Goal: Task Accomplishment & Management: Complete application form

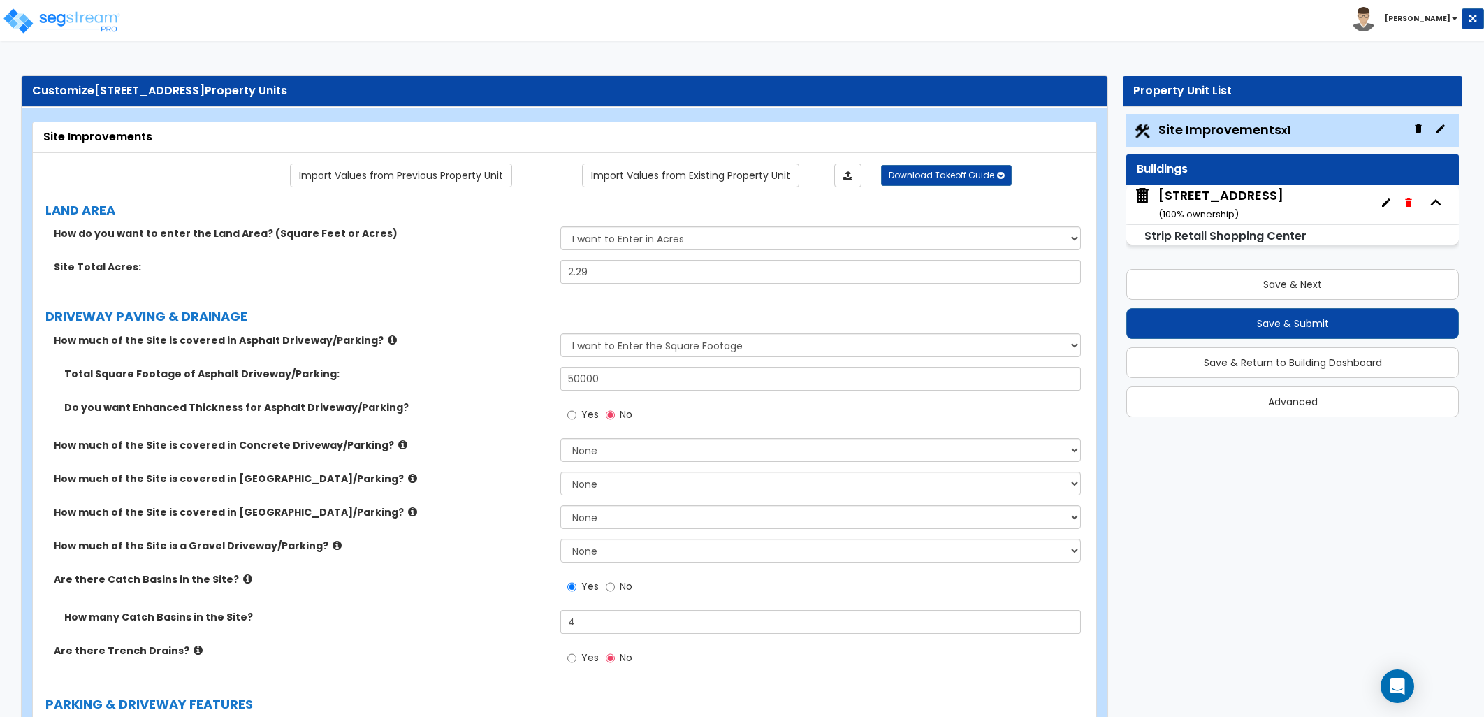
select select "2"
select select "1"
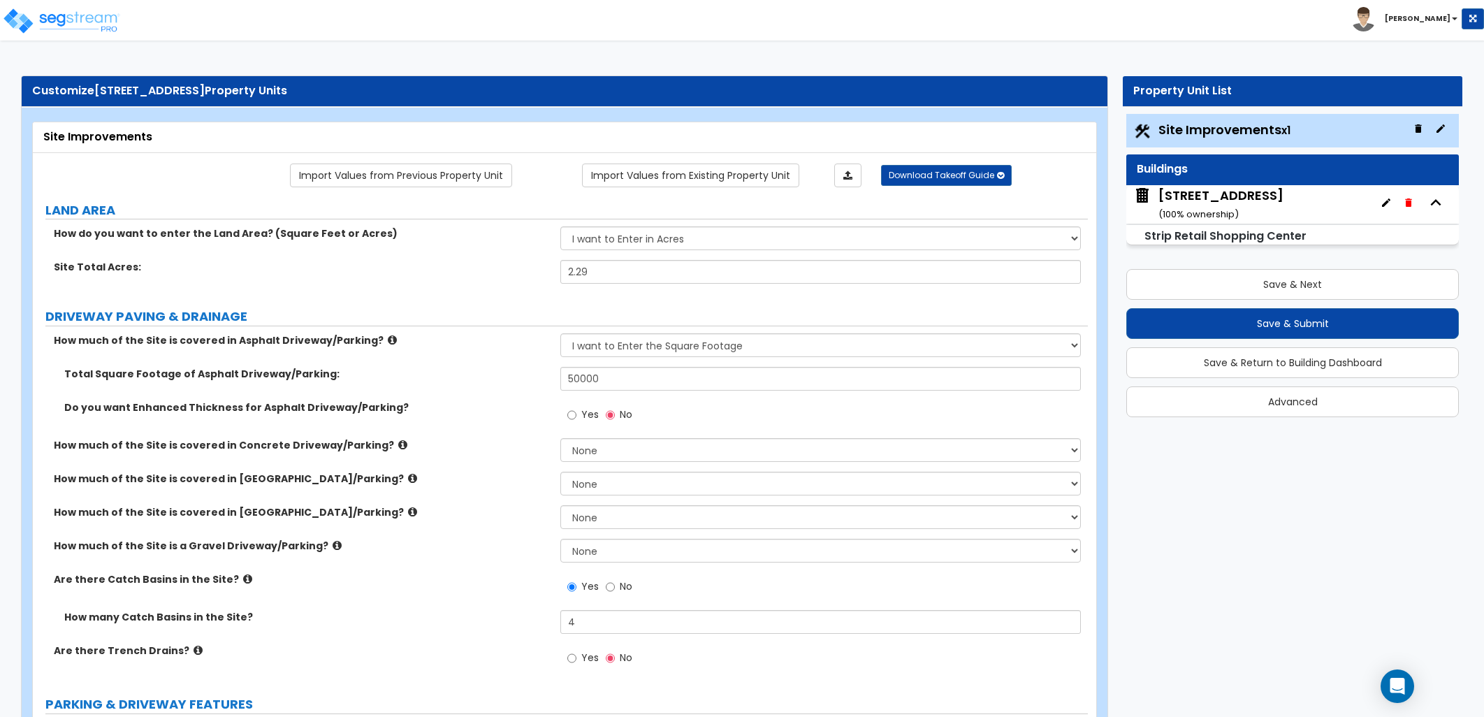
select select "1"
select select "2"
select select "1"
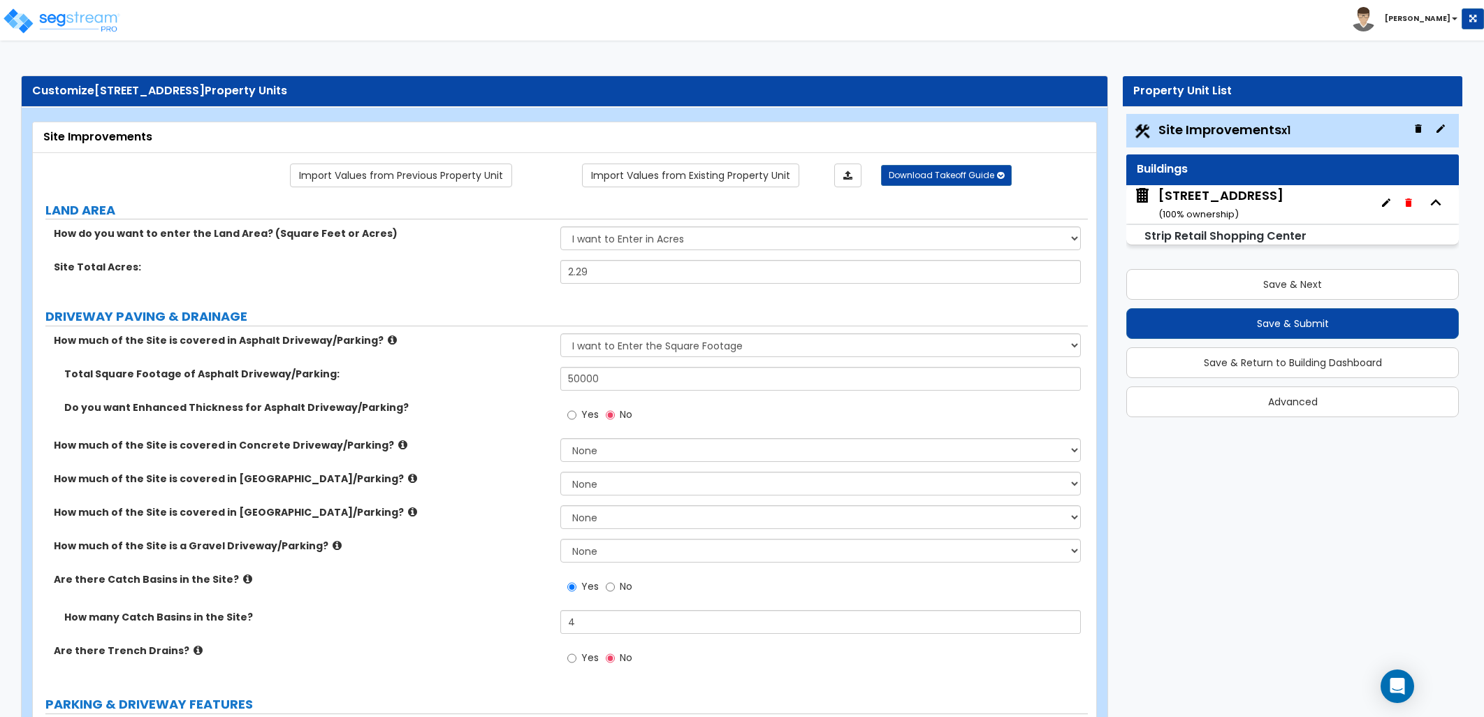
select select "2"
select select "5"
select select "7"
select select "3"
select select "4"
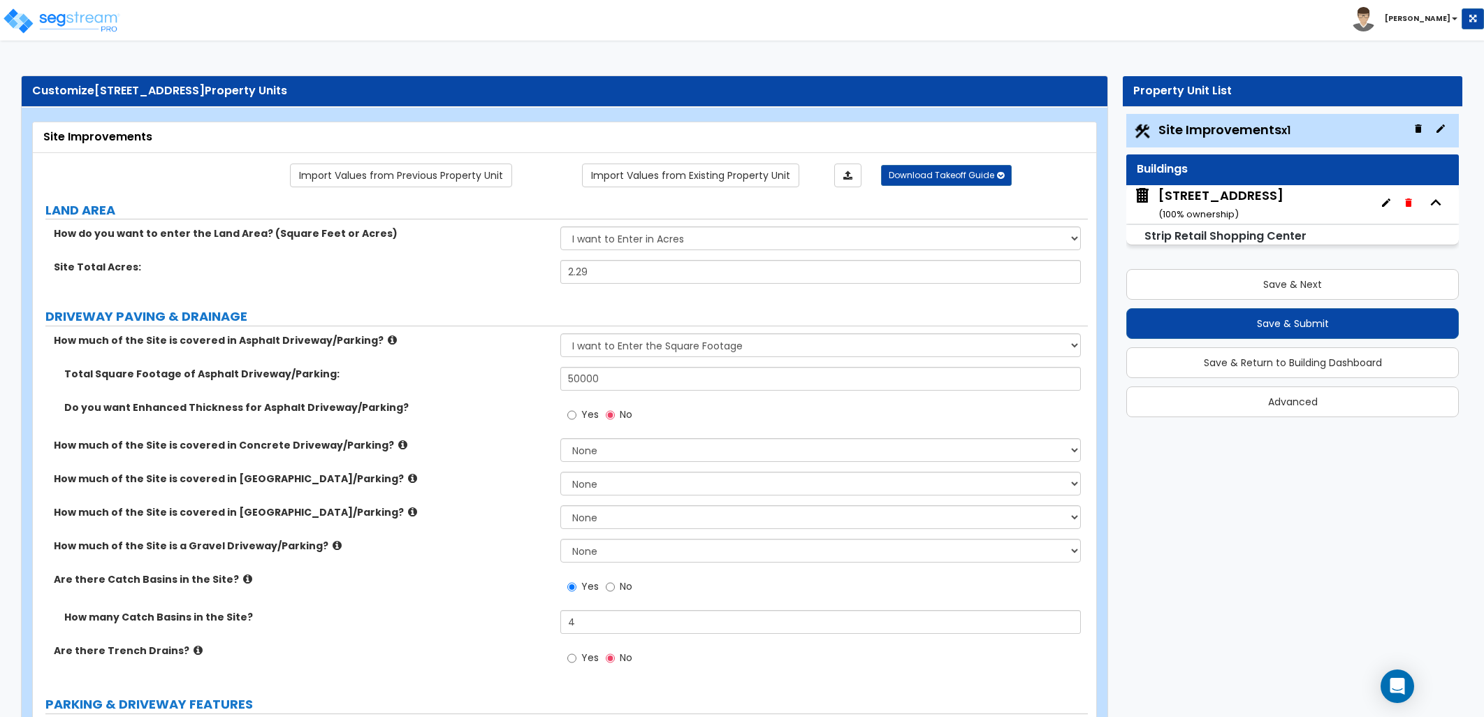
select select "5"
select select "10"
select select "4"
select select "1"
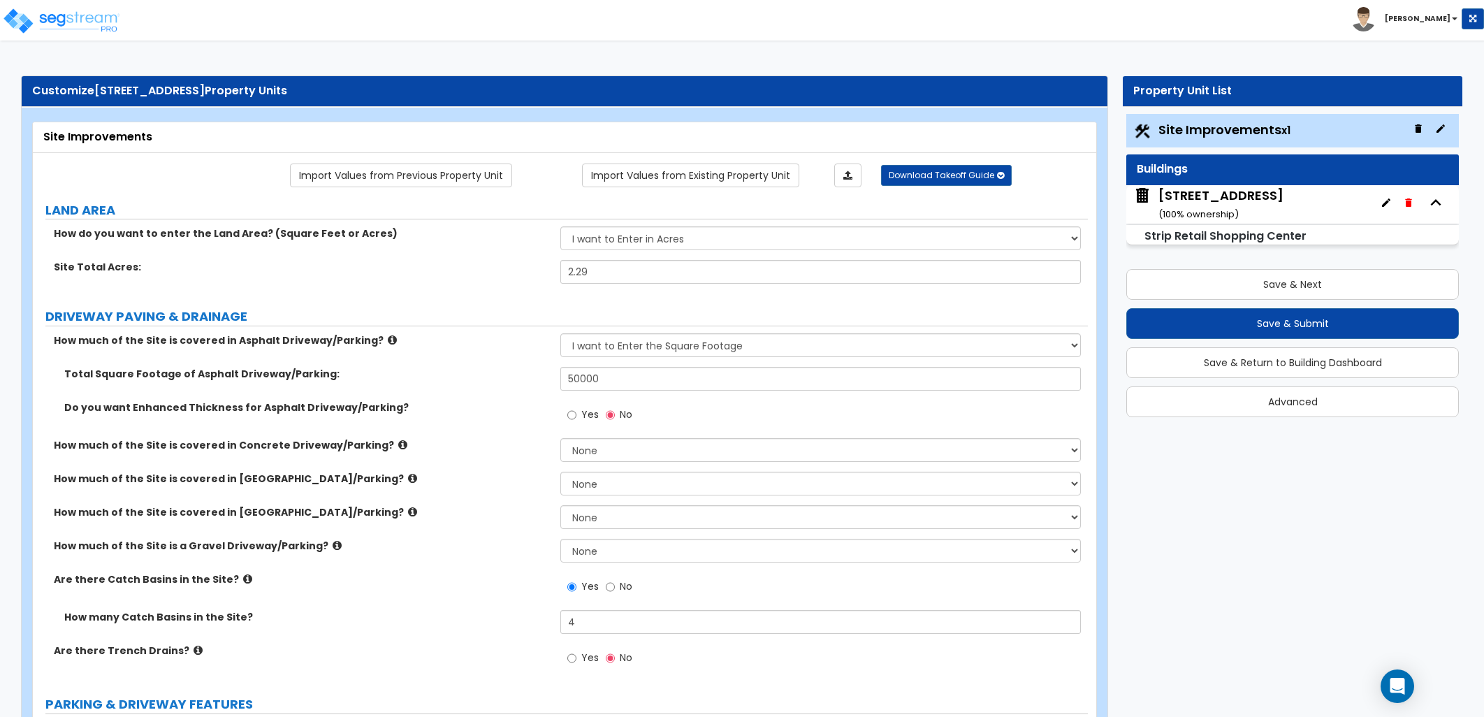
select select "2"
select select "1"
select select "4"
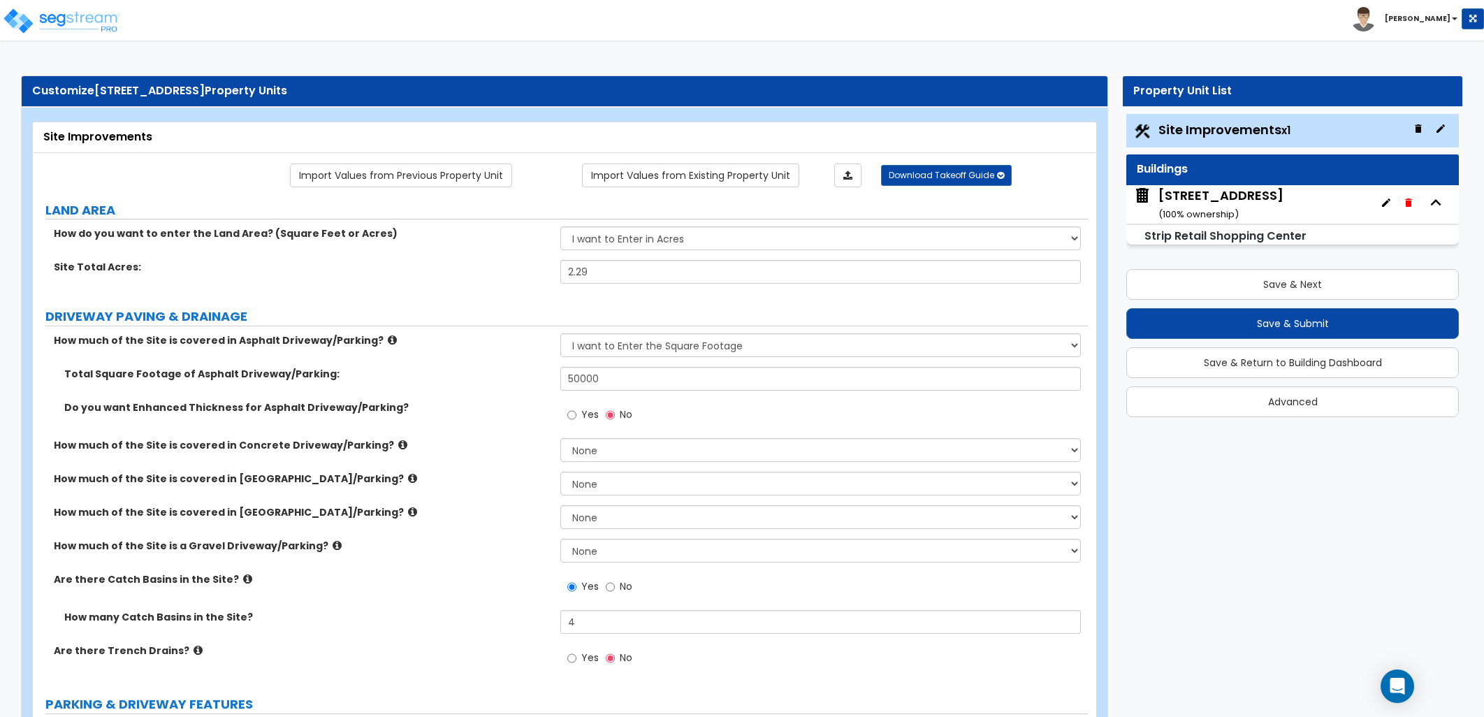
select select "4"
select select "2"
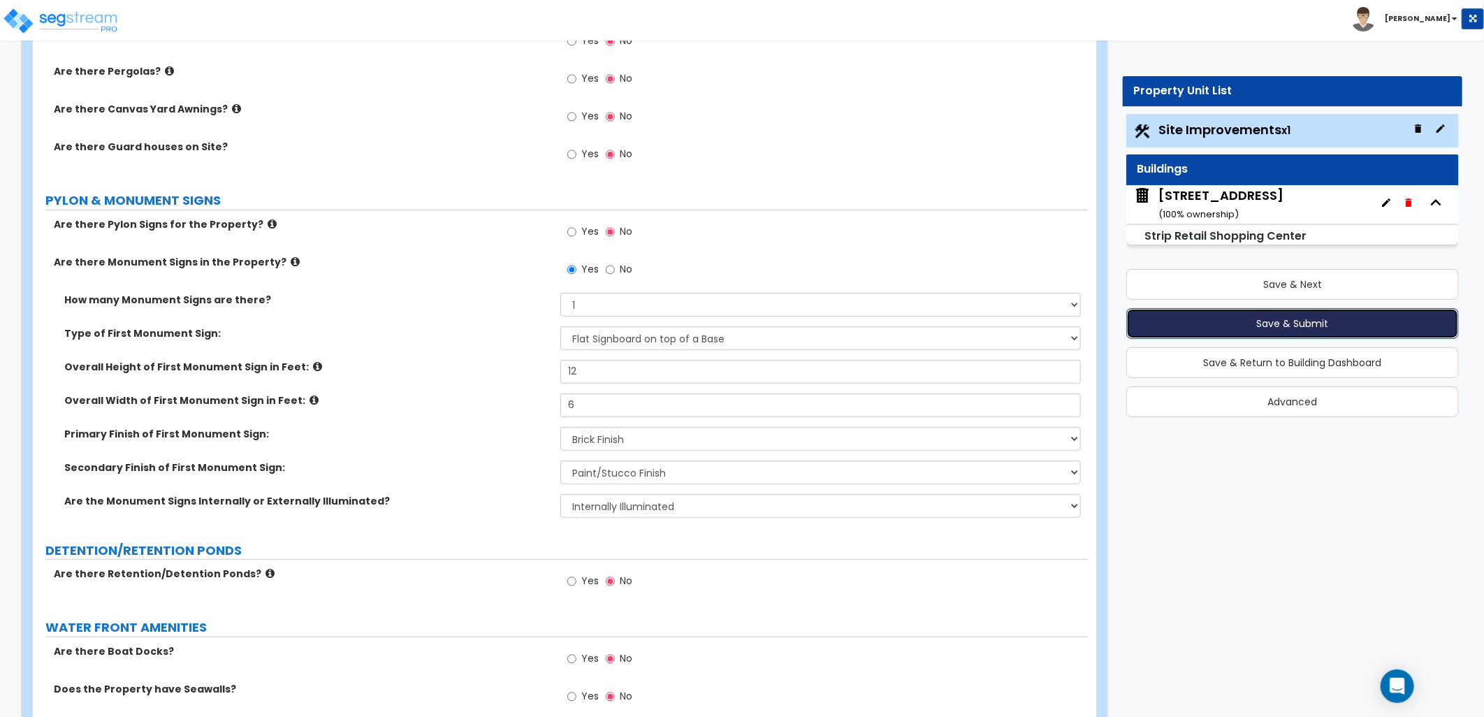
click at [1251, 315] on button "Save & Submit" at bounding box center [1292, 323] width 333 height 31
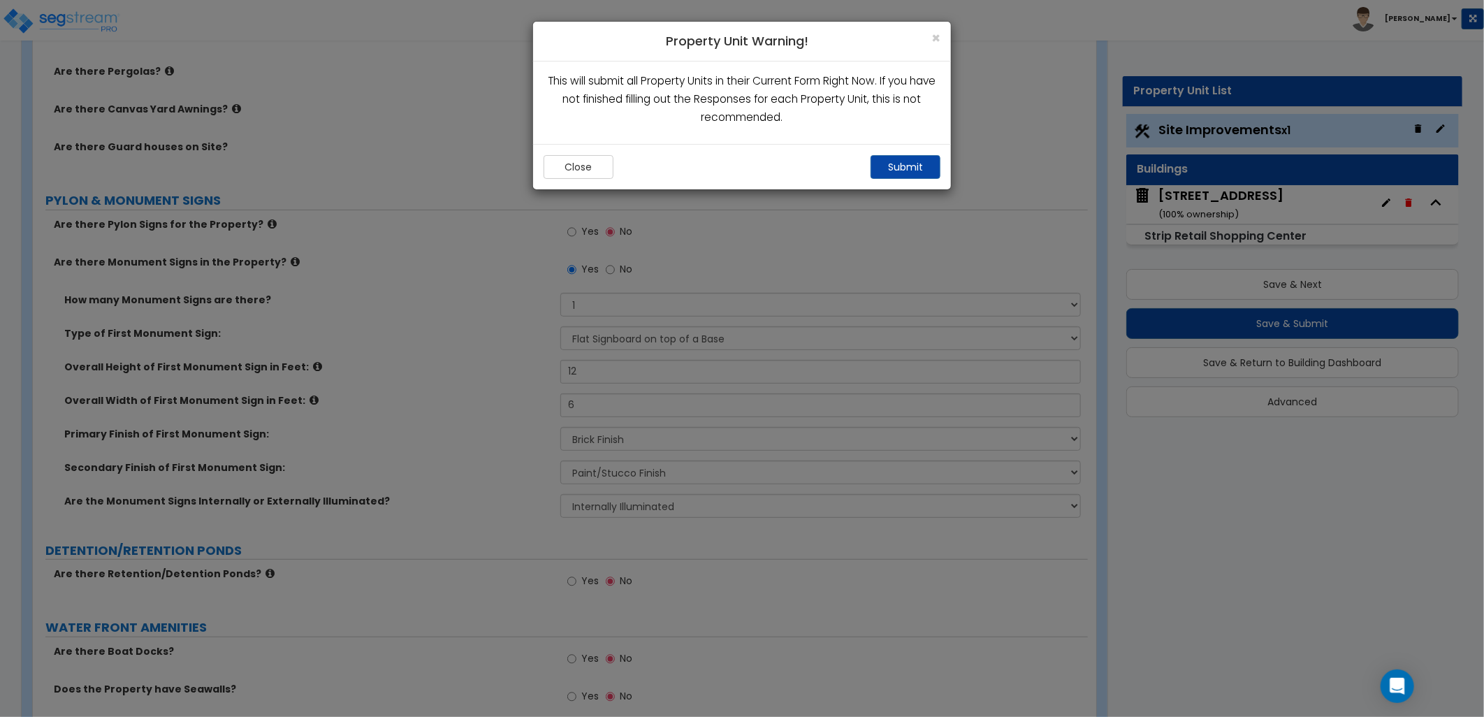
click at [899, 154] on div "Close Submit" at bounding box center [742, 166] width 418 height 45
click at [891, 159] on button "Submit" at bounding box center [906, 167] width 70 height 24
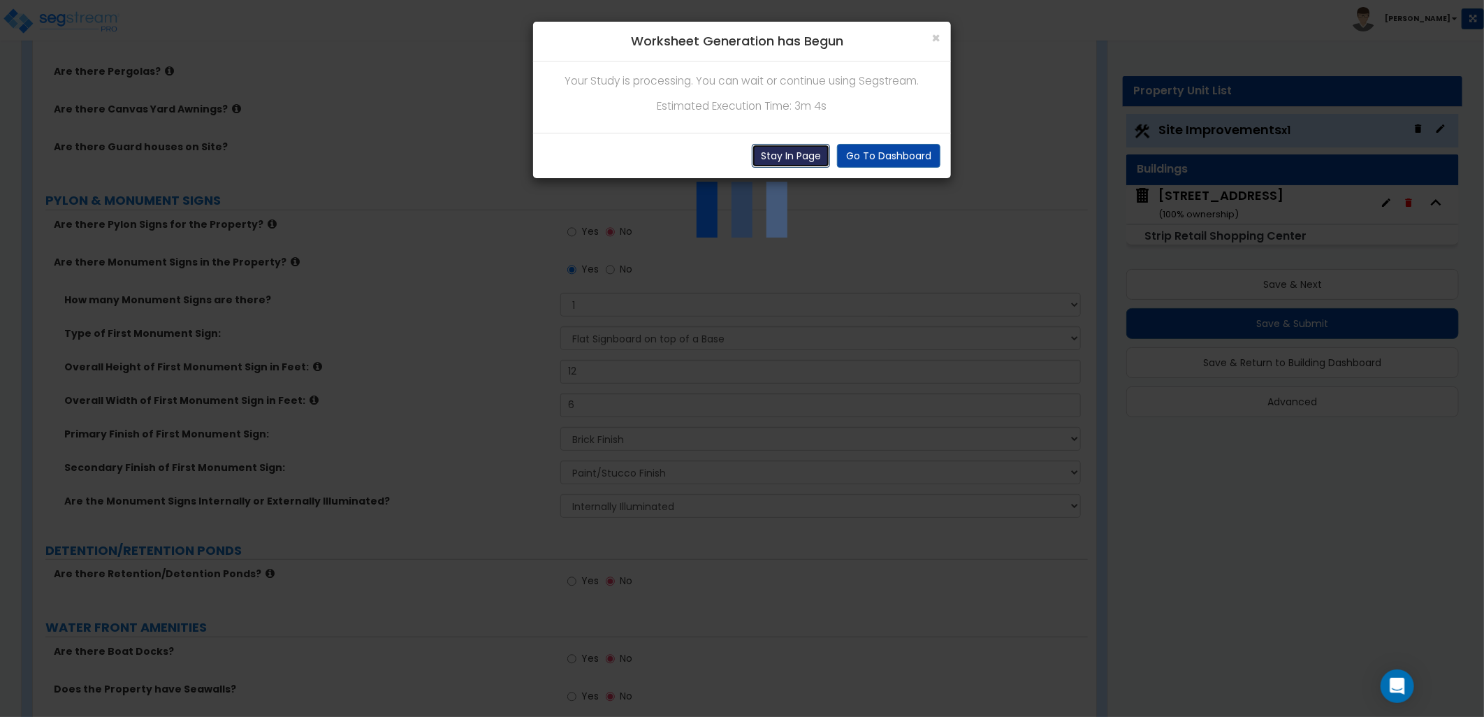
click at [784, 159] on button "Stay In Page" at bounding box center [791, 156] width 78 height 24
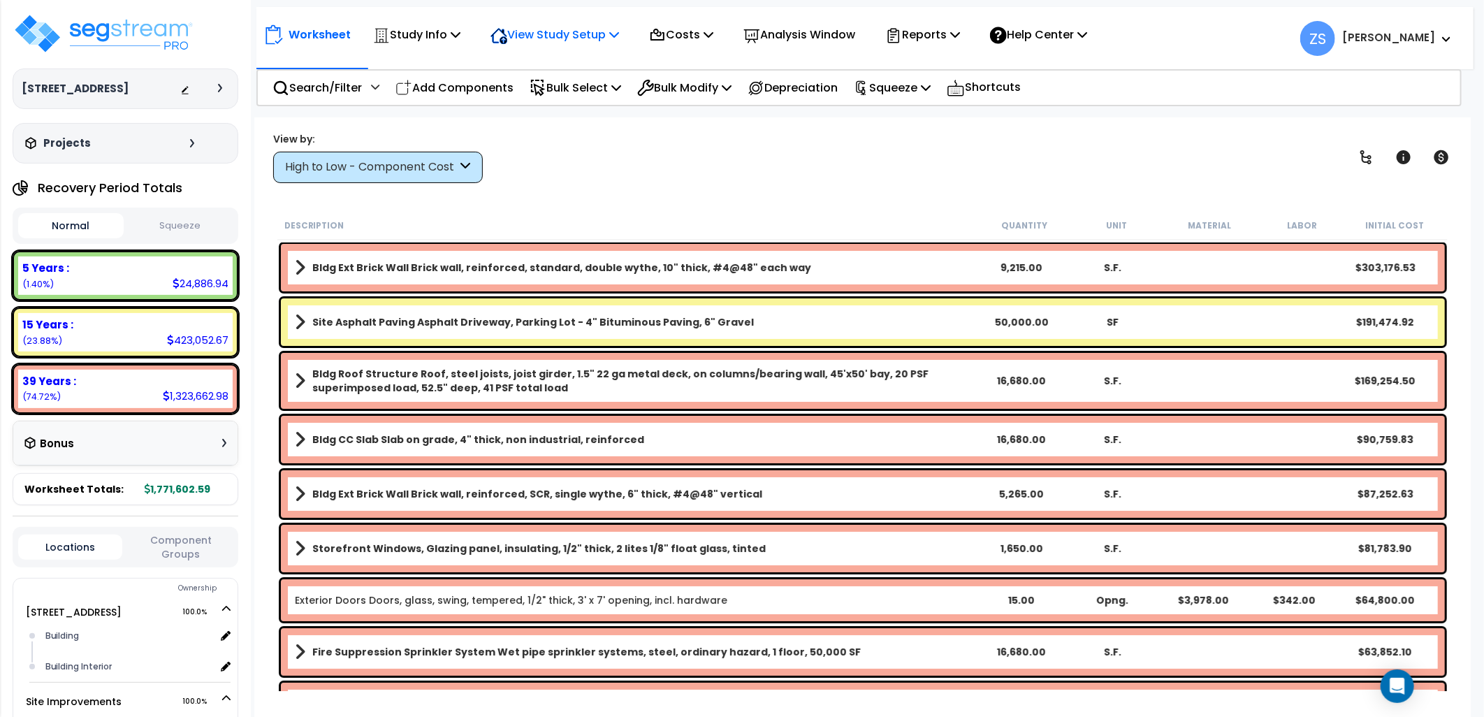
click at [618, 35] on icon at bounding box center [614, 34] width 10 height 11
drag, startPoint x: 695, startPoint y: 156, endPoint x: 645, endPoint y: 109, distance: 68.7
click at [695, 157] on div "View by: High to Low - Component Cost High to Low - Component Cost" at bounding box center [862, 157] width 1189 height 52
click at [458, 39] on icon at bounding box center [456, 34] width 10 height 11
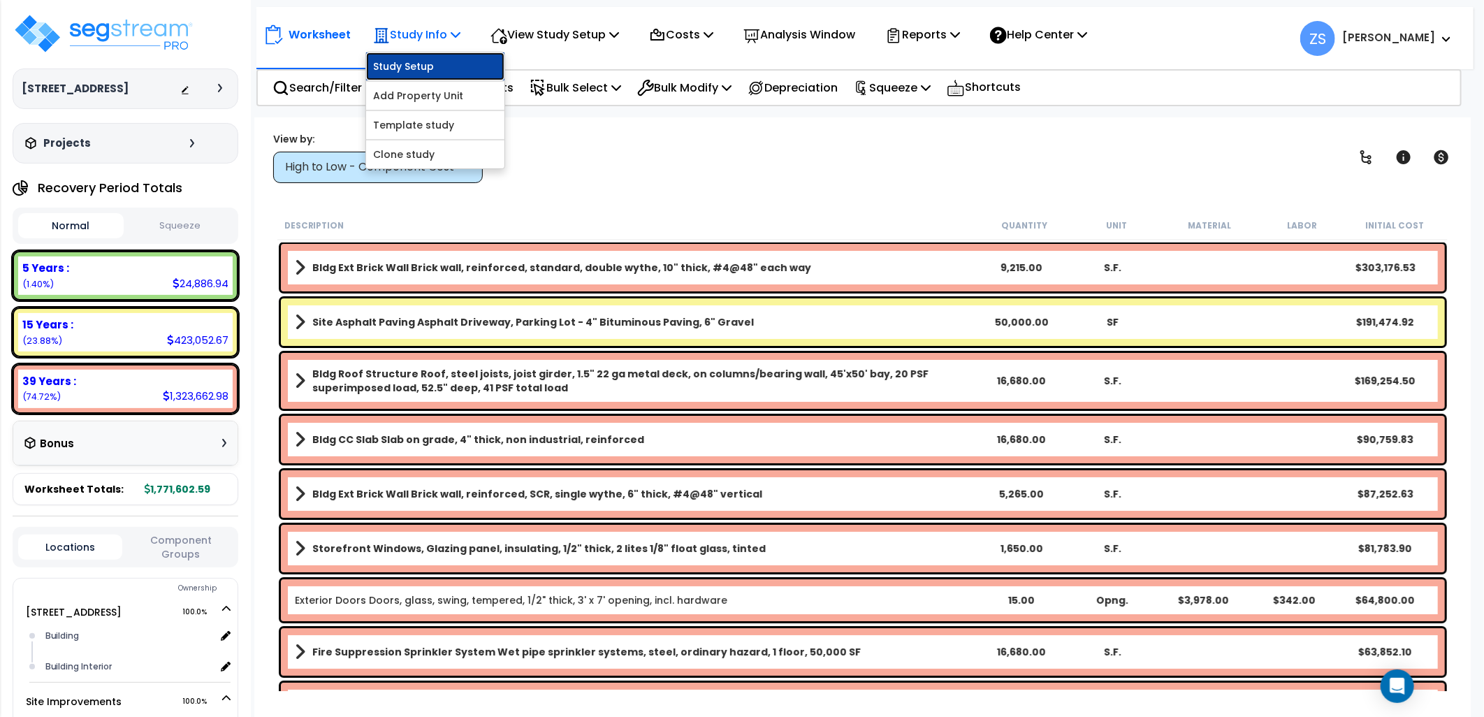
click at [456, 66] on link "Study Setup" at bounding box center [435, 66] width 138 height 28
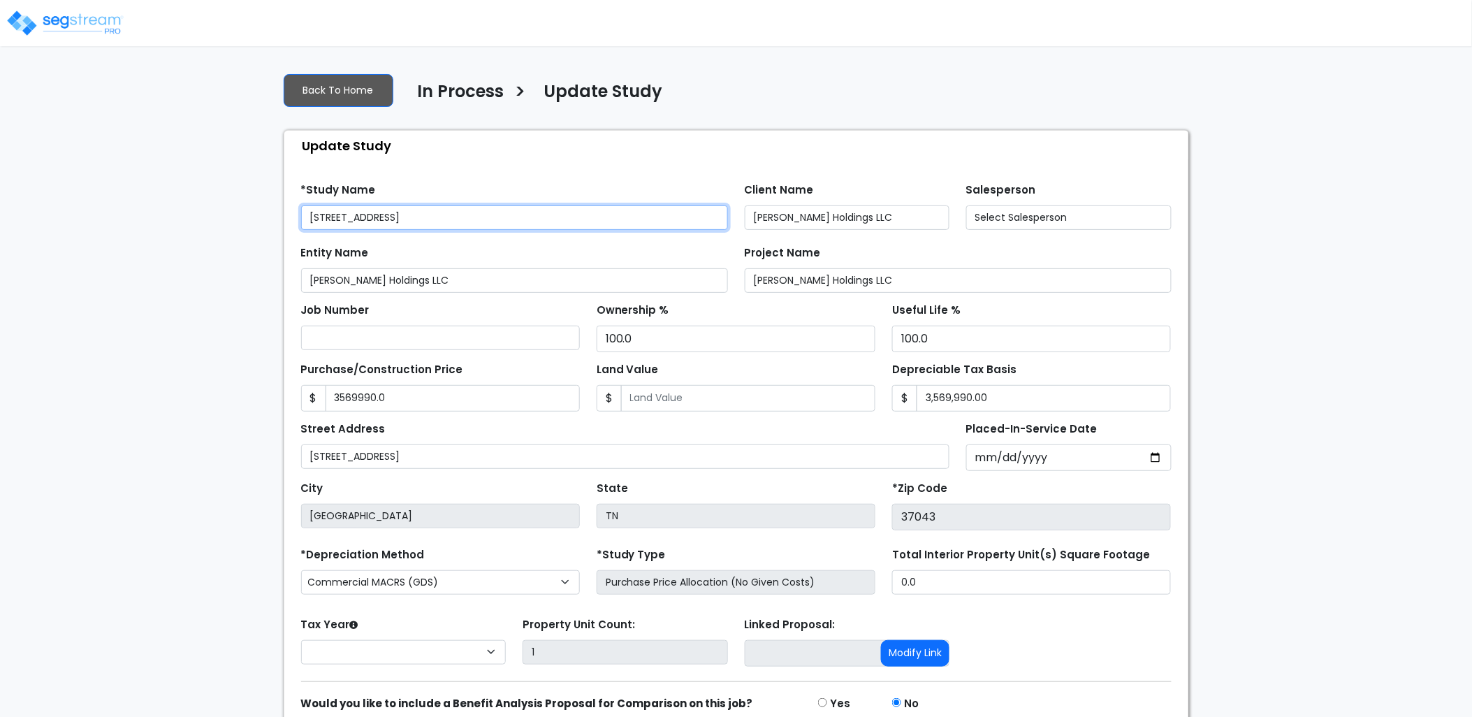
type input "3,569,990.0"
select select "2024"
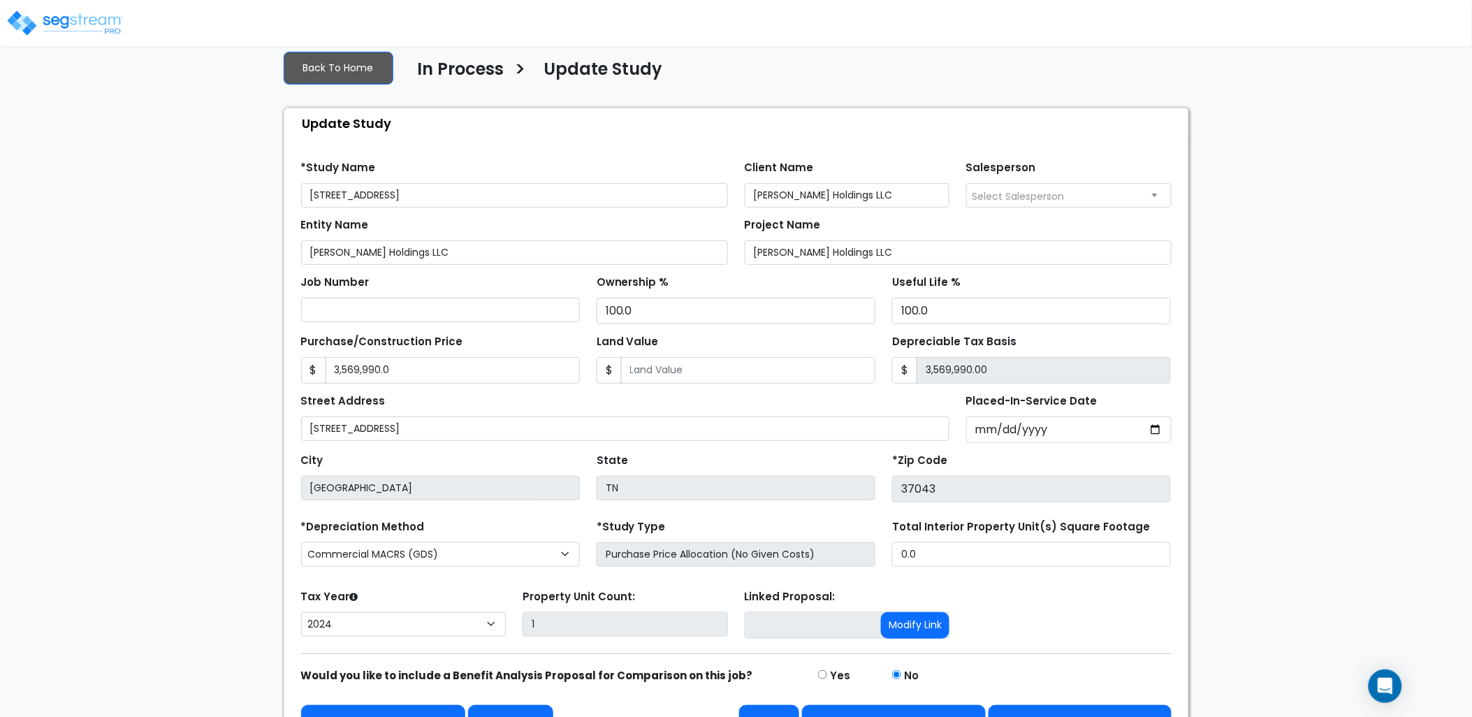
scroll to position [58, 0]
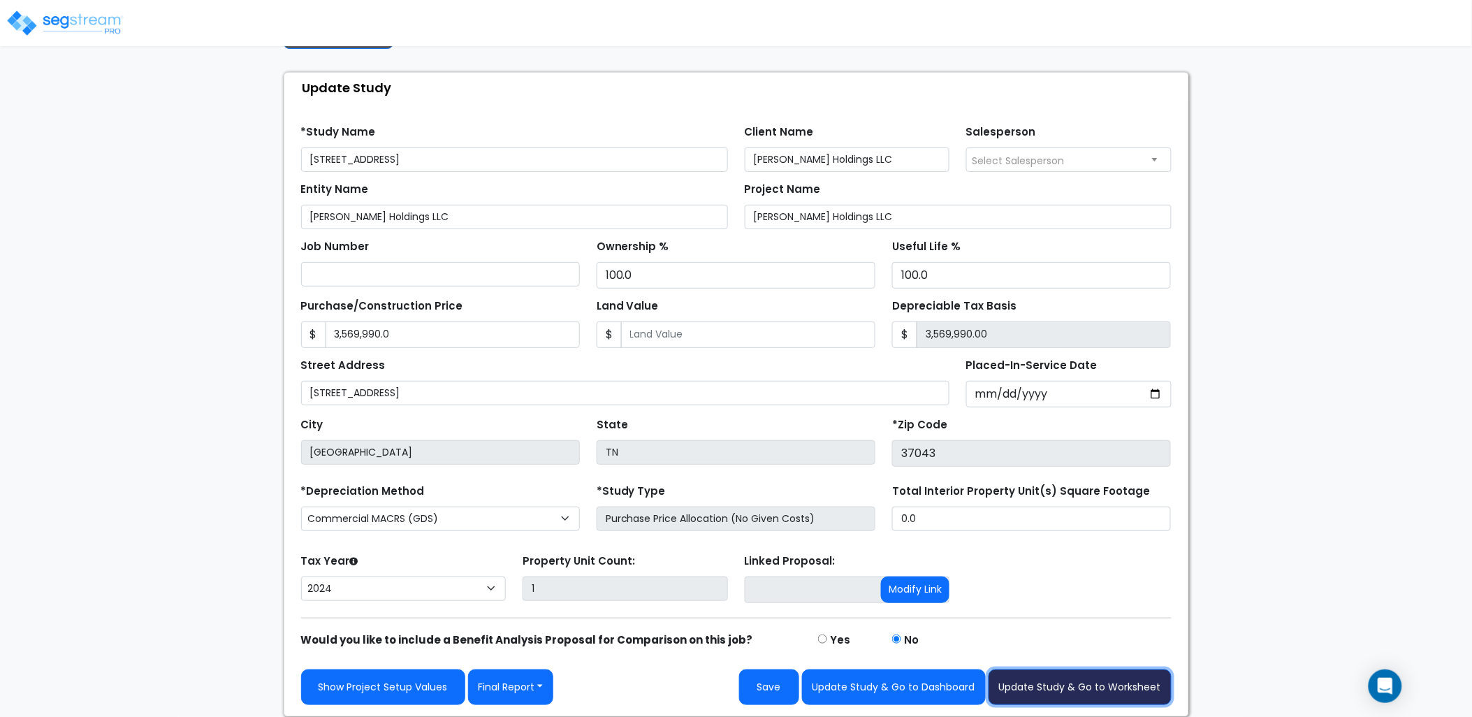
click at [1092, 688] on button "Update Study & Go to Worksheet" at bounding box center [1080, 687] width 183 height 36
type input "3569990"
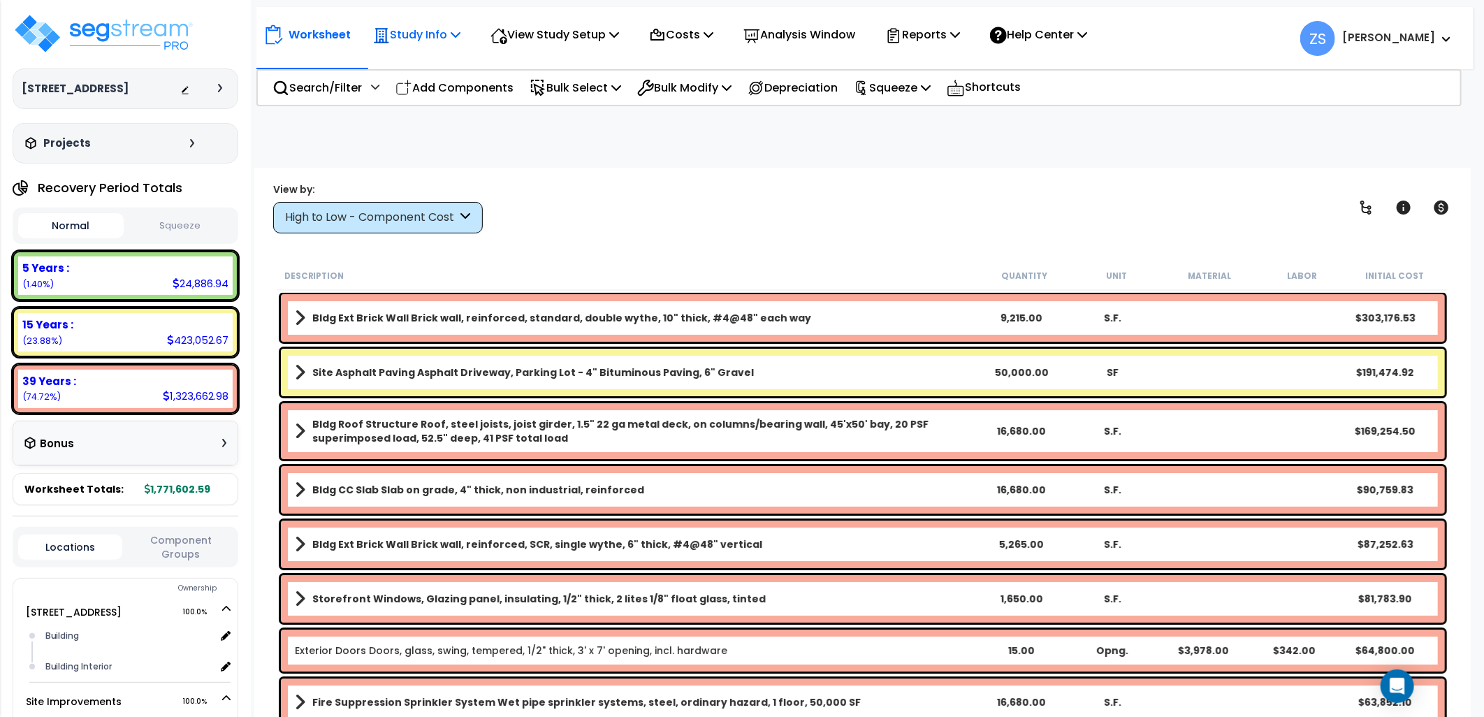
click at [458, 31] on icon at bounding box center [456, 34] width 10 height 11
click at [611, 36] on p "View Study Setup" at bounding box center [555, 34] width 129 height 19
click at [578, 95] on link "View Questionnaire" at bounding box center [553, 96] width 138 height 28
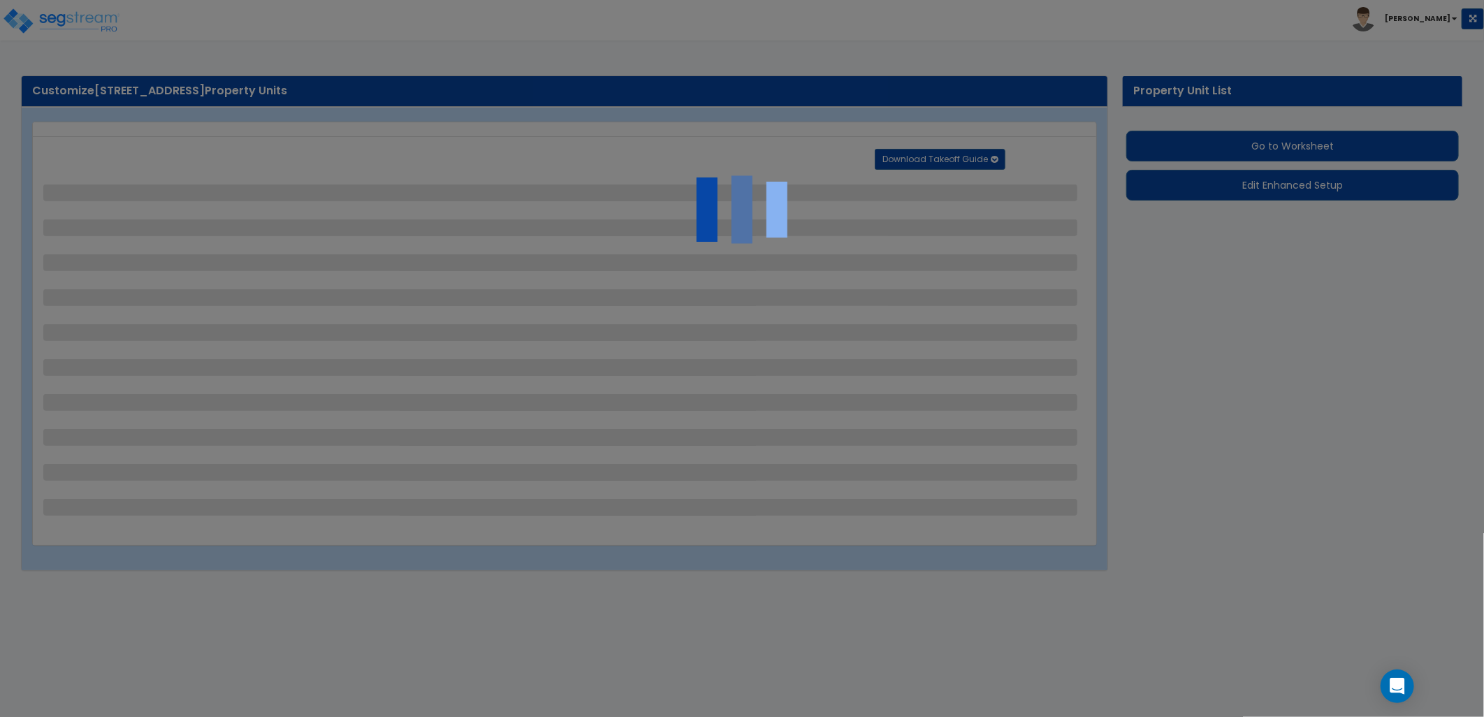
select select "2"
select select "1"
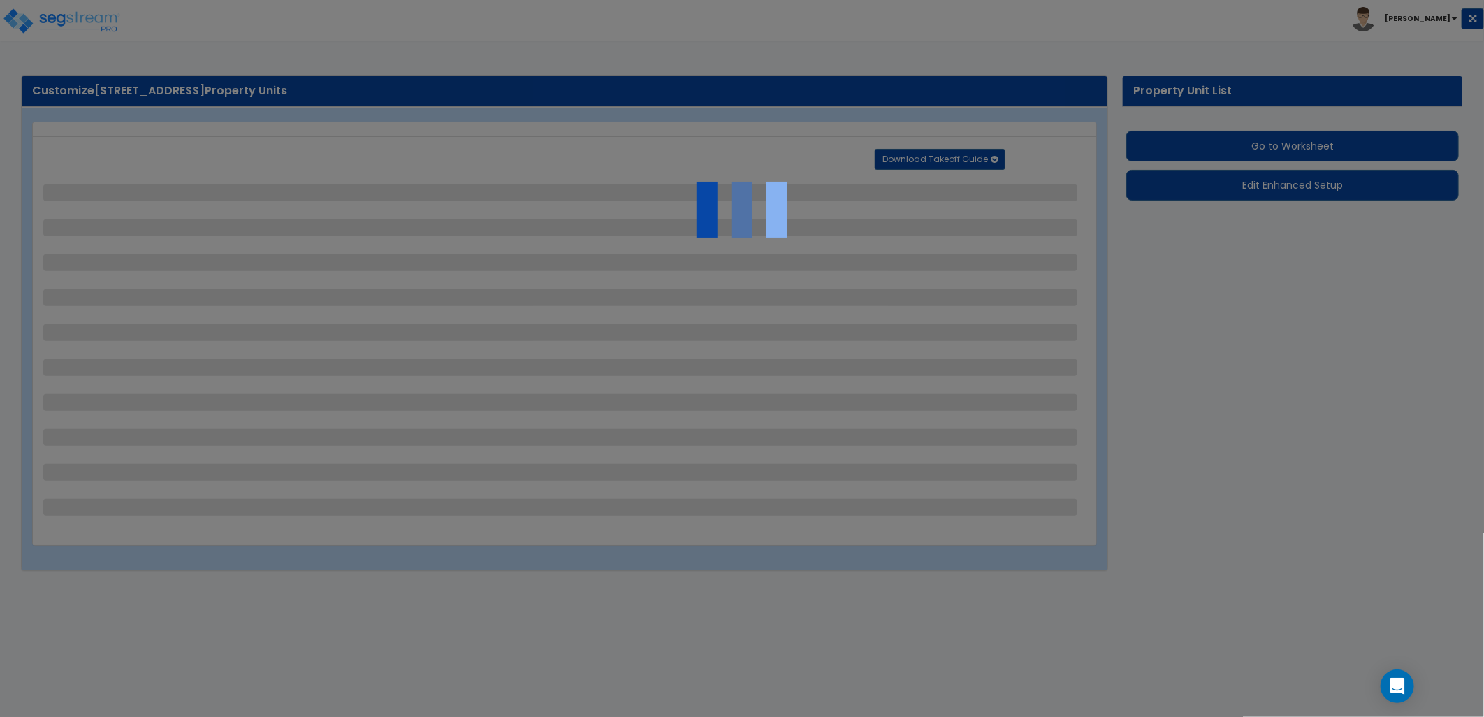
select select "1"
select select "2"
select select "1"
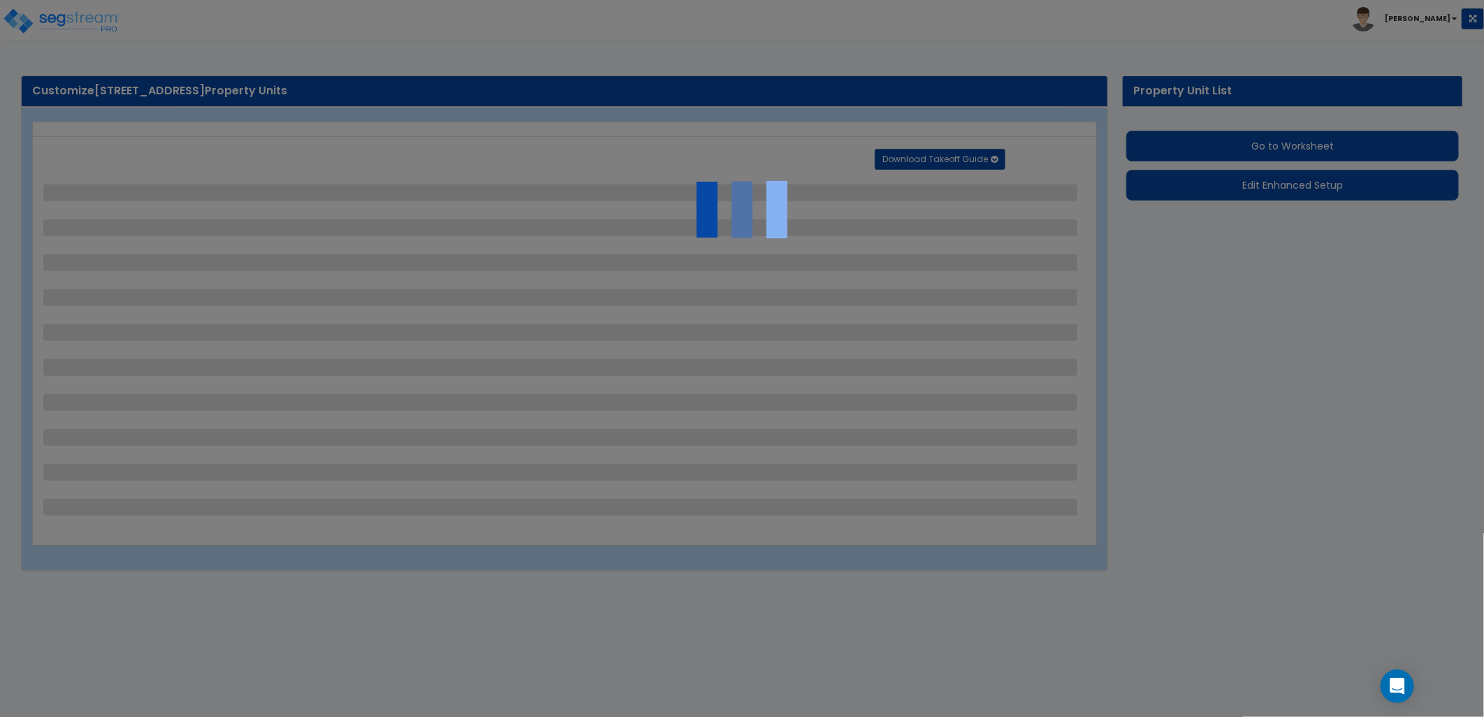
select select "2"
select select "5"
select select "7"
select select "3"
select select "4"
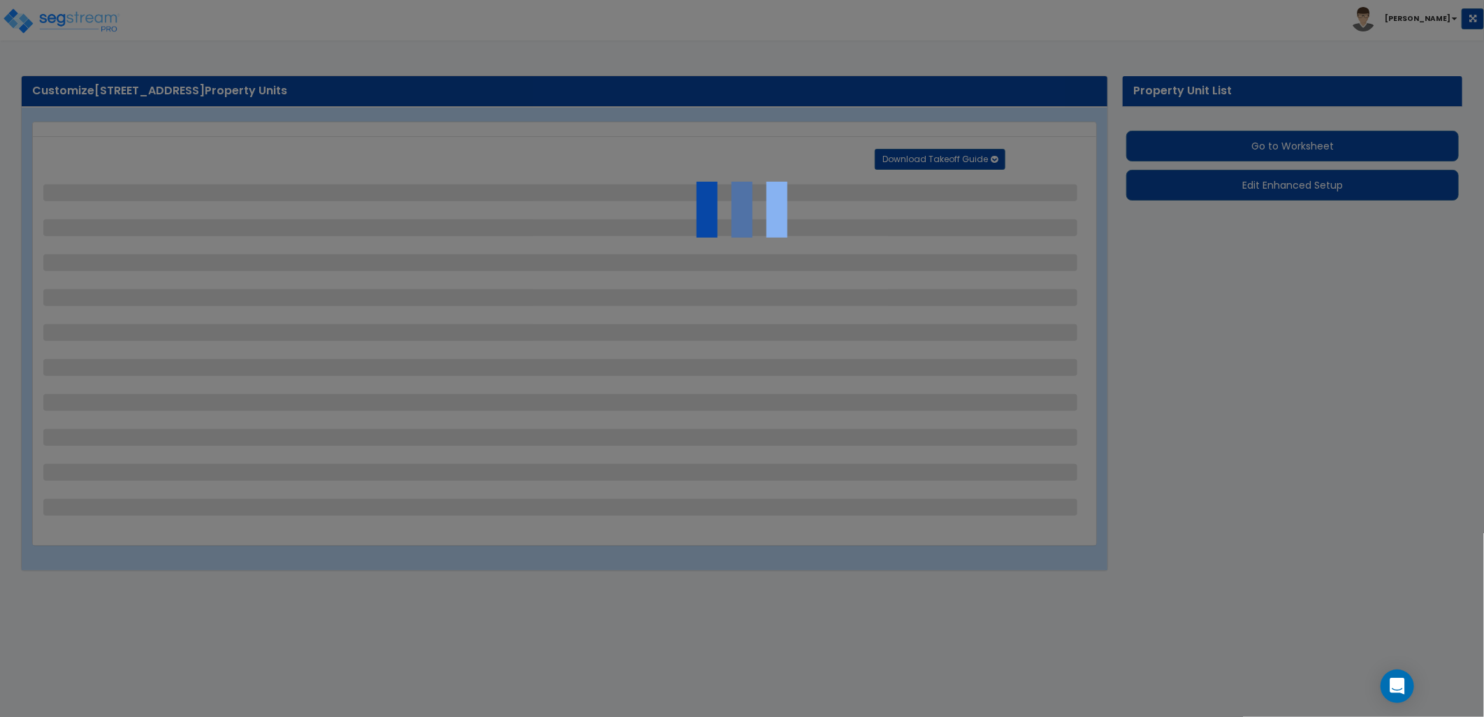
select select "5"
select select "10"
select select "4"
select select "1"
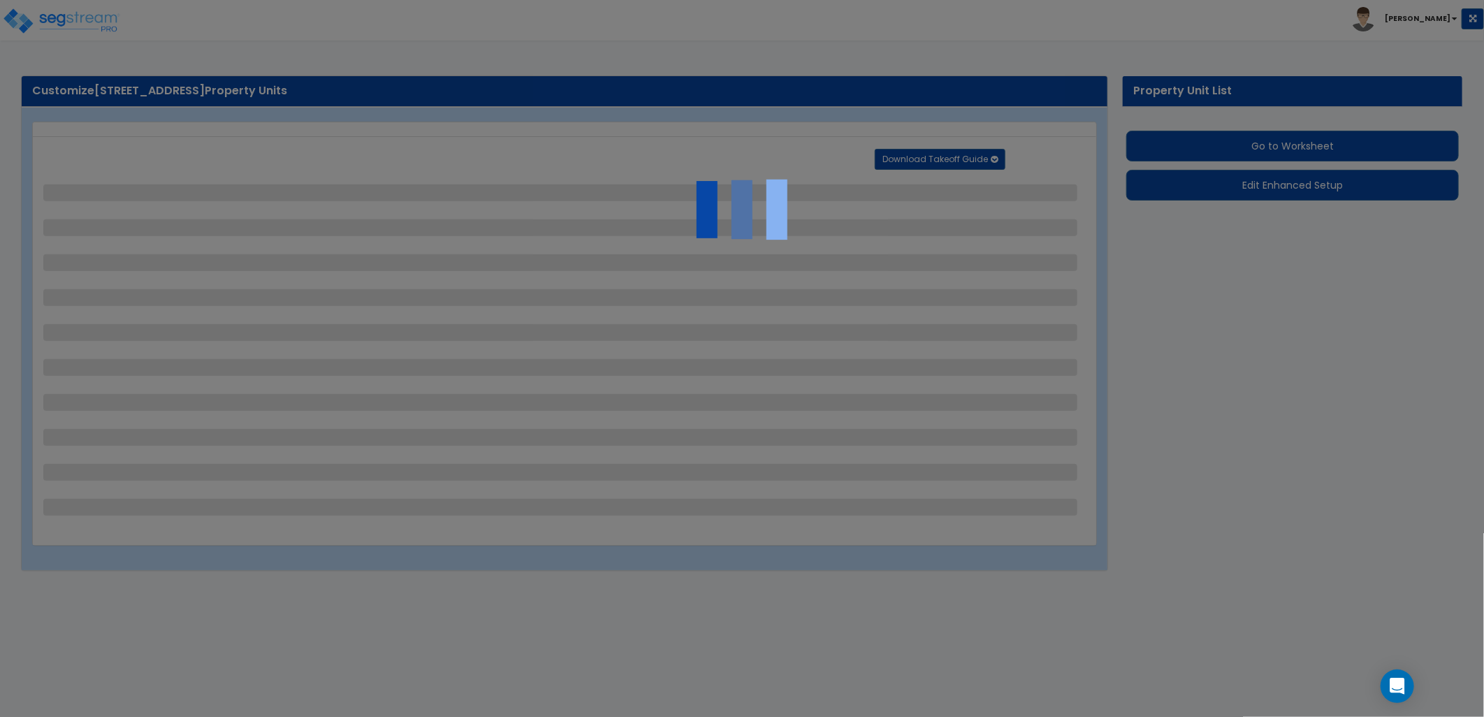
select select "2"
select select "1"
select select "4"
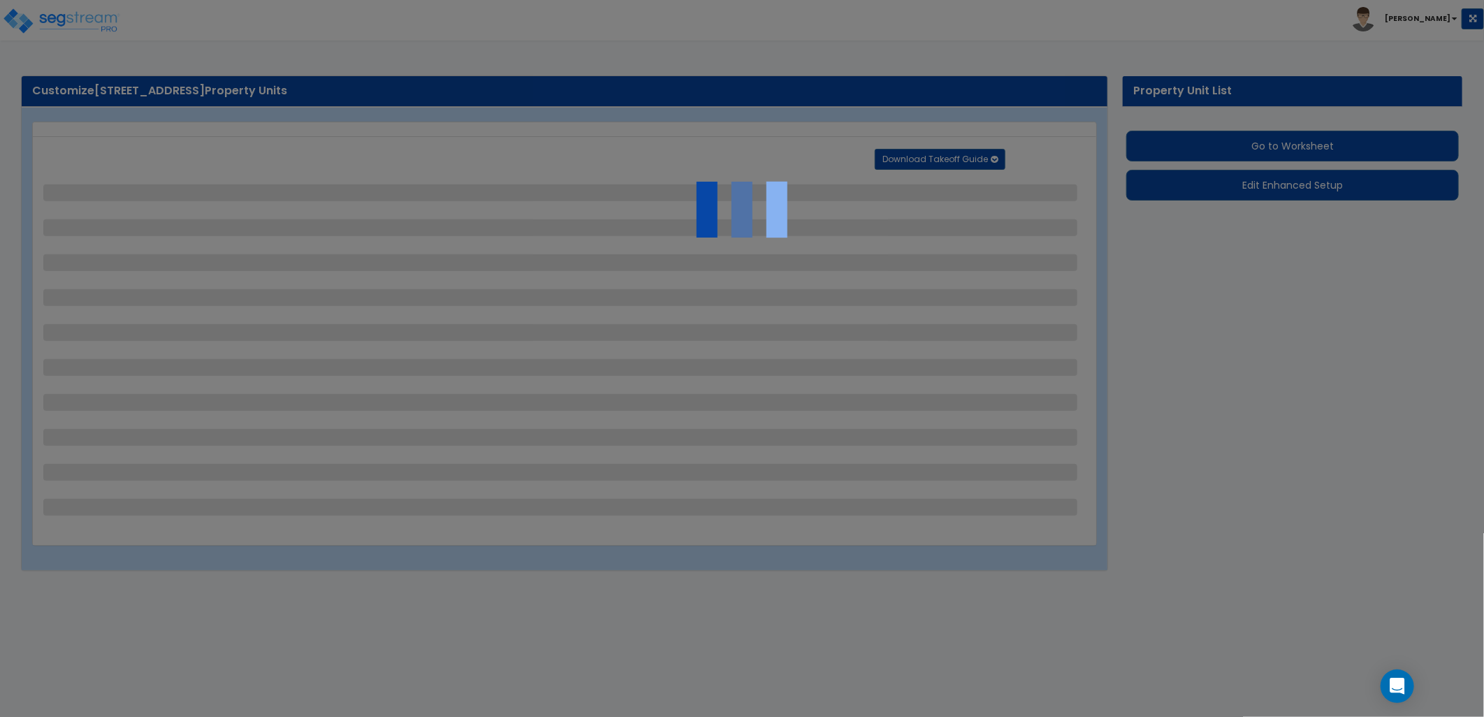
select select "4"
select select "2"
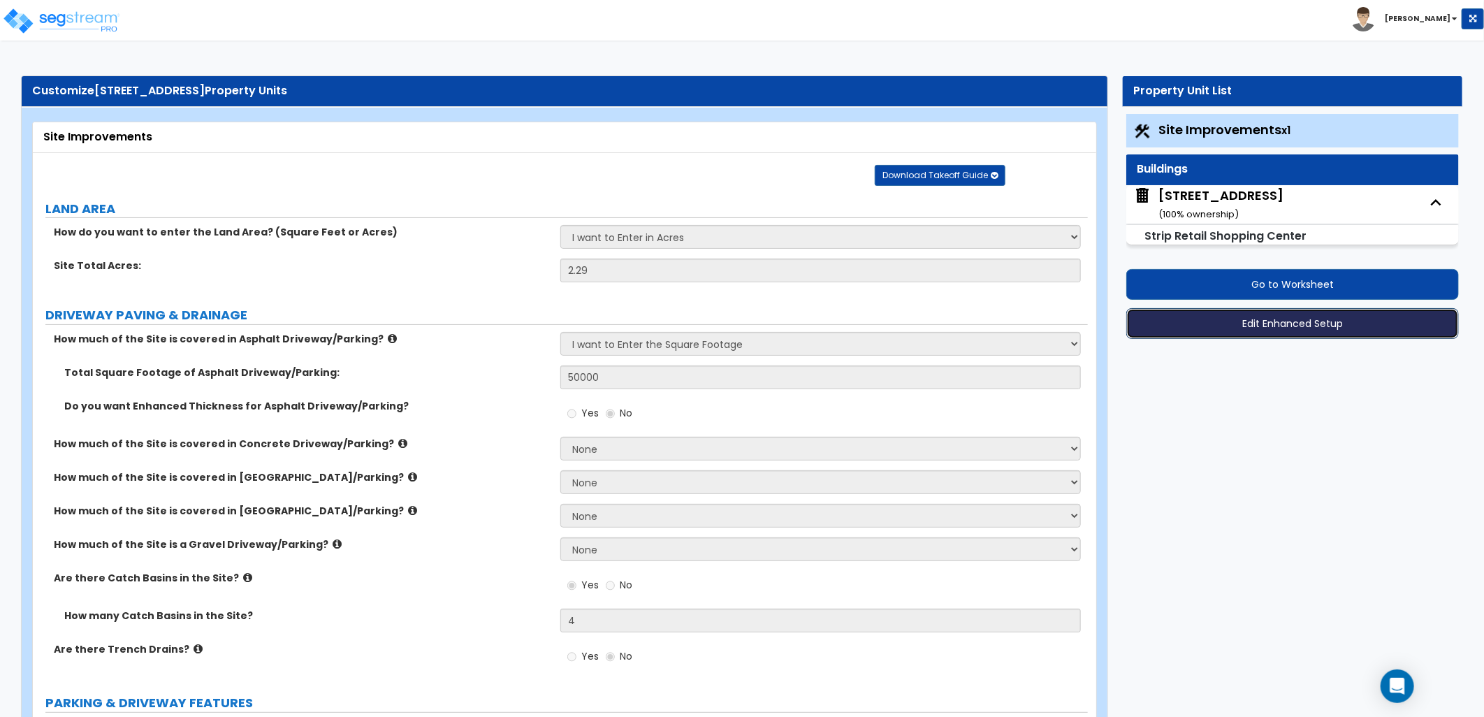
click at [1272, 319] on button "Edit Enhanced Setup" at bounding box center [1292, 323] width 333 height 31
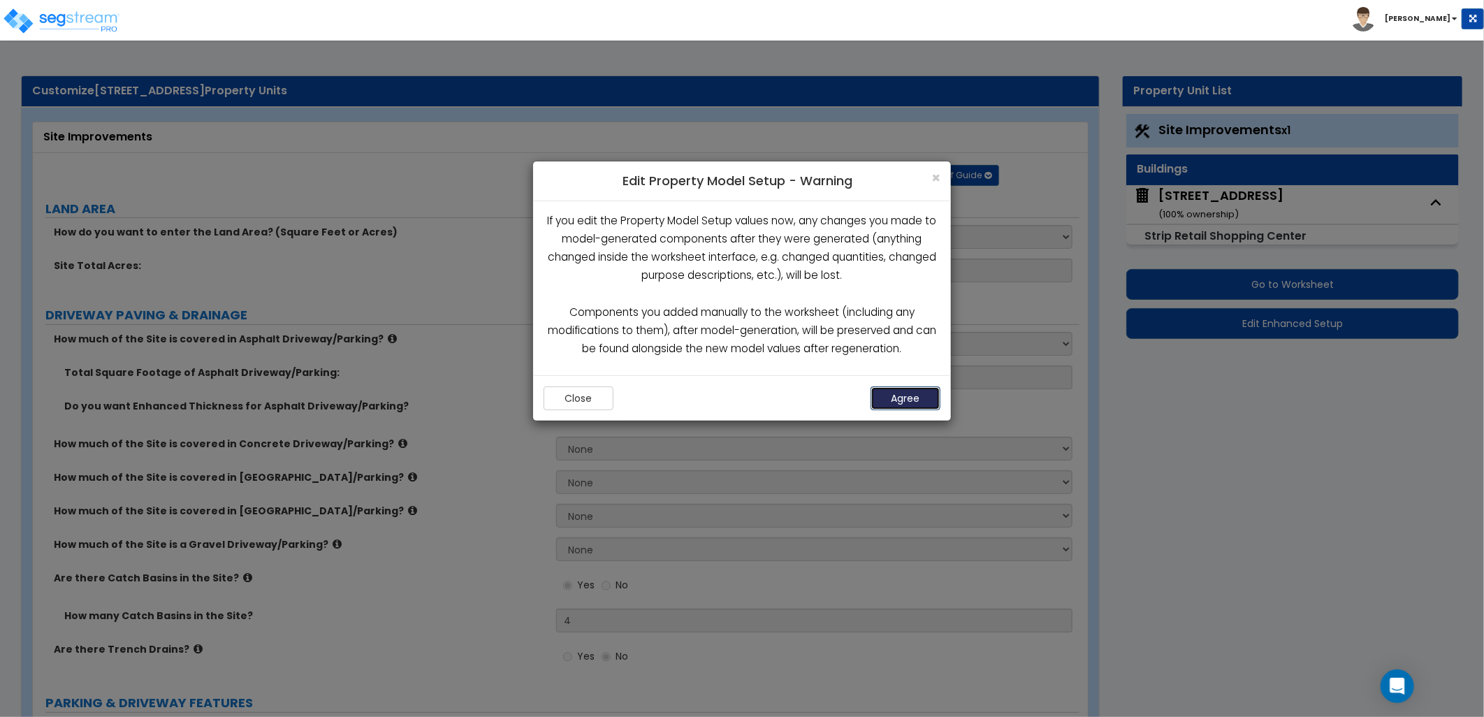
click at [912, 402] on button "Agree" at bounding box center [906, 398] width 70 height 24
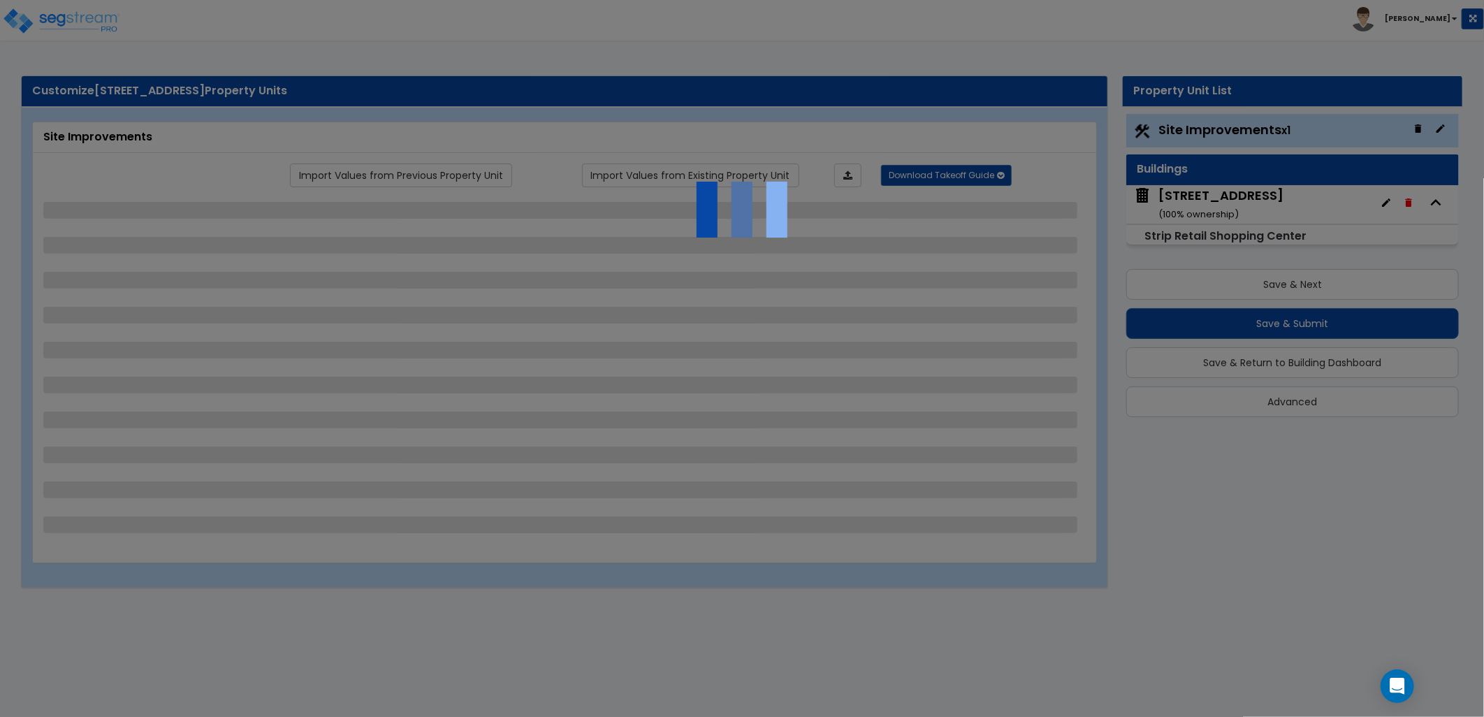
select select "2"
select select "1"
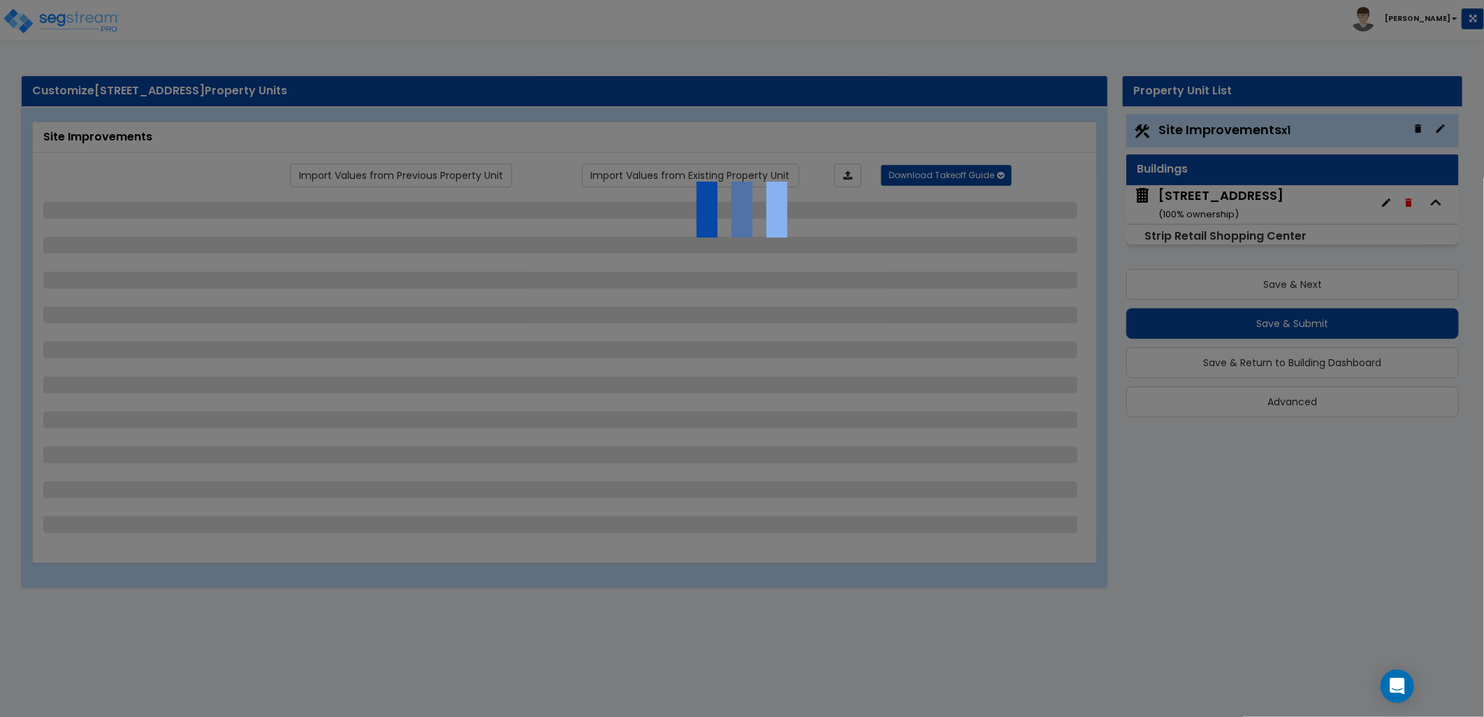
select select "1"
select select "2"
select select "1"
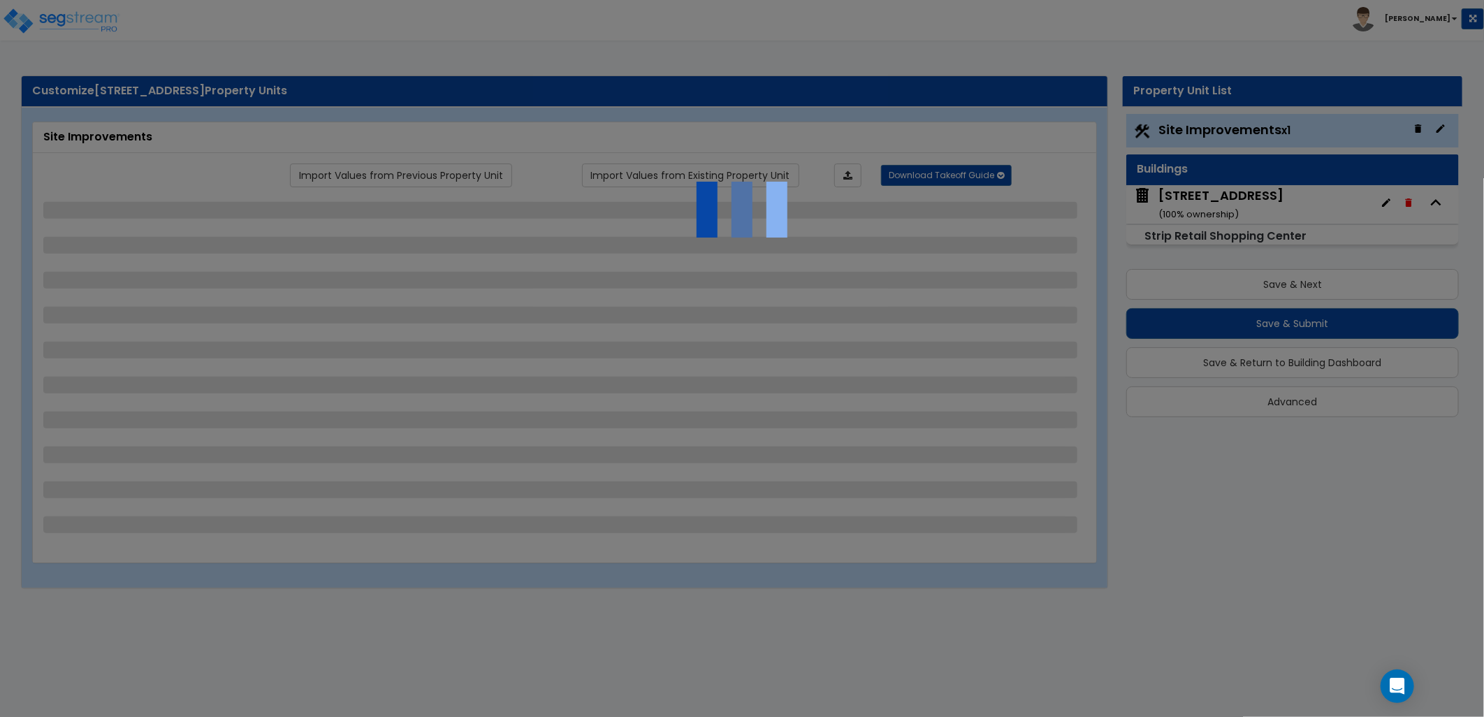
select select "2"
select select "5"
select select "7"
select select "3"
select select "4"
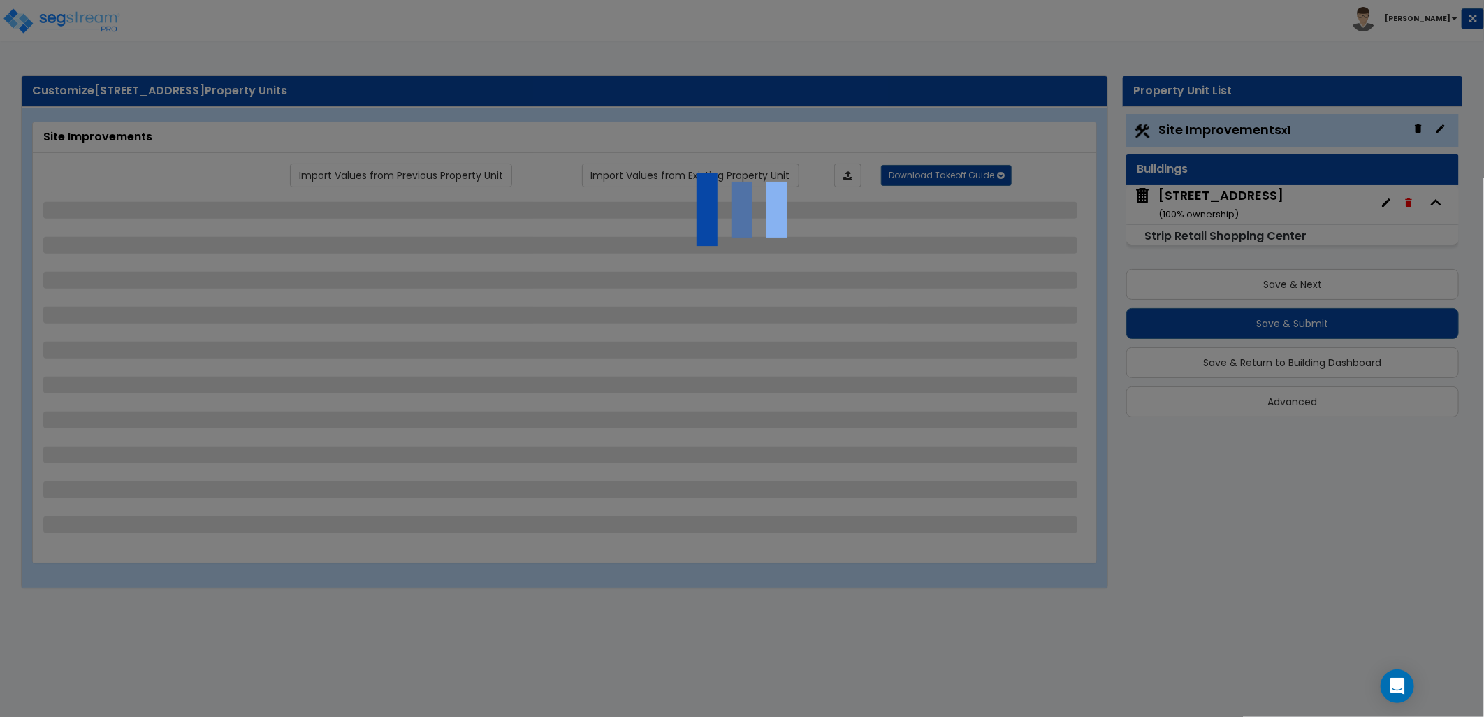
select select "5"
select select "10"
select select "4"
select select "1"
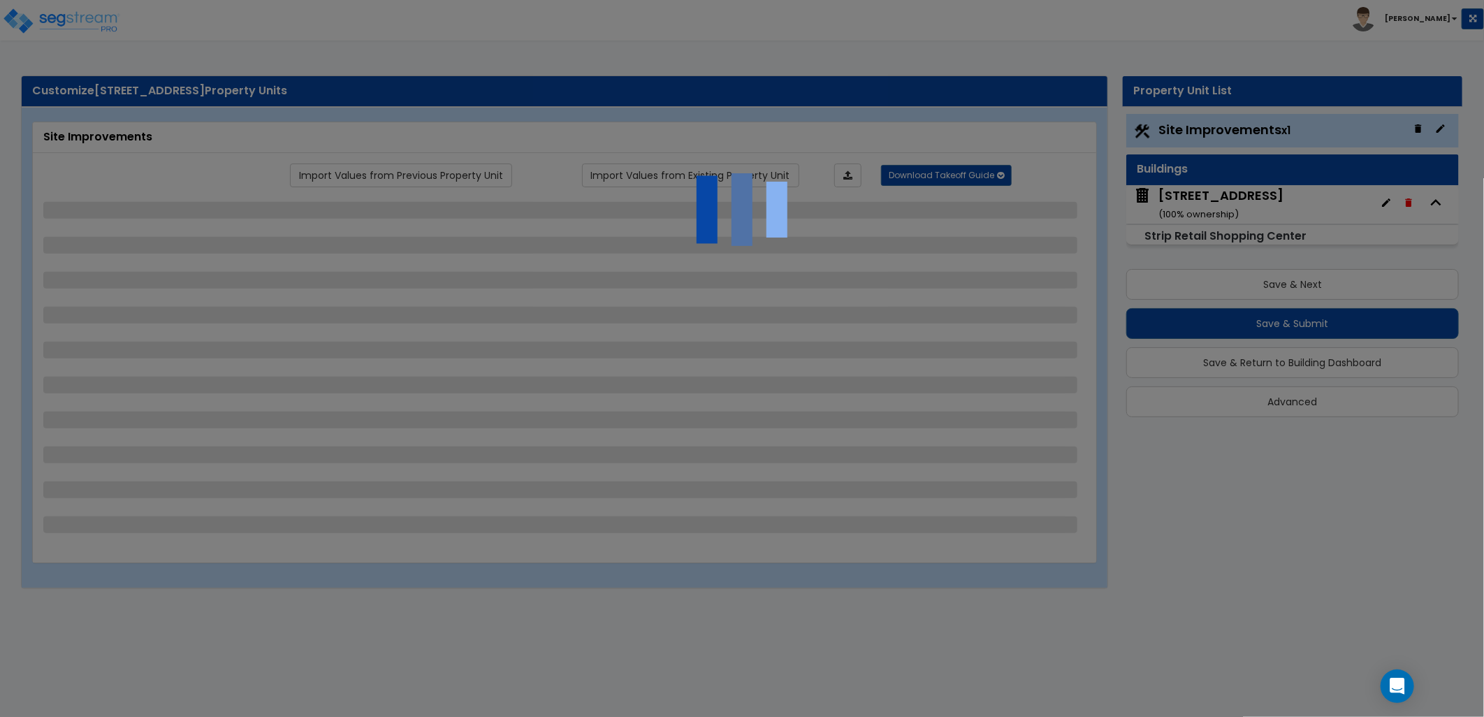
select select "2"
select select "1"
select select "4"
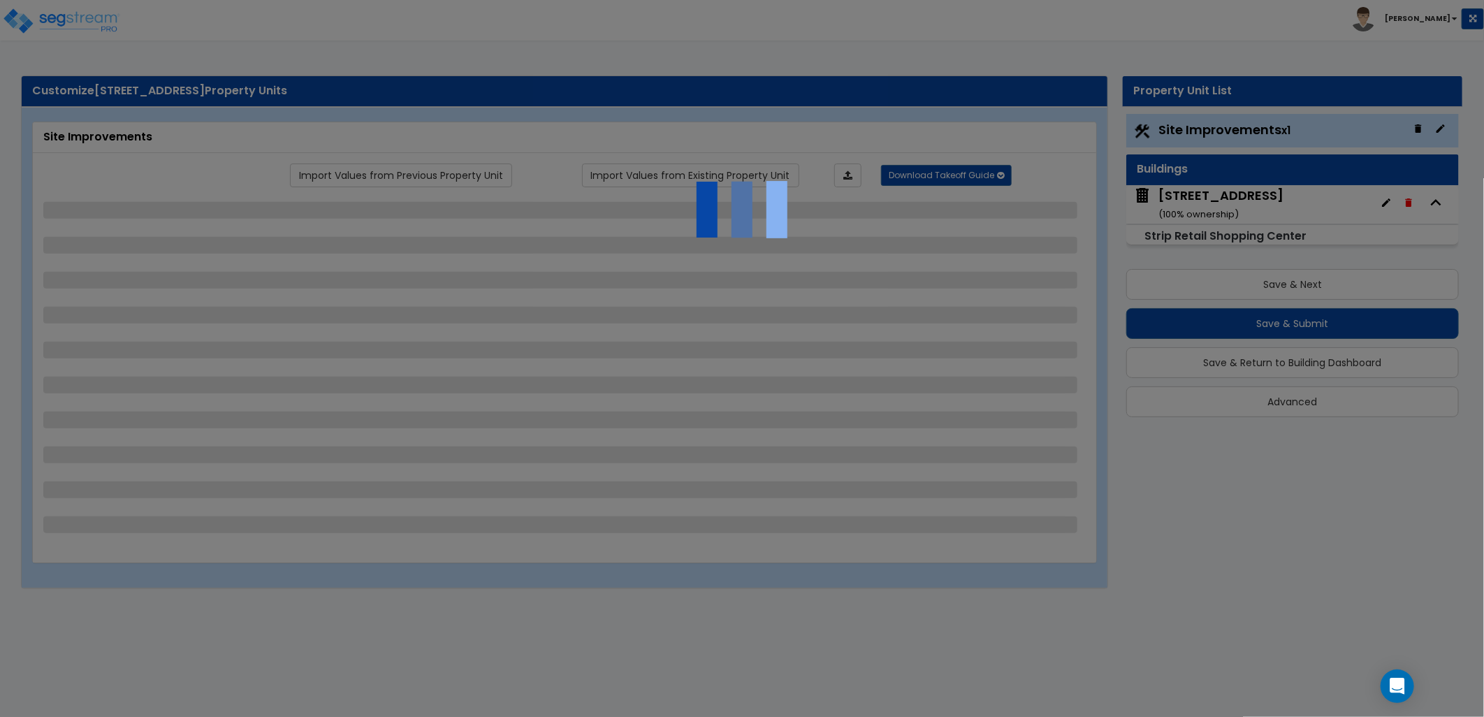
select select "4"
select select "2"
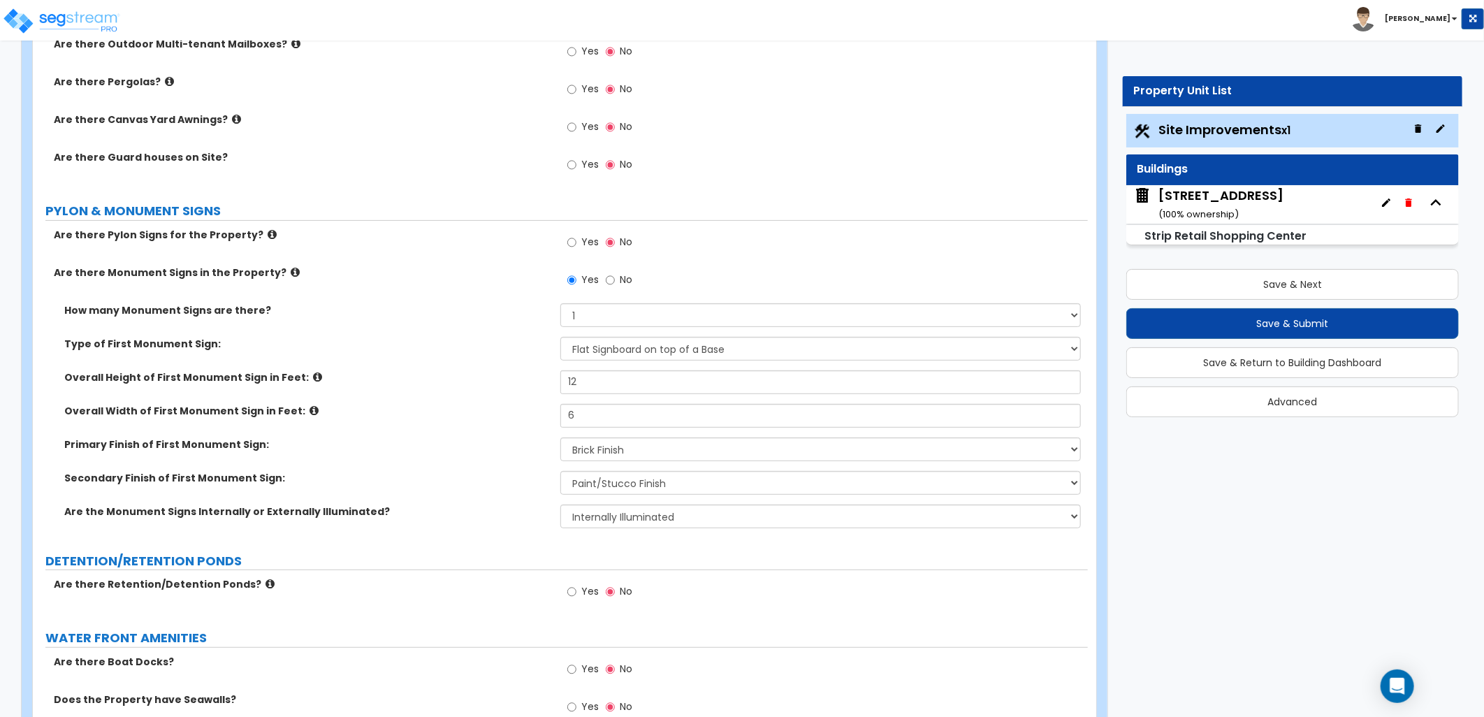
scroll to position [3494, 0]
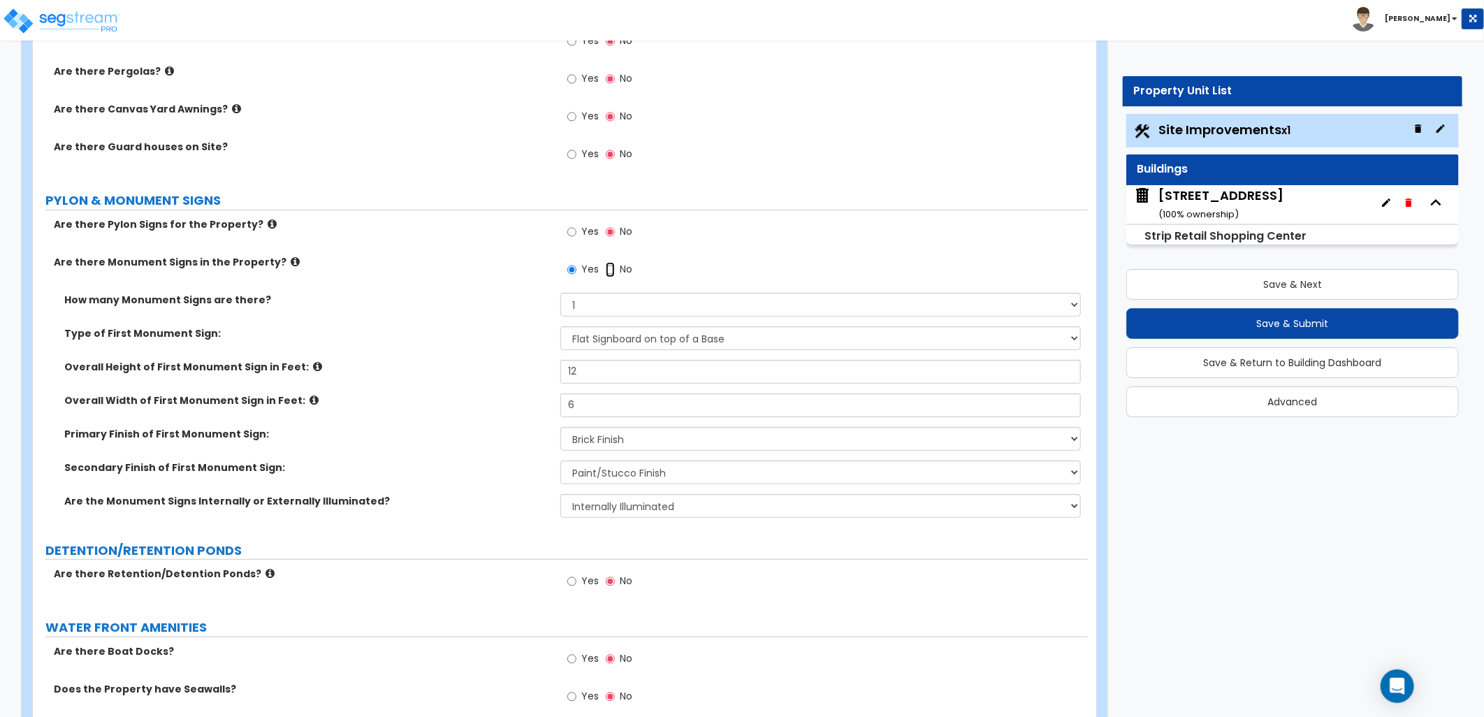
click at [606, 266] on input "No" at bounding box center [610, 269] width 9 height 15
radio input "false"
radio input "true"
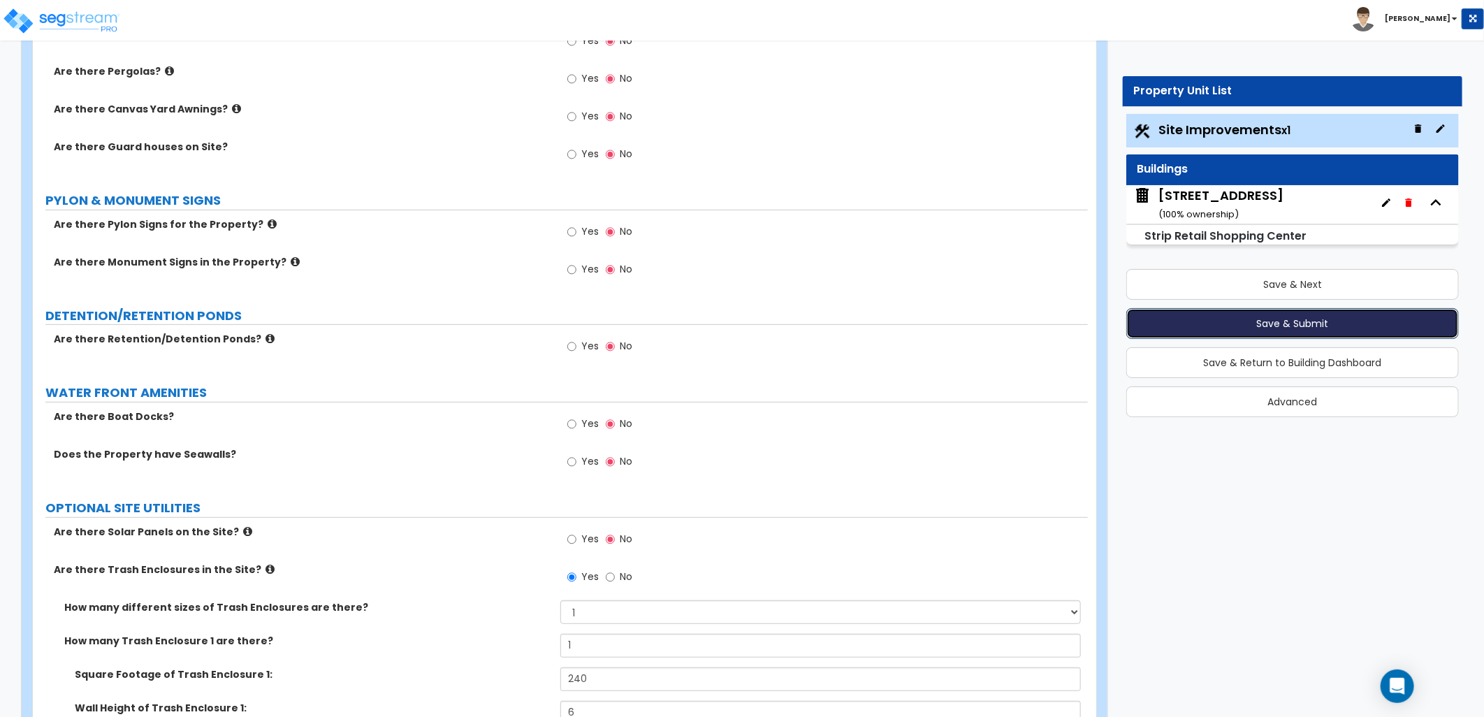
click at [1315, 319] on button "Save & Submit" at bounding box center [1292, 323] width 333 height 31
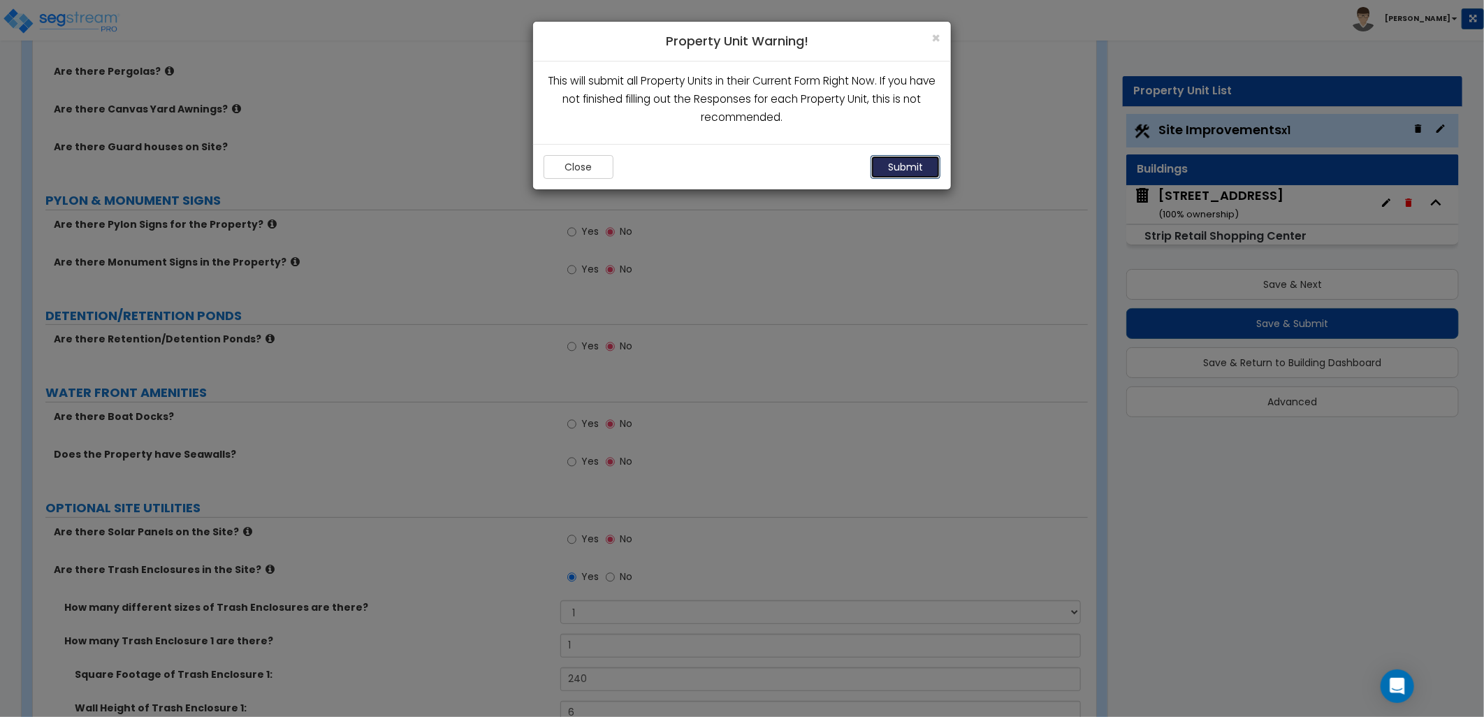
click at [906, 161] on button "Submit" at bounding box center [906, 167] width 70 height 24
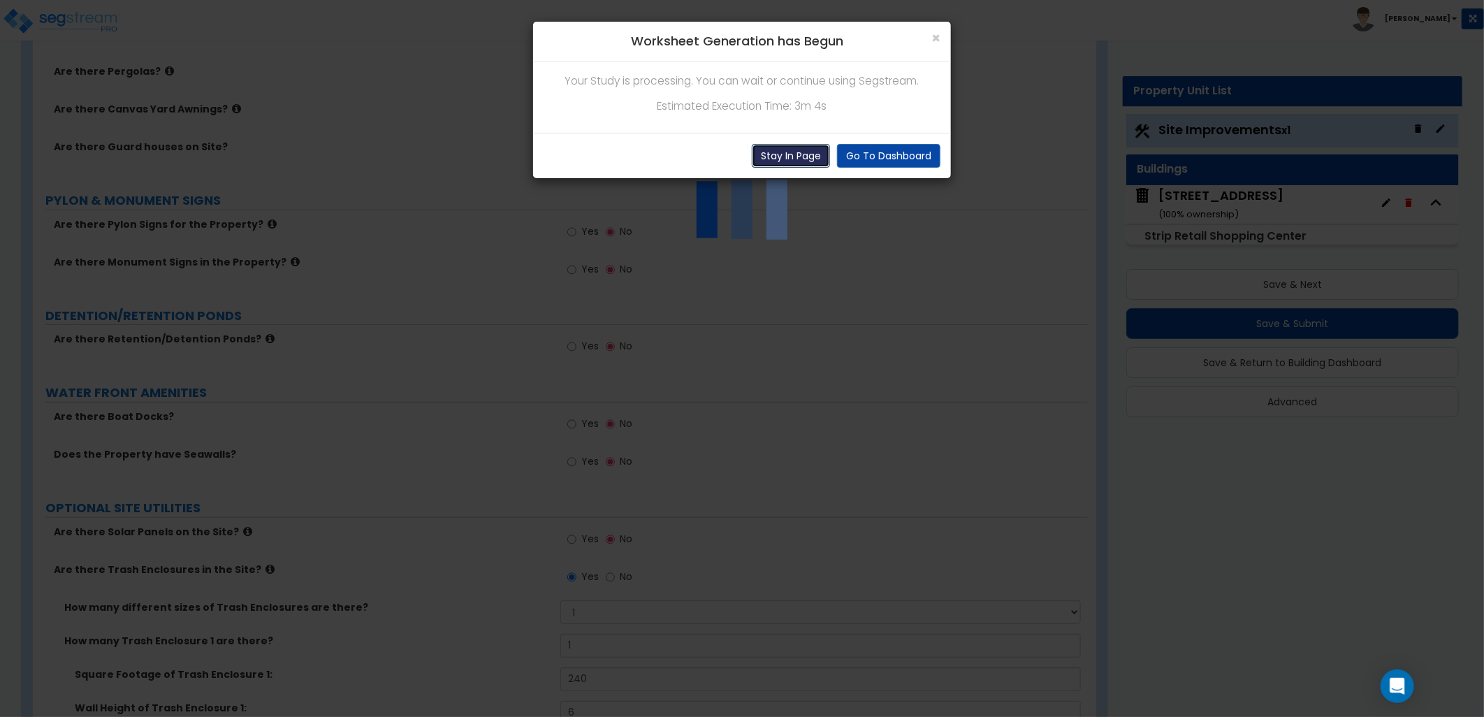
click at [790, 159] on button "Stay In Page" at bounding box center [791, 156] width 78 height 24
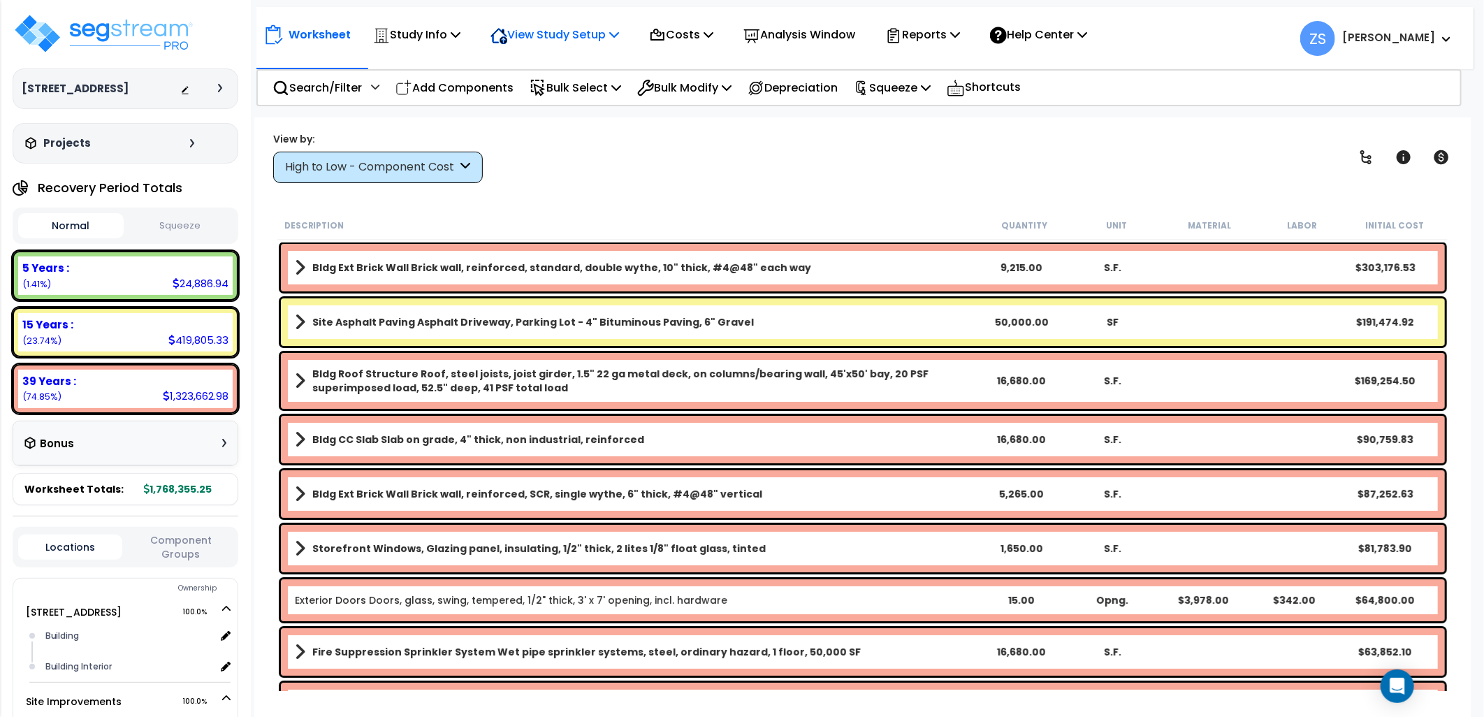
click at [627, 40] on div "View Study Setup Building Setup View Questionnaire" at bounding box center [555, 34] width 144 height 33
click at [619, 35] on icon at bounding box center [614, 34] width 10 height 11
click at [468, 33] on div "Study Info Study Setup Add Property Unit Template study Clone study" at bounding box center [416, 34] width 103 height 33
click at [456, 31] on icon at bounding box center [456, 34] width 10 height 11
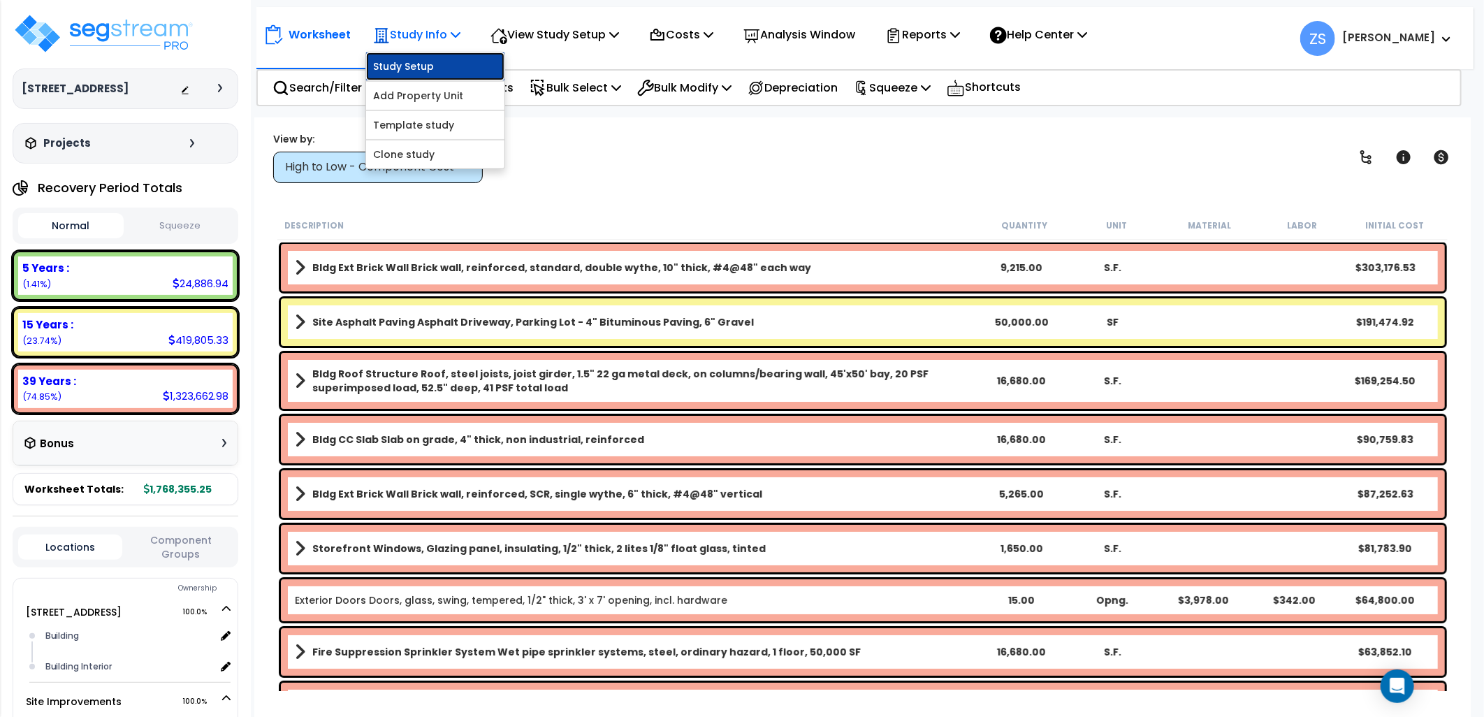
click at [444, 59] on link "Study Setup" at bounding box center [435, 66] width 138 height 28
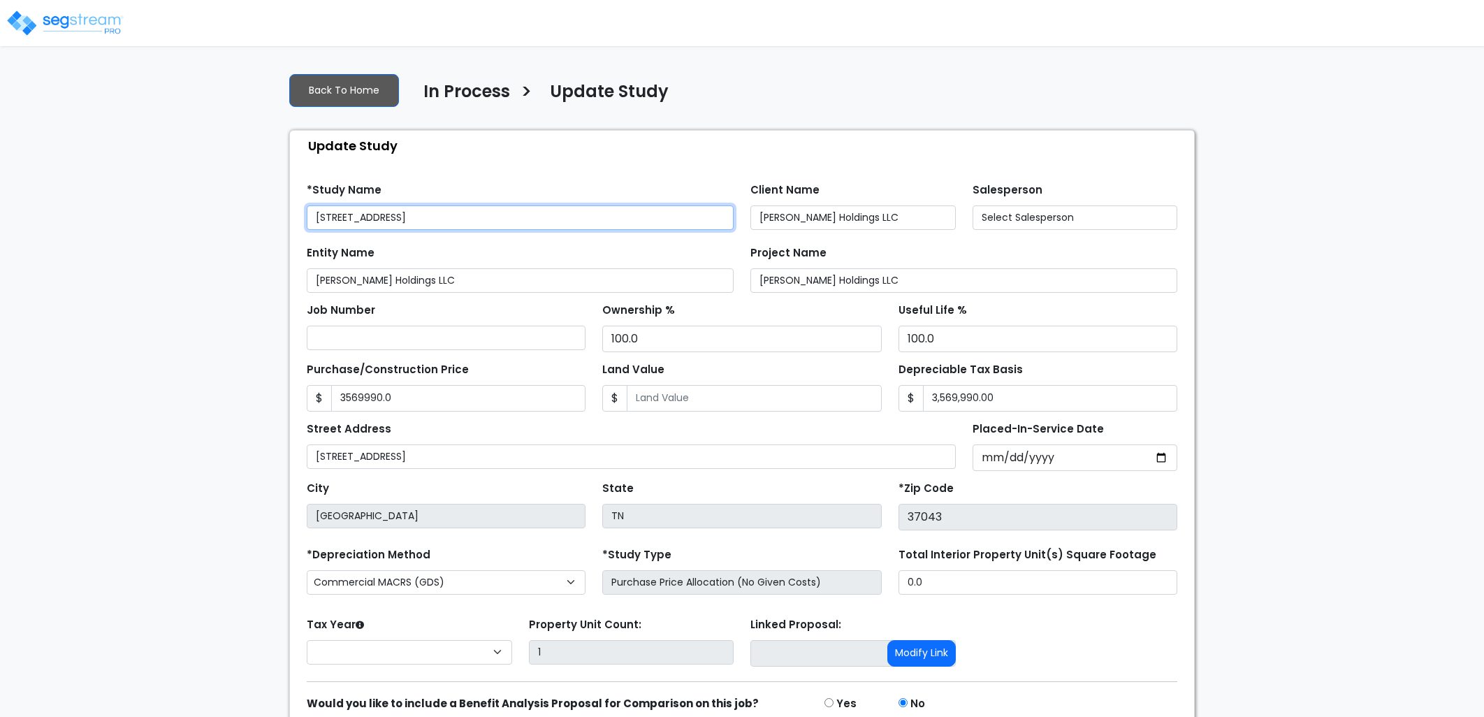
type input "3,569,990.0"
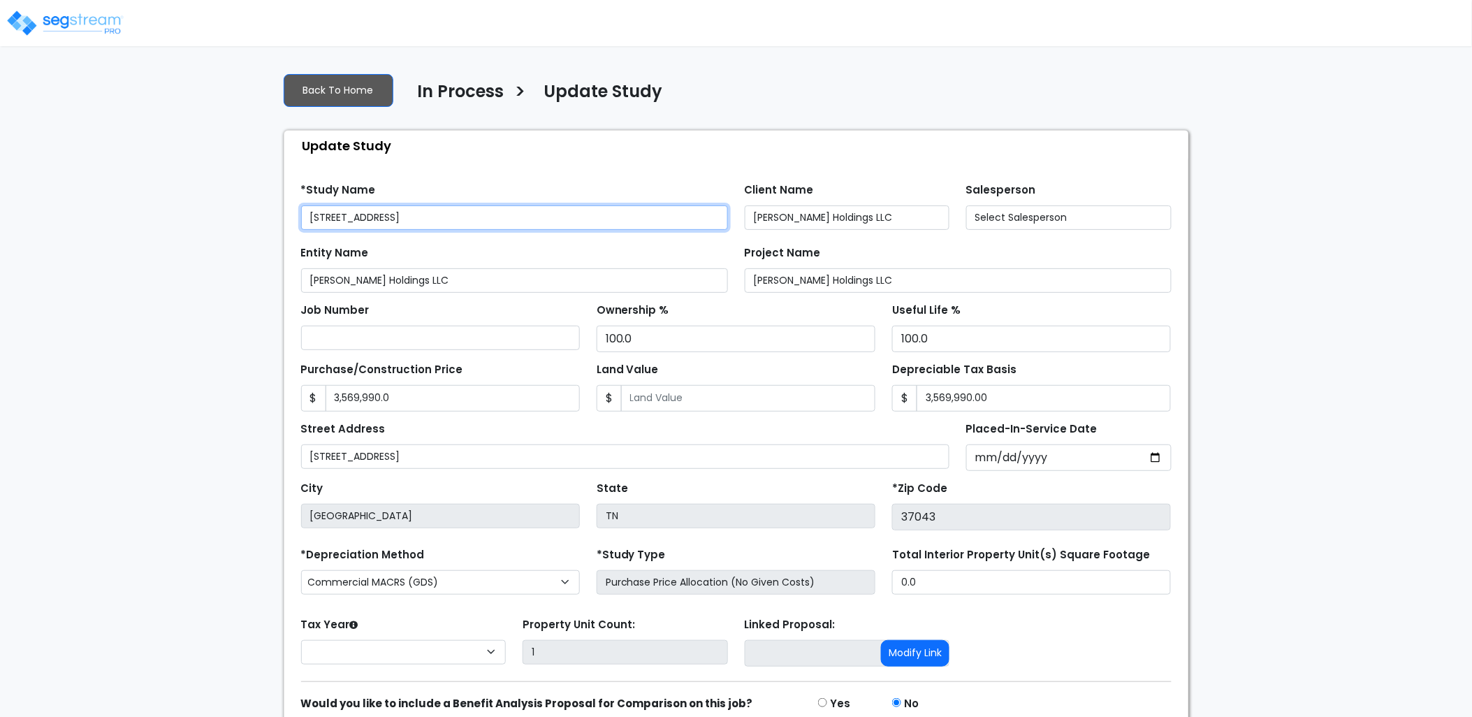
select select "2024"
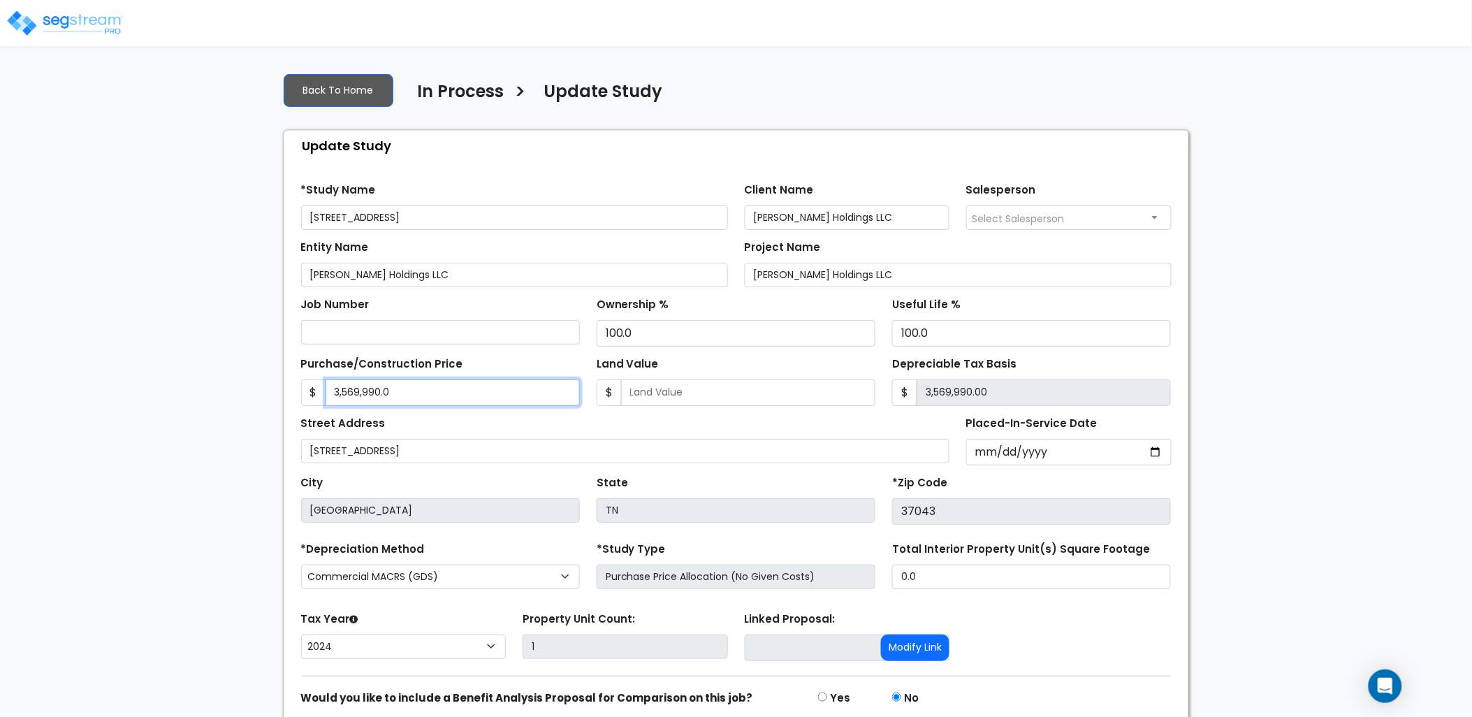
type input "3"
type input "3.00"
type input "33"
type input "33.00"
type input "338"
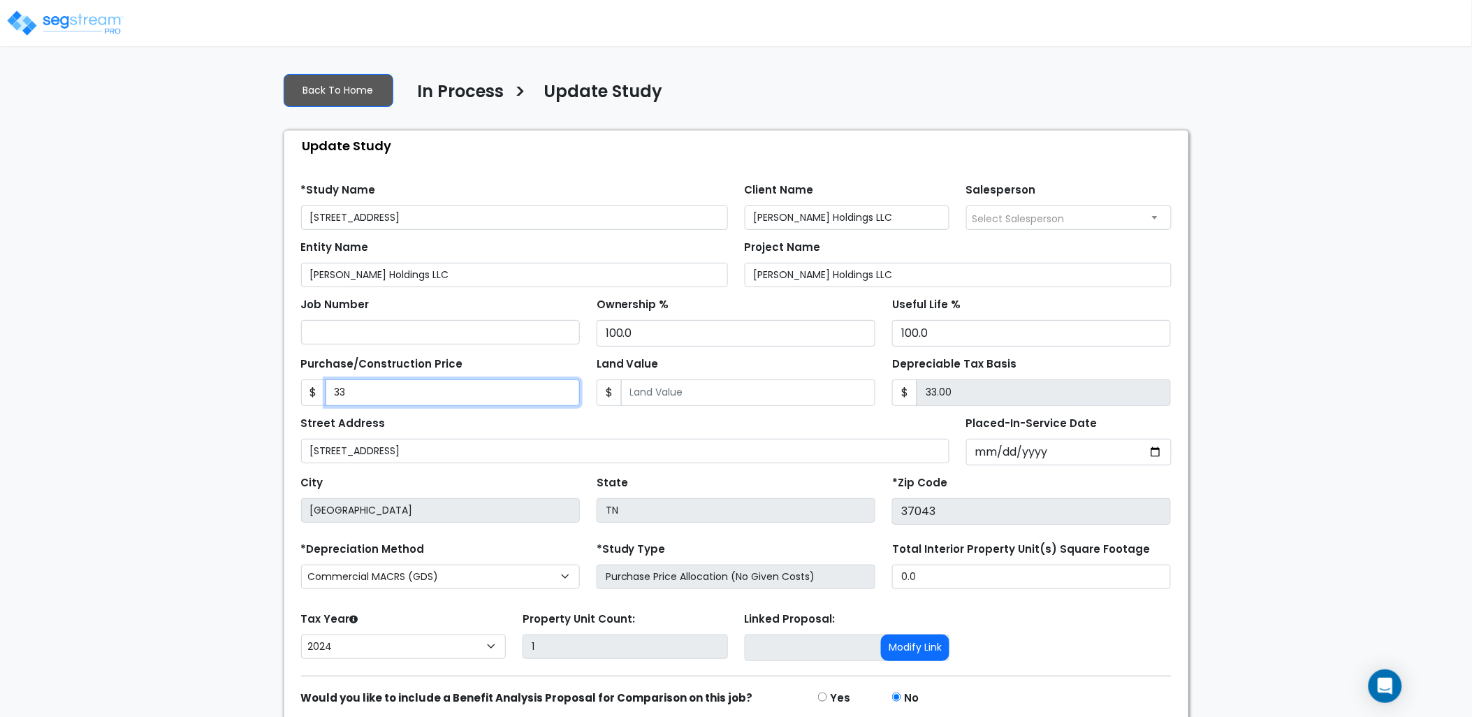
type input "338.00"
type input "3387"
type input "3,387.00"
type input "3,3874"
type input "33,874.00"
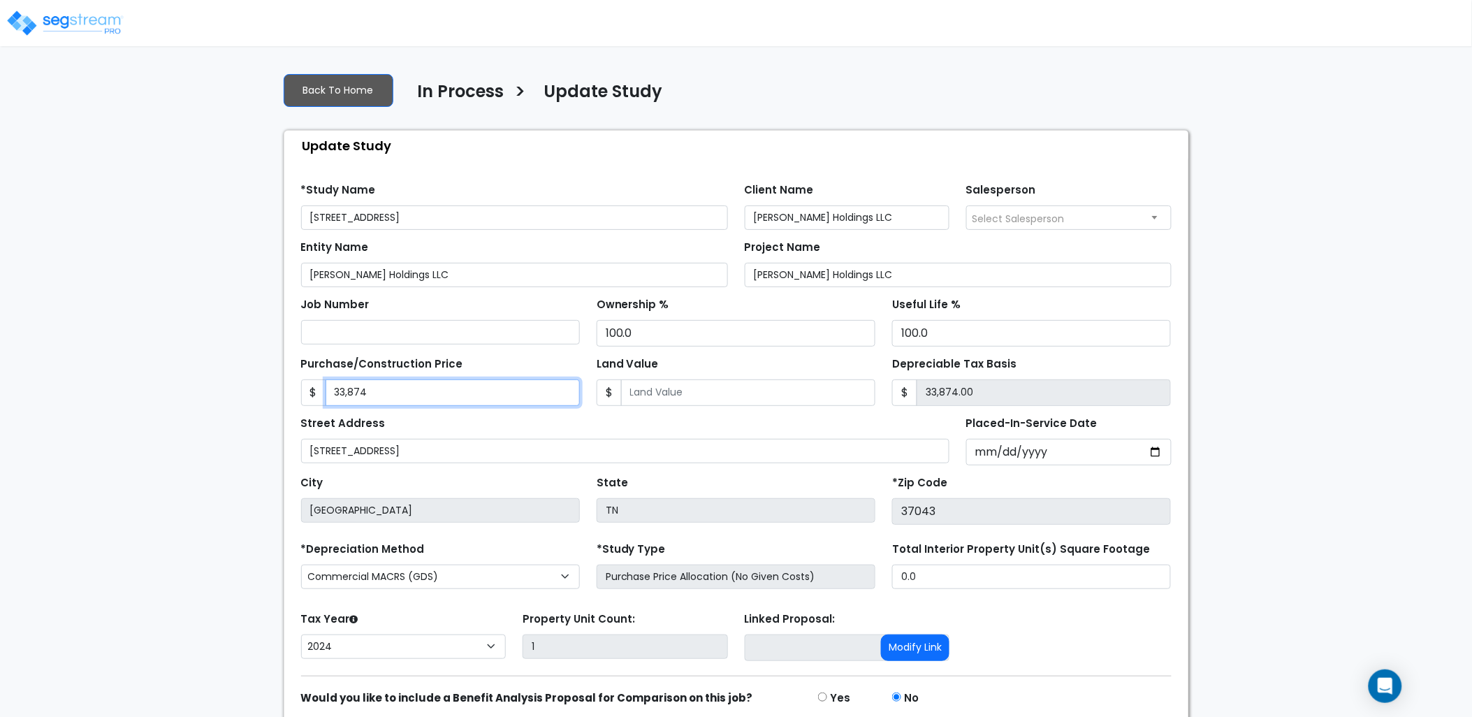
type input "33,8746"
type input "338,746.00"
type input "338,7463"
type input "3,387,463.00"
type input "3,387,463.3"
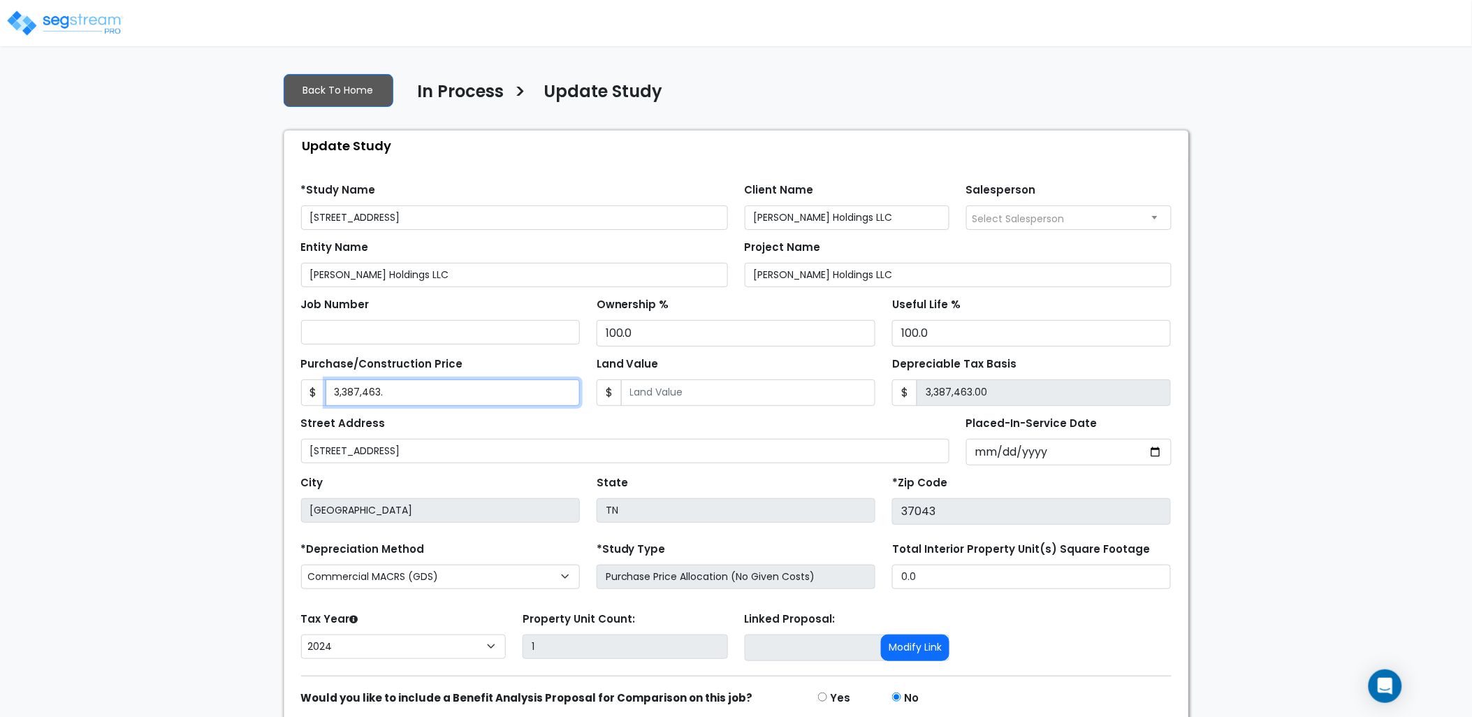
type input "3,387,463.30"
type input "3,387,463.39"
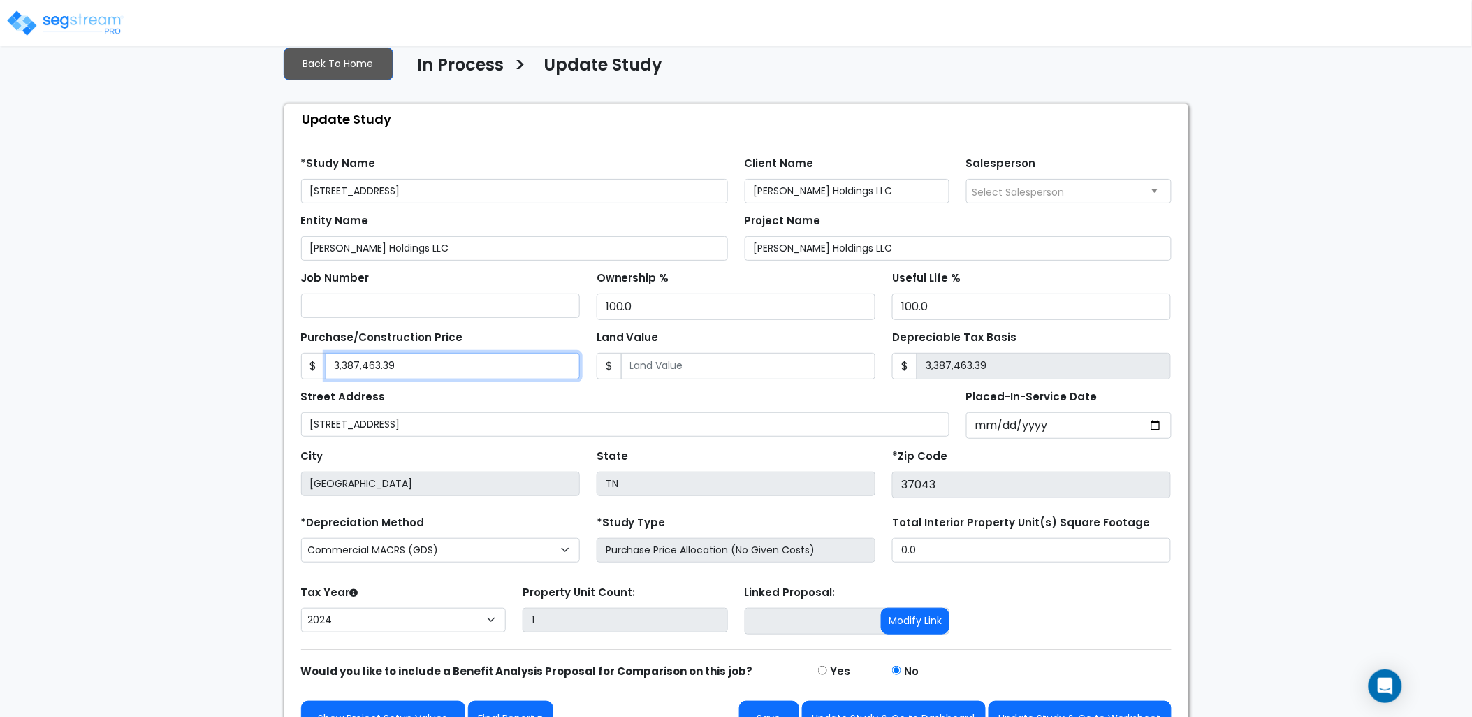
scroll to position [58, 0]
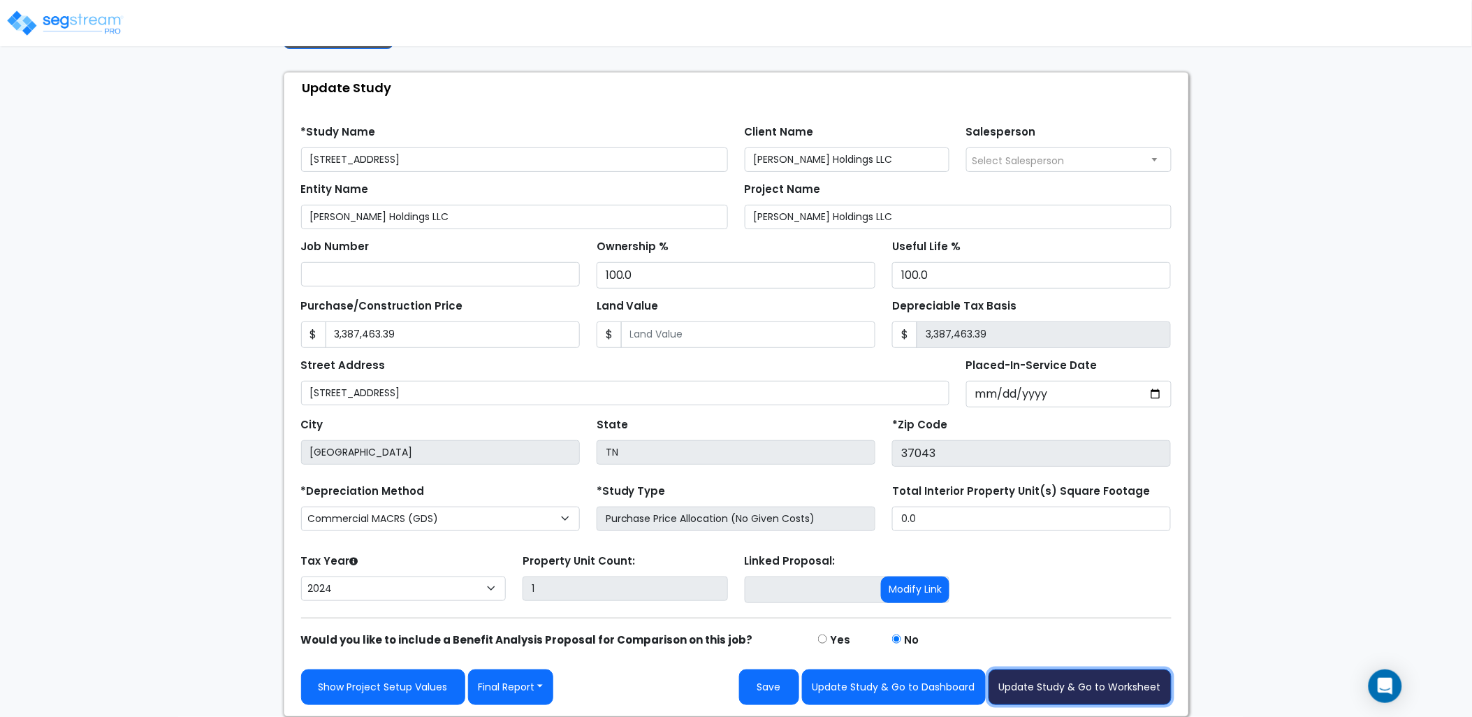
click at [1082, 686] on button "Update Study & Go to Worksheet" at bounding box center [1080, 687] width 183 height 36
type input "3387463.39"
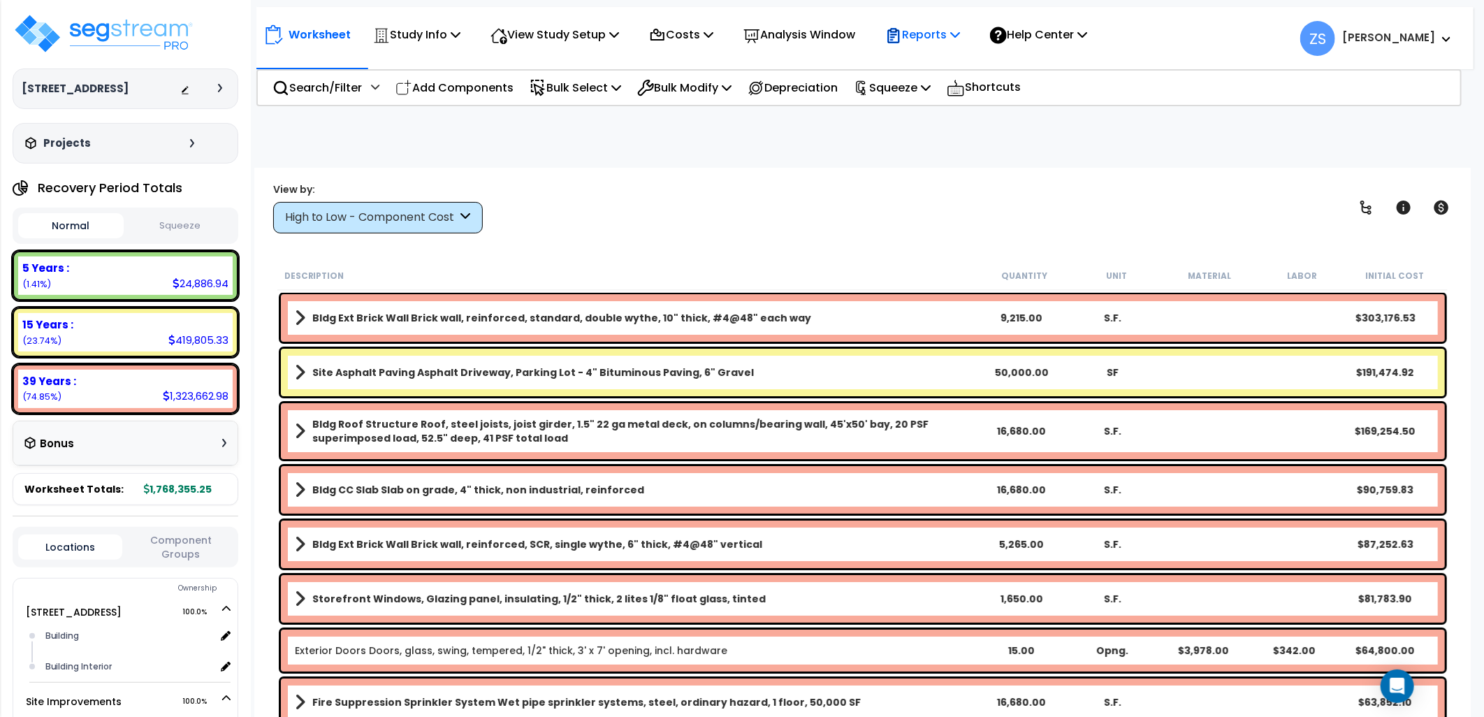
click at [960, 37] on icon at bounding box center [955, 34] width 10 height 11
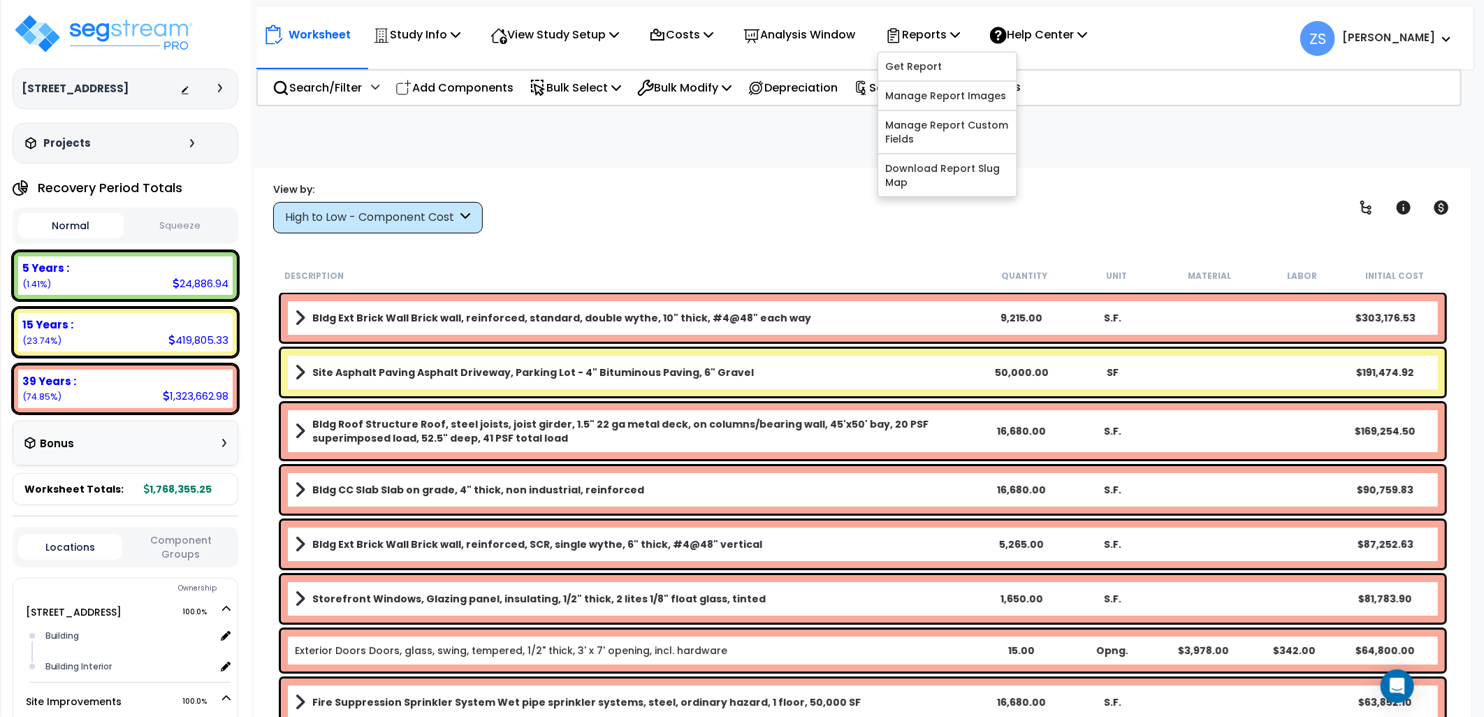
drag, startPoint x: 783, startPoint y: 178, endPoint x: 834, endPoint y: 143, distance: 62.4
click at [783, 175] on div "Worksheet Study Info Study Setup Add Property Unit Template study Clone study ZS" at bounding box center [862, 526] width 1217 height 717
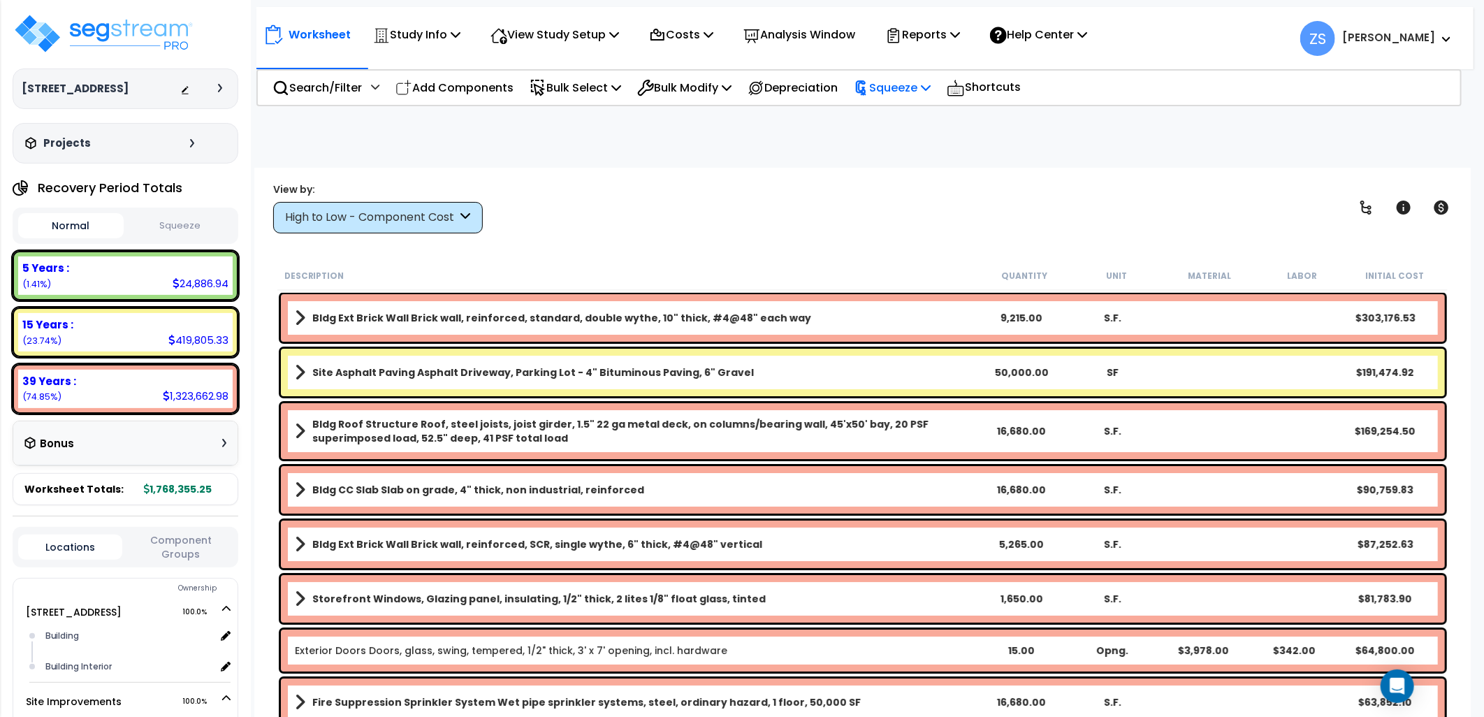
click at [931, 87] on icon at bounding box center [926, 87] width 10 height 11
drag, startPoint x: 938, startPoint y: 106, endPoint x: 937, endPoint y: 115, distance: 9.8
click at [938, 106] on link "Squeeze" at bounding box center [916, 119] width 138 height 28
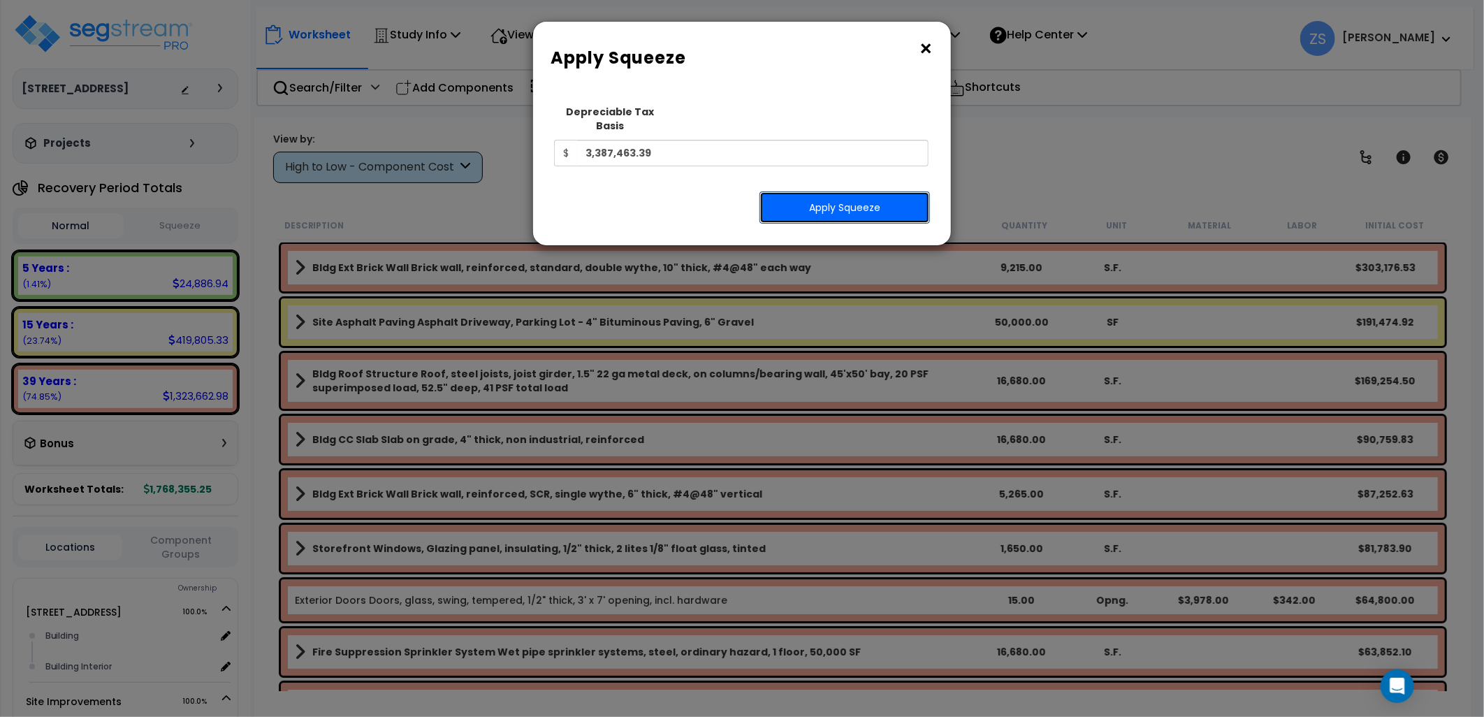
click at [843, 194] on button "Apply Squeeze" at bounding box center [845, 207] width 170 height 32
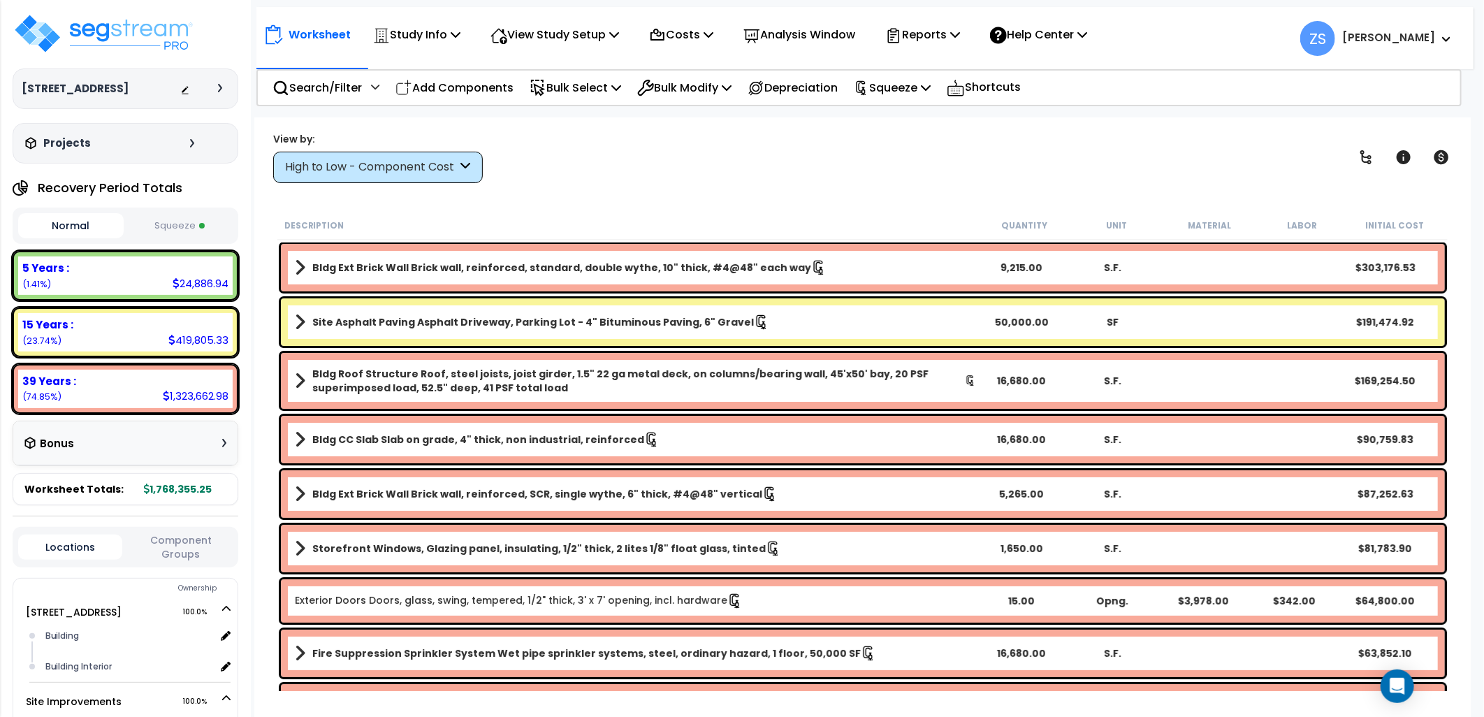
click at [170, 232] on button "Squeeze" at bounding box center [180, 226] width 106 height 24
click at [713, 33] on p "Costs" at bounding box center [681, 34] width 64 height 19
drag, startPoint x: 699, startPoint y: 100, endPoint x: 706, endPoint y: 100, distance: 7.7
click at [697, 101] on link "Direct Costs" at bounding box center [711, 96] width 138 height 28
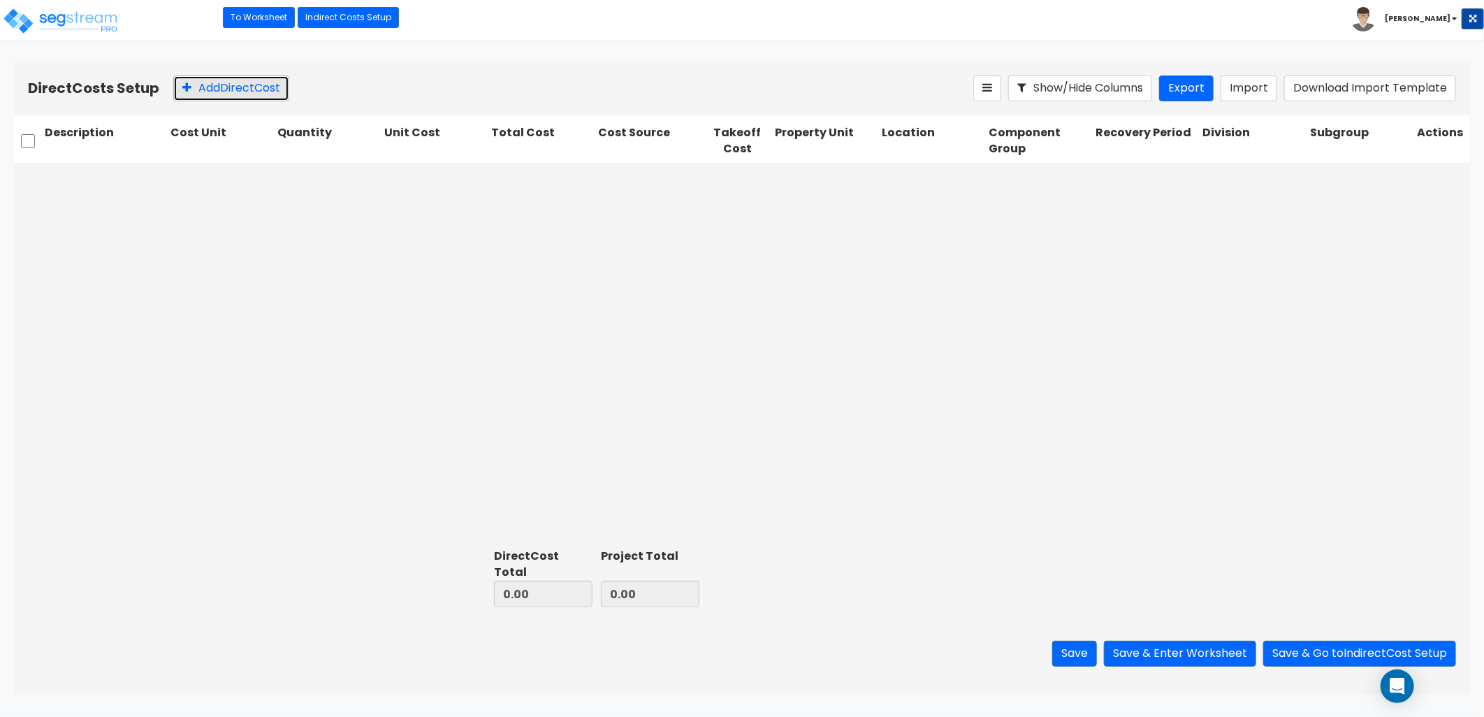
click at [226, 89] on button "Add Direct Cost" at bounding box center [231, 88] width 116 height 26
type input "Sign"
click at [187, 177] on div at bounding box center [213, 178] width 71 height 19
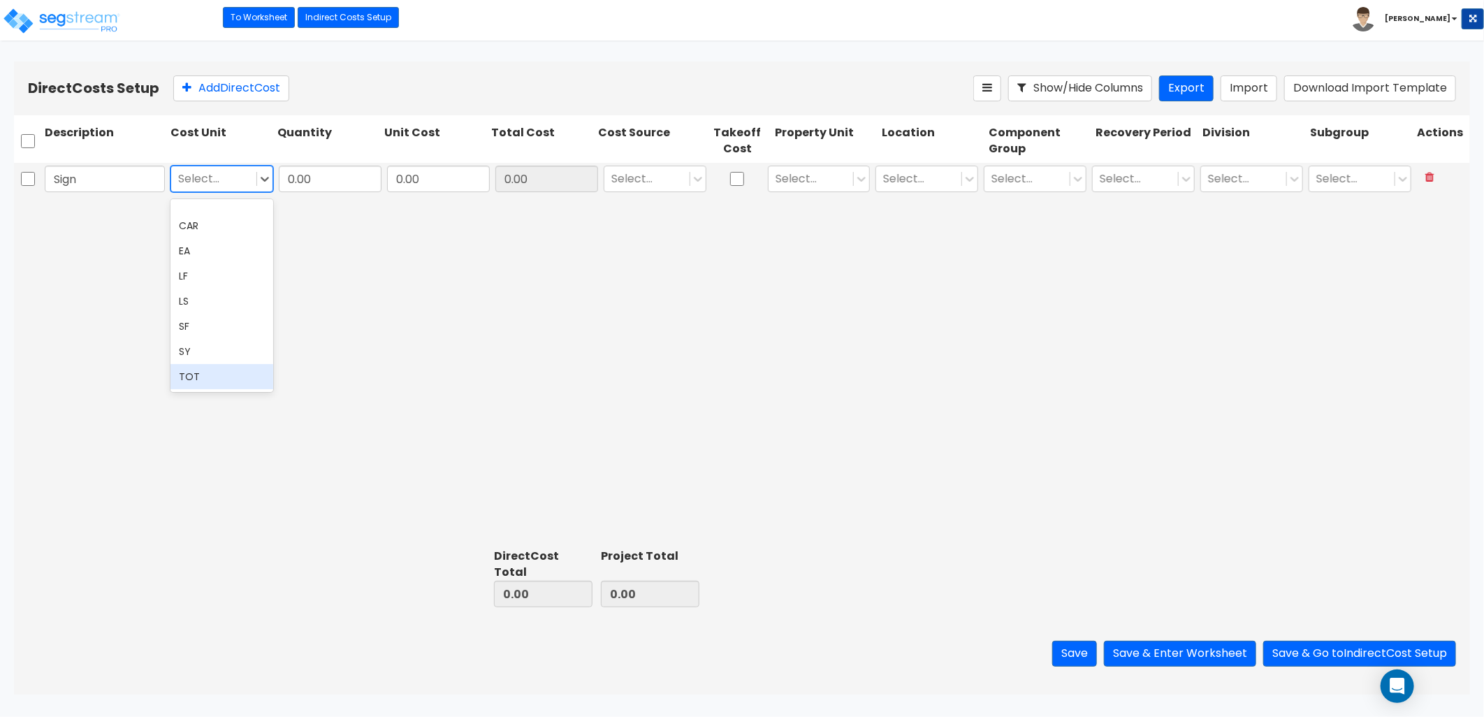
click at [208, 372] on div "TOT" at bounding box center [221, 376] width 103 height 25
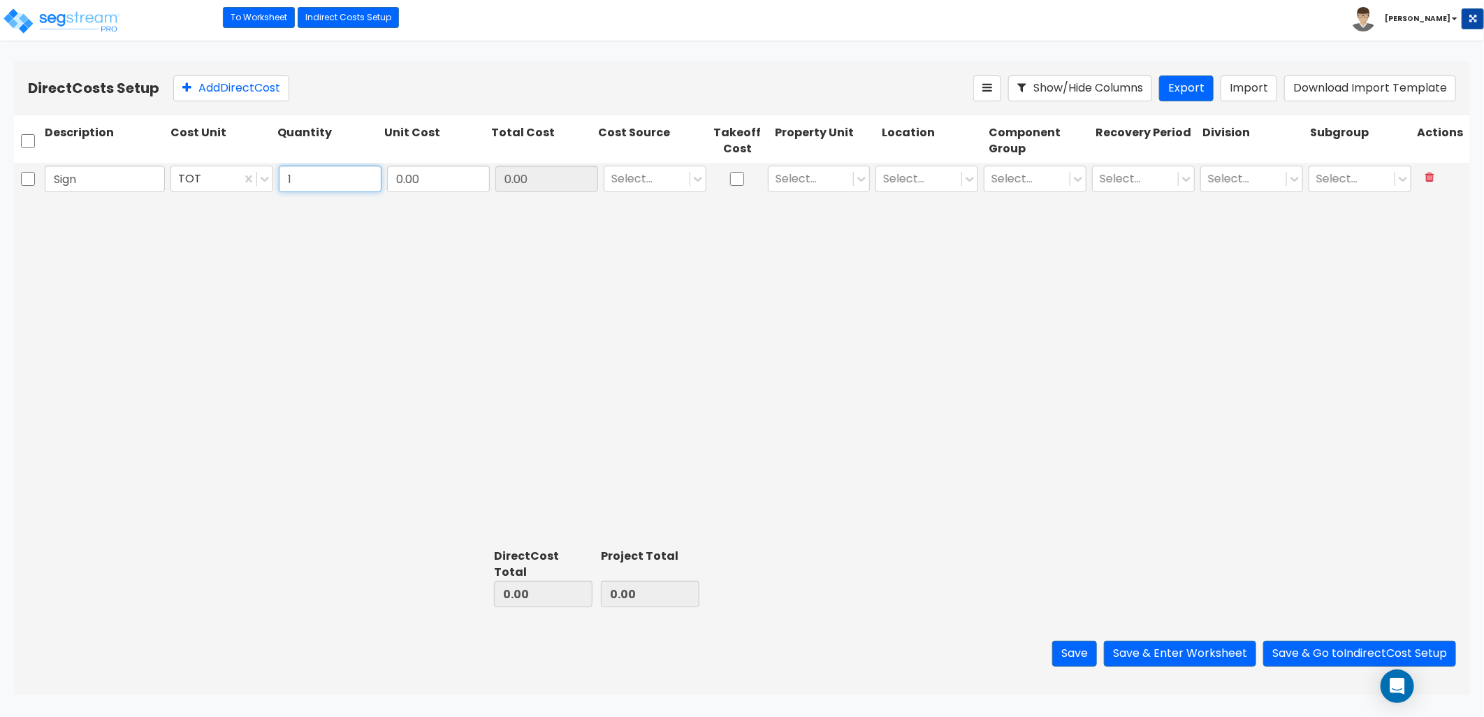
type input "1"
click at [426, 182] on input "0.00" at bounding box center [438, 179] width 103 height 27
type input "31,630.58"
click at [653, 180] on div at bounding box center [646, 178] width 71 height 19
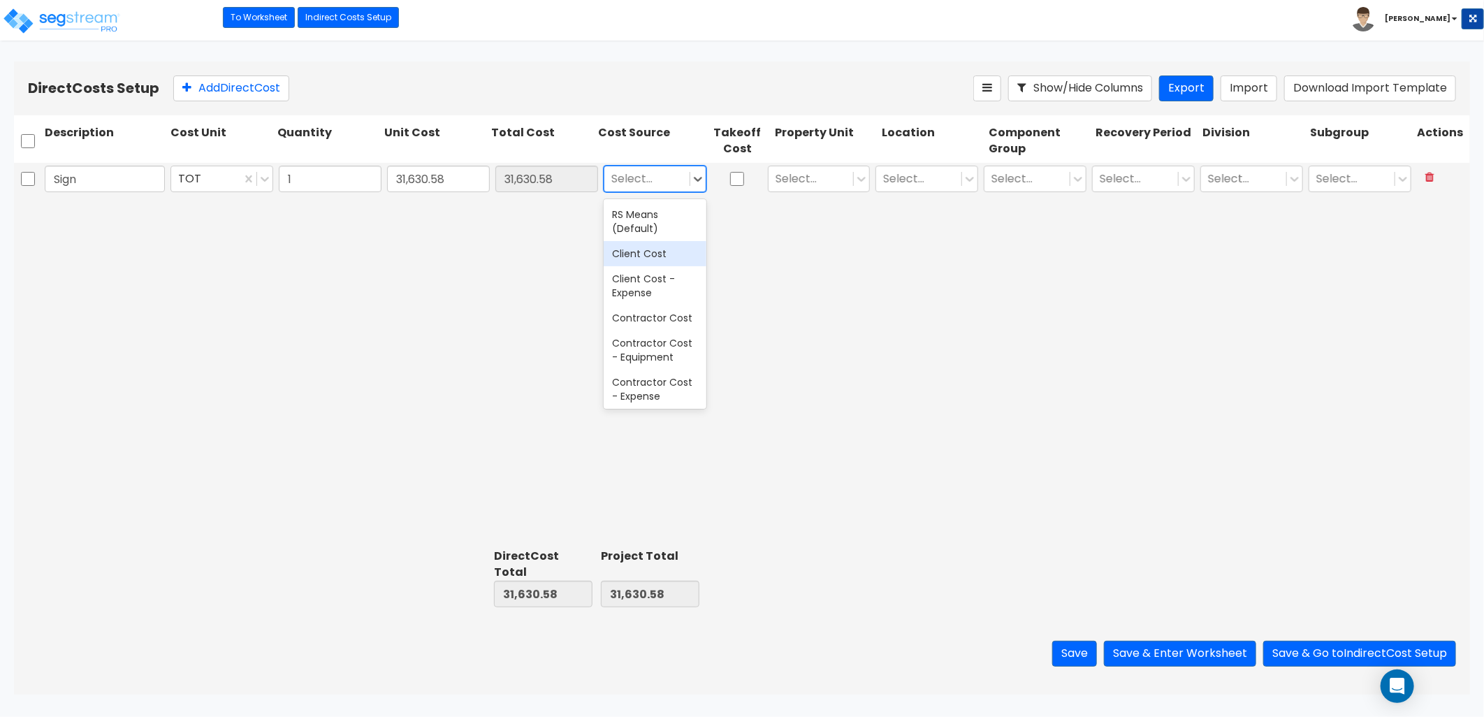
click at [653, 255] on div "Client Cost" at bounding box center [655, 253] width 103 height 25
click at [815, 184] on div at bounding box center [811, 178] width 71 height 19
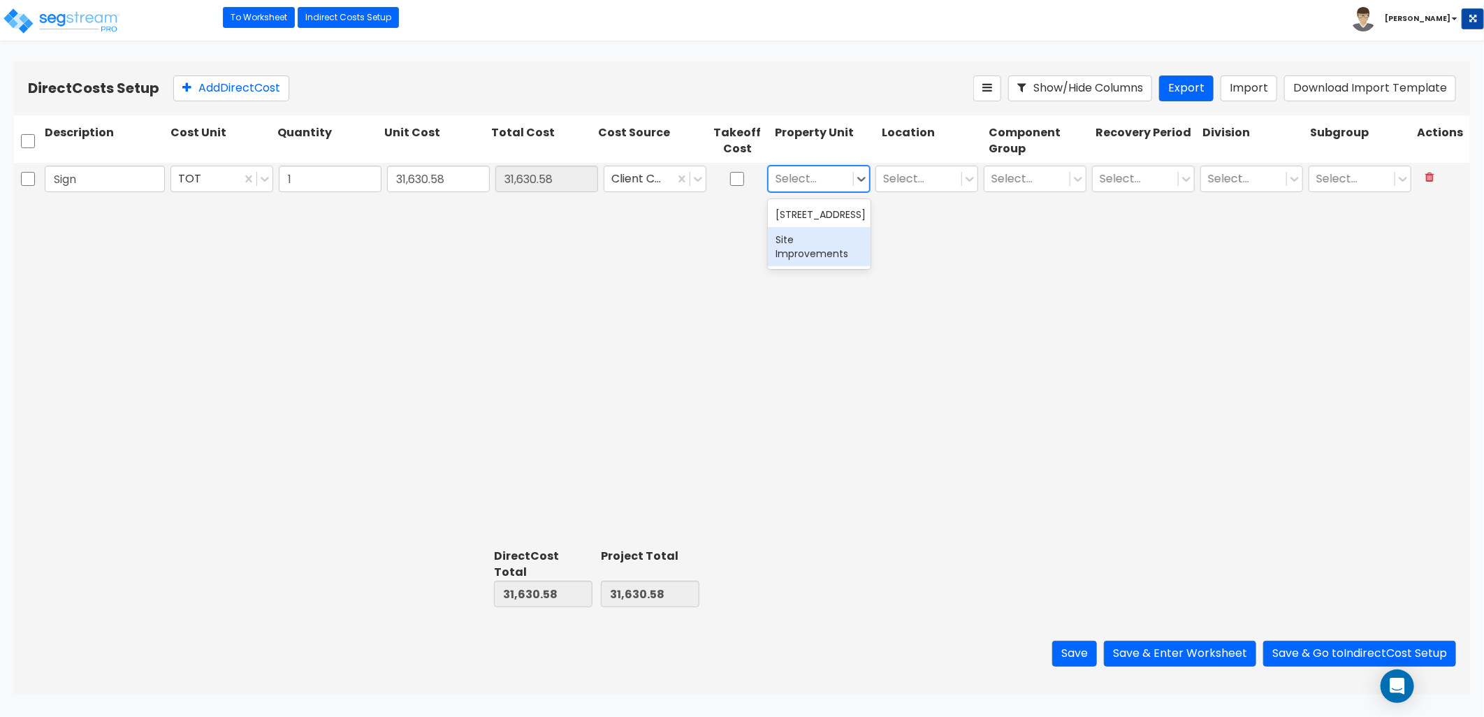
click at [827, 242] on div "Site Improvements" at bounding box center [819, 246] width 103 height 39
click at [915, 184] on div at bounding box center [918, 178] width 71 height 19
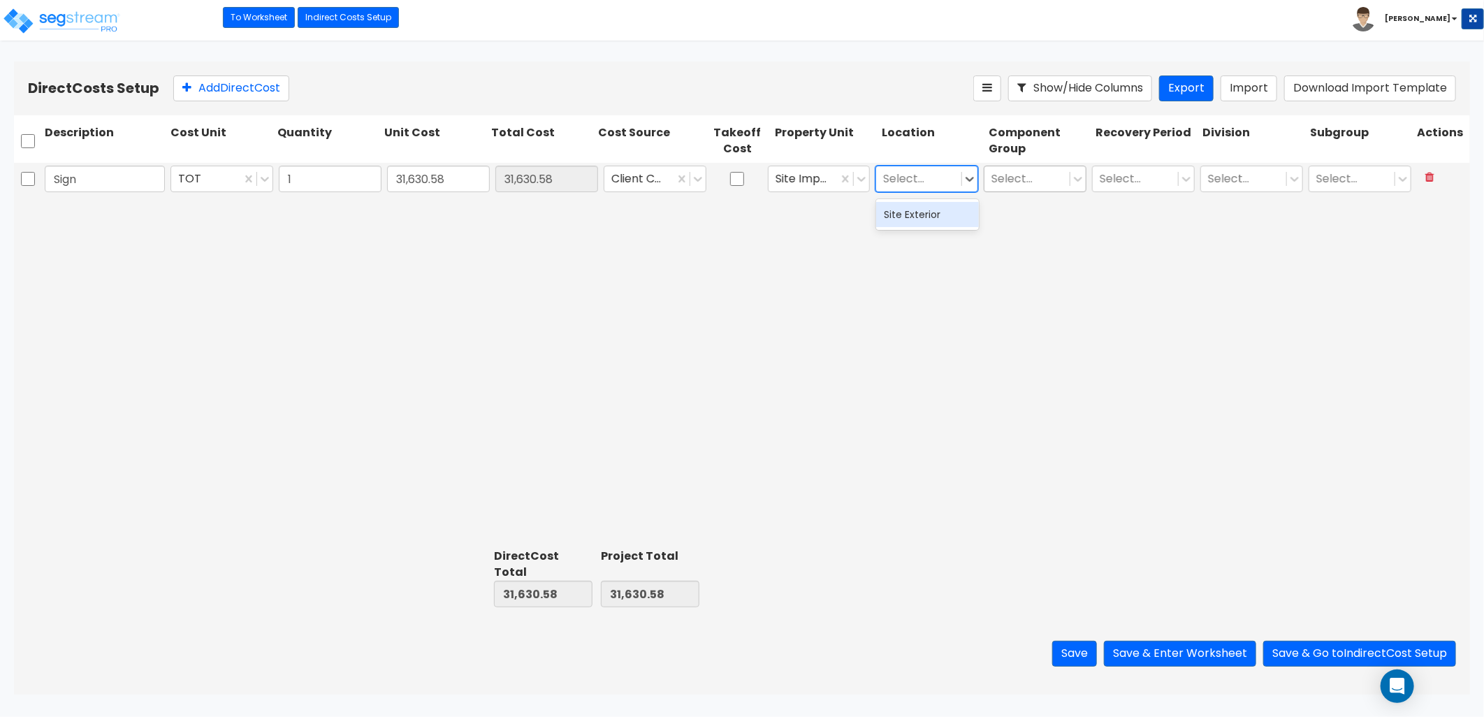
drag, startPoint x: 917, startPoint y: 212, endPoint x: 1008, endPoint y: 193, distance: 92.9
click at [919, 213] on div "Site Exterior" at bounding box center [927, 214] width 103 height 25
click at [1024, 178] on div at bounding box center [1027, 178] width 71 height 19
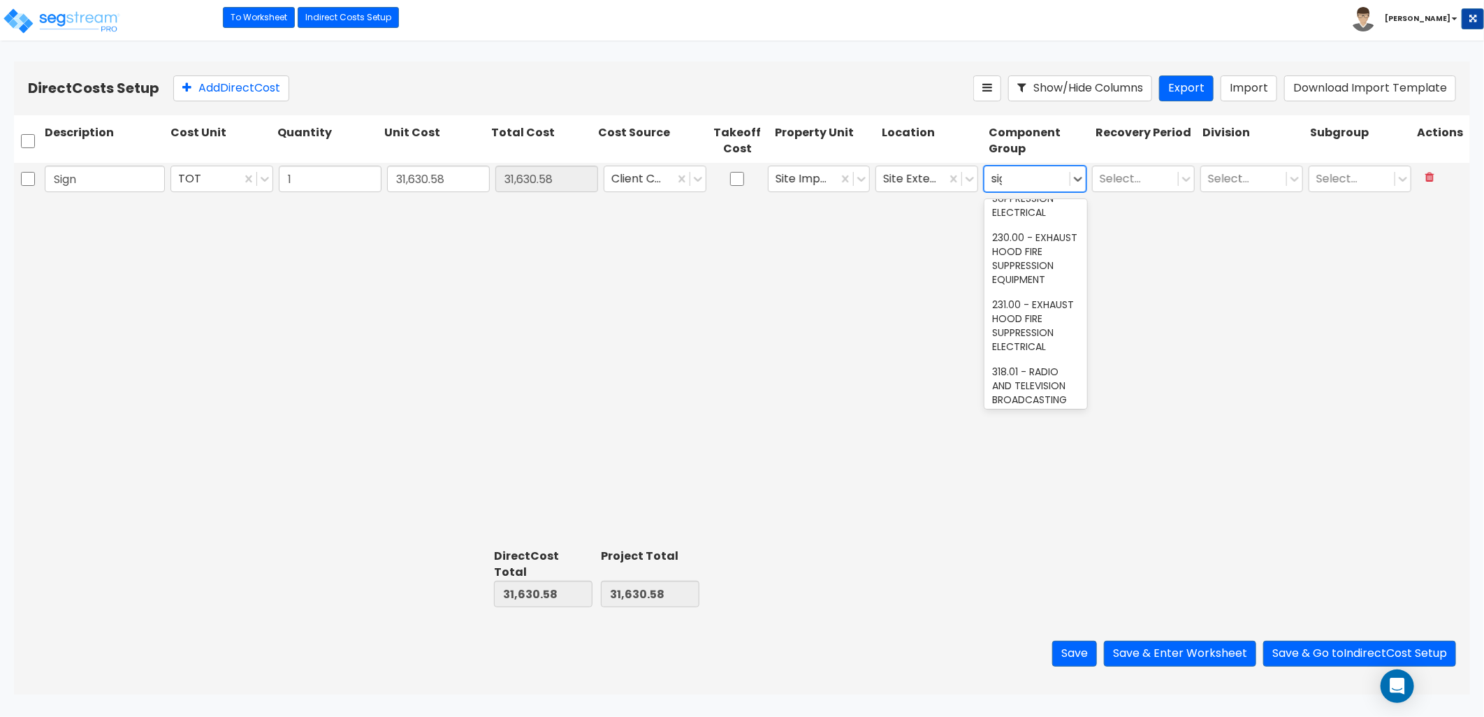
scroll to position [234, 0]
type input "sign"
click at [1039, 268] on div "439.00 - SITE SIGNAGE" at bounding box center [1036, 266] width 103 height 39
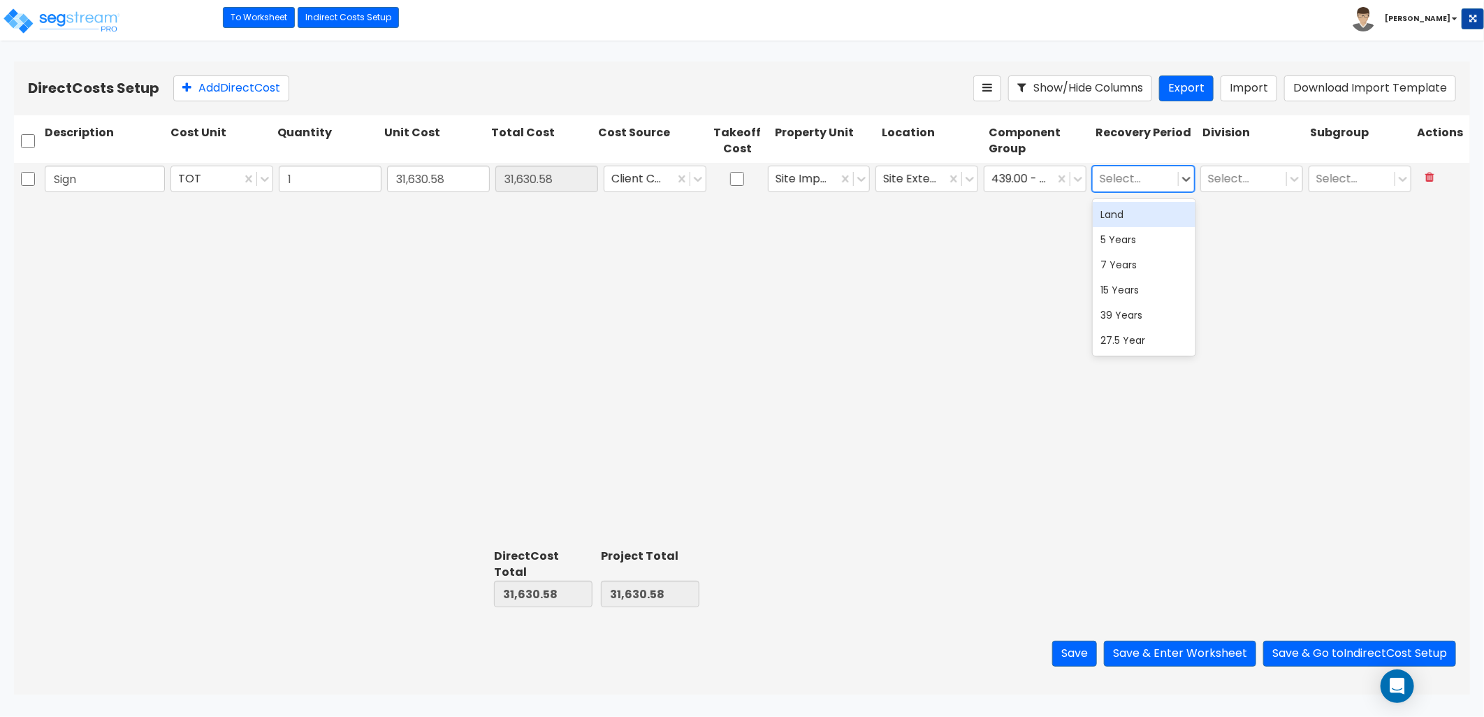
click at [1154, 187] on div at bounding box center [1135, 178] width 71 height 19
click at [1142, 285] on div "15 Years" at bounding box center [1144, 289] width 103 height 25
click at [1240, 176] on div at bounding box center [1243, 178] width 71 height 19
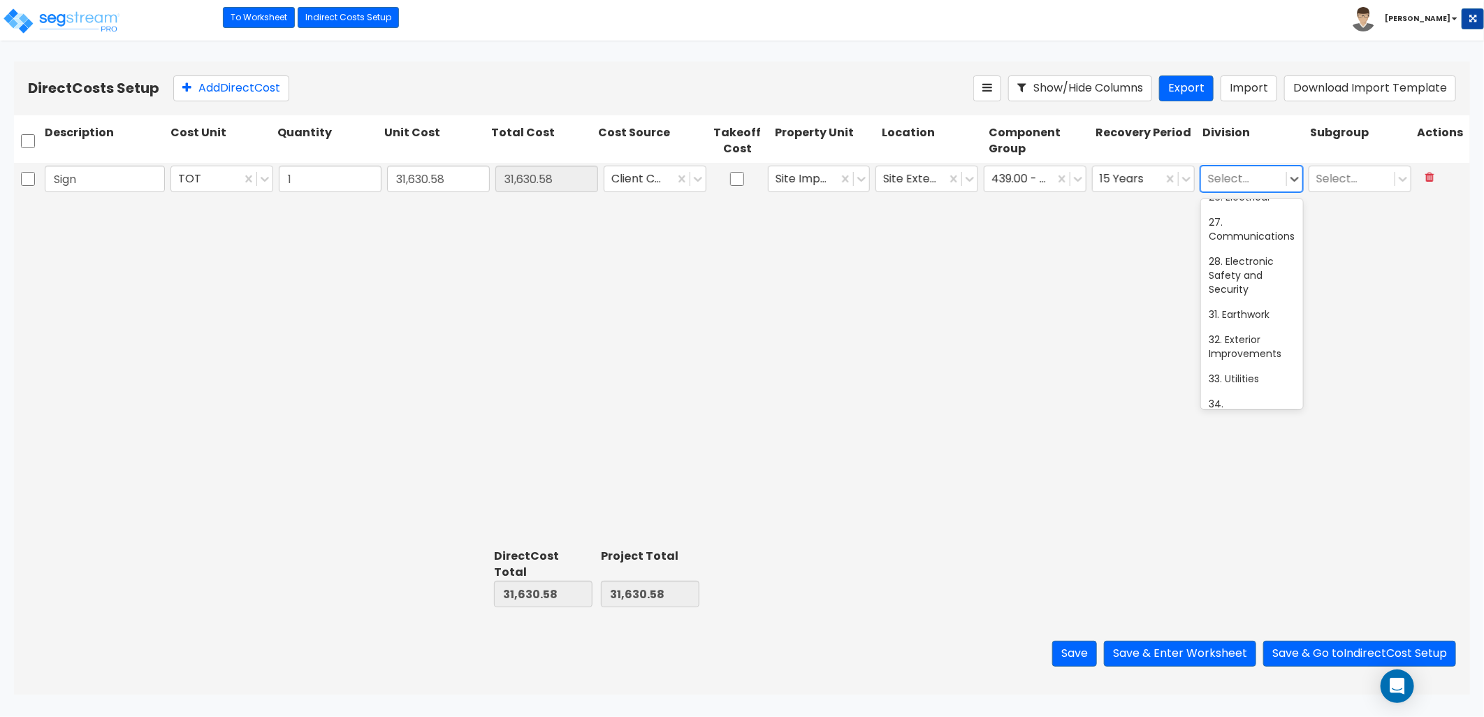
scroll to position [699, 0]
click at [1242, 305] on div "32. Exterior Improvements" at bounding box center [1252, 285] width 103 height 39
drag, startPoint x: 255, startPoint y: 95, endPoint x: 261, endPoint y: 103, distance: 10.5
click at [257, 96] on button "Add Direct Cost" at bounding box center [231, 88] width 116 height 26
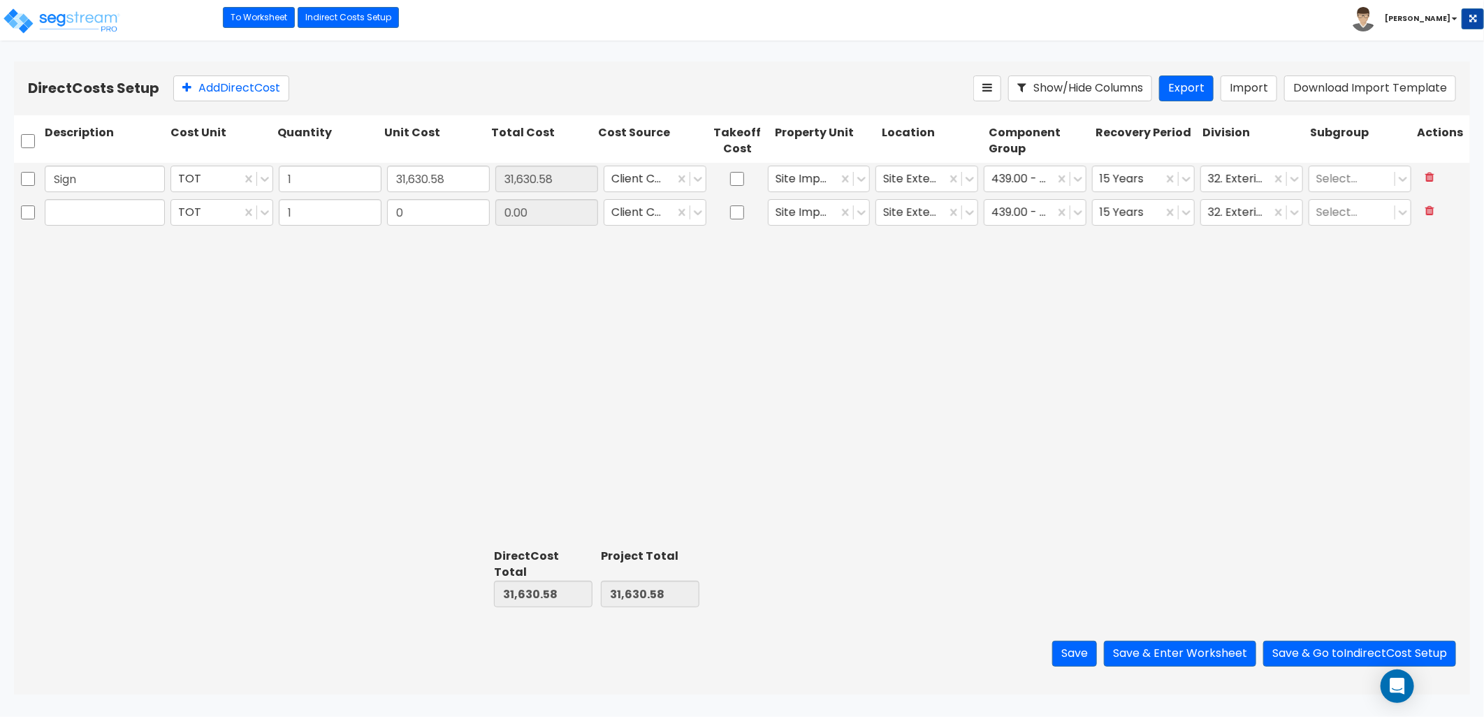
click at [102, 207] on input "text" at bounding box center [105, 212] width 120 height 27
click at [75, 210] on input "text" at bounding box center [105, 212] width 120 height 27
click at [92, 186] on input "Sign" at bounding box center [105, 179] width 120 height 27
type input "Signage"
click at [102, 219] on input "text" at bounding box center [105, 212] width 120 height 27
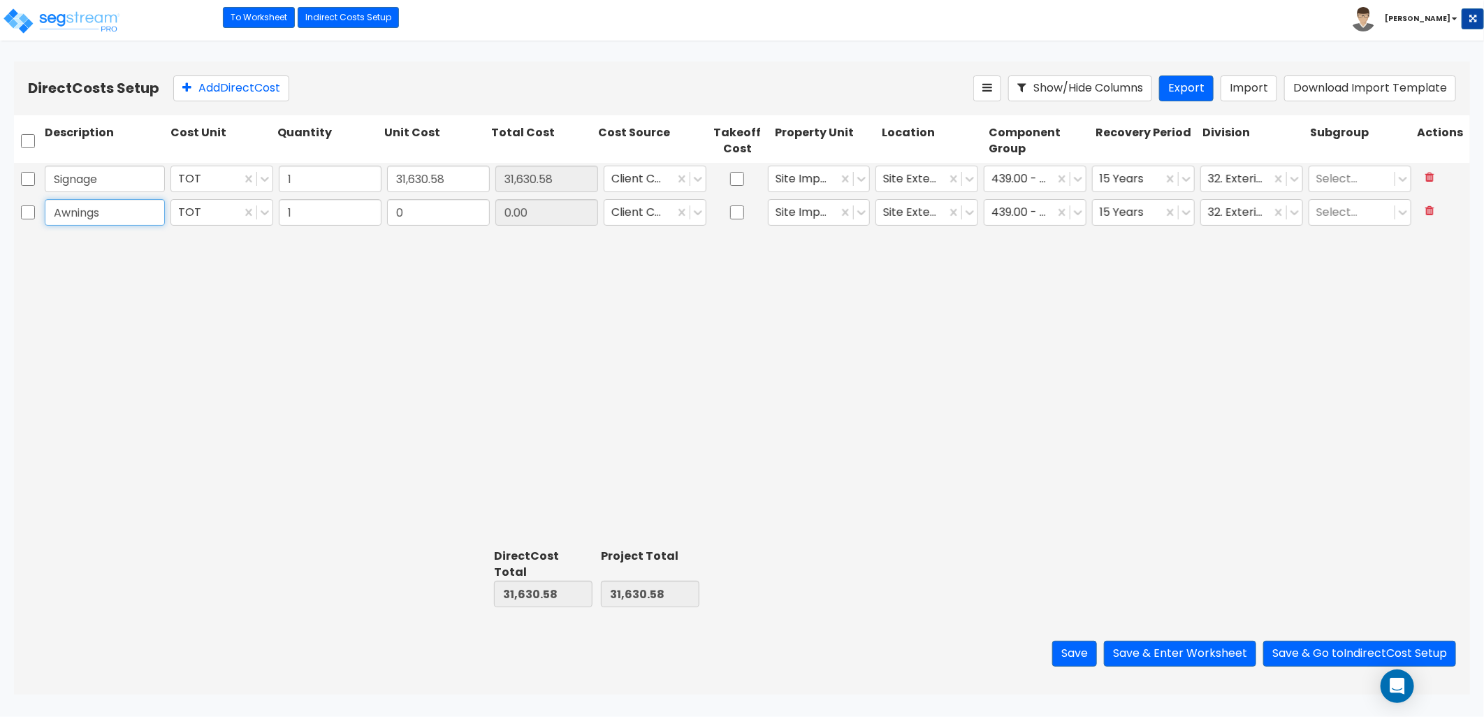
type input "Awnings"
type input "106,965.77"
click at [813, 217] on div at bounding box center [804, 212] width 56 height 19
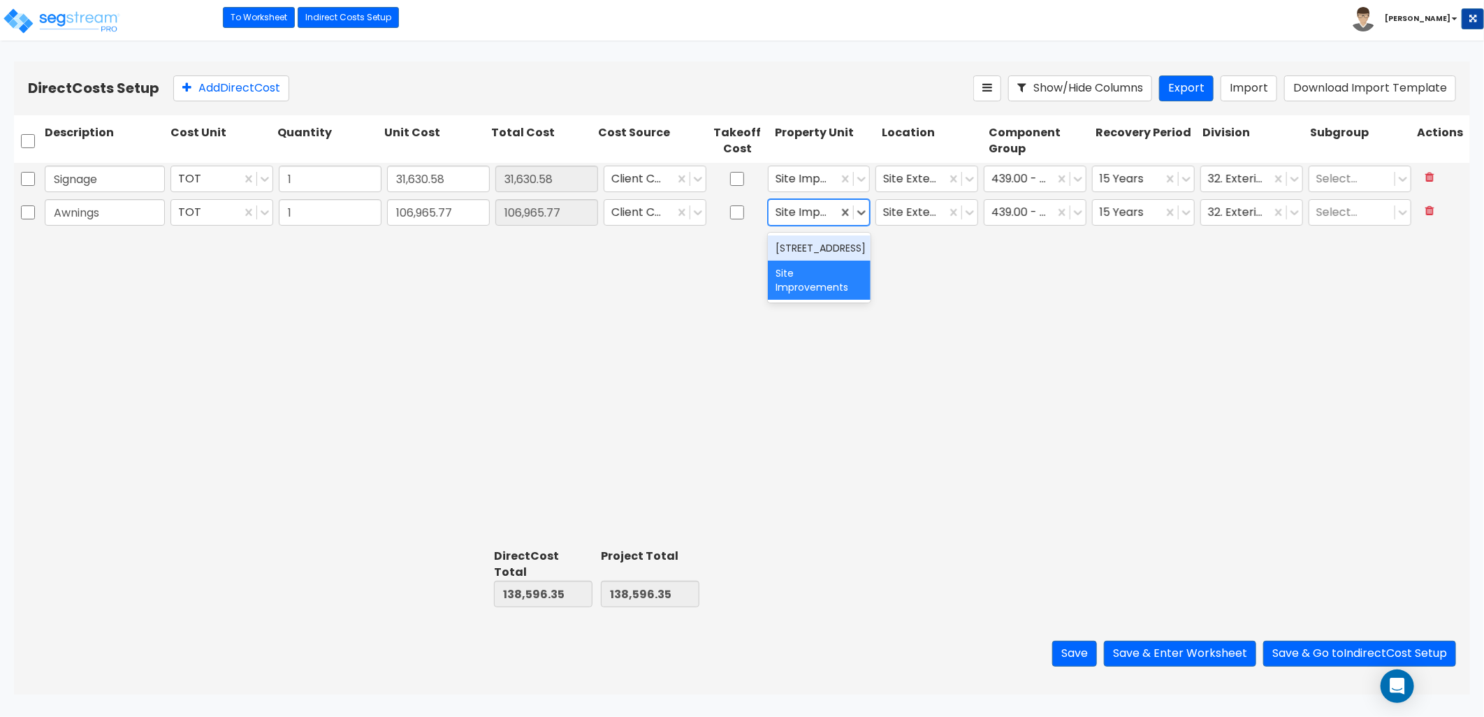
click at [818, 245] on div "[STREET_ADDRESS]" at bounding box center [819, 247] width 103 height 25
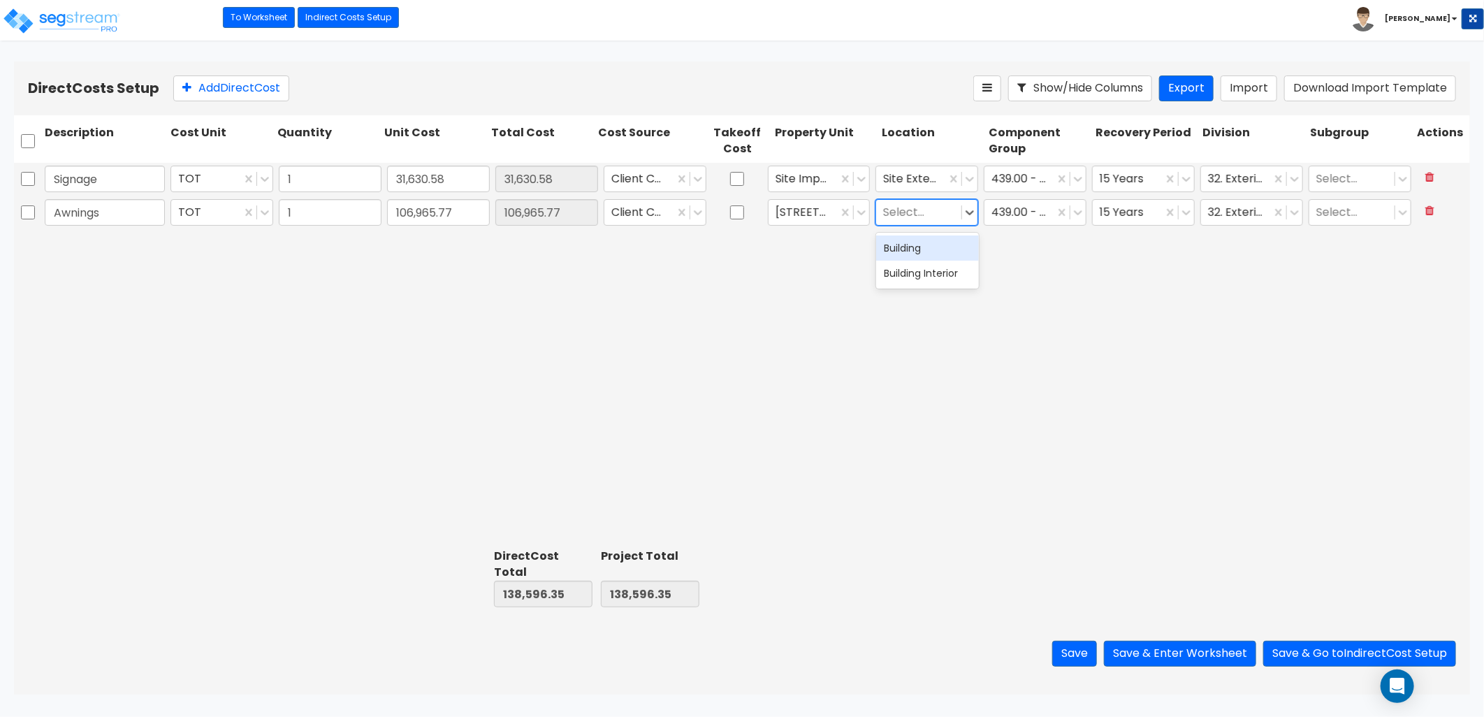
click at [915, 220] on div at bounding box center [918, 212] width 71 height 19
drag, startPoint x: 913, startPoint y: 248, endPoint x: 974, endPoint y: 235, distance: 62.8
click at [914, 248] on div "Building" at bounding box center [927, 247] width 103 height 25
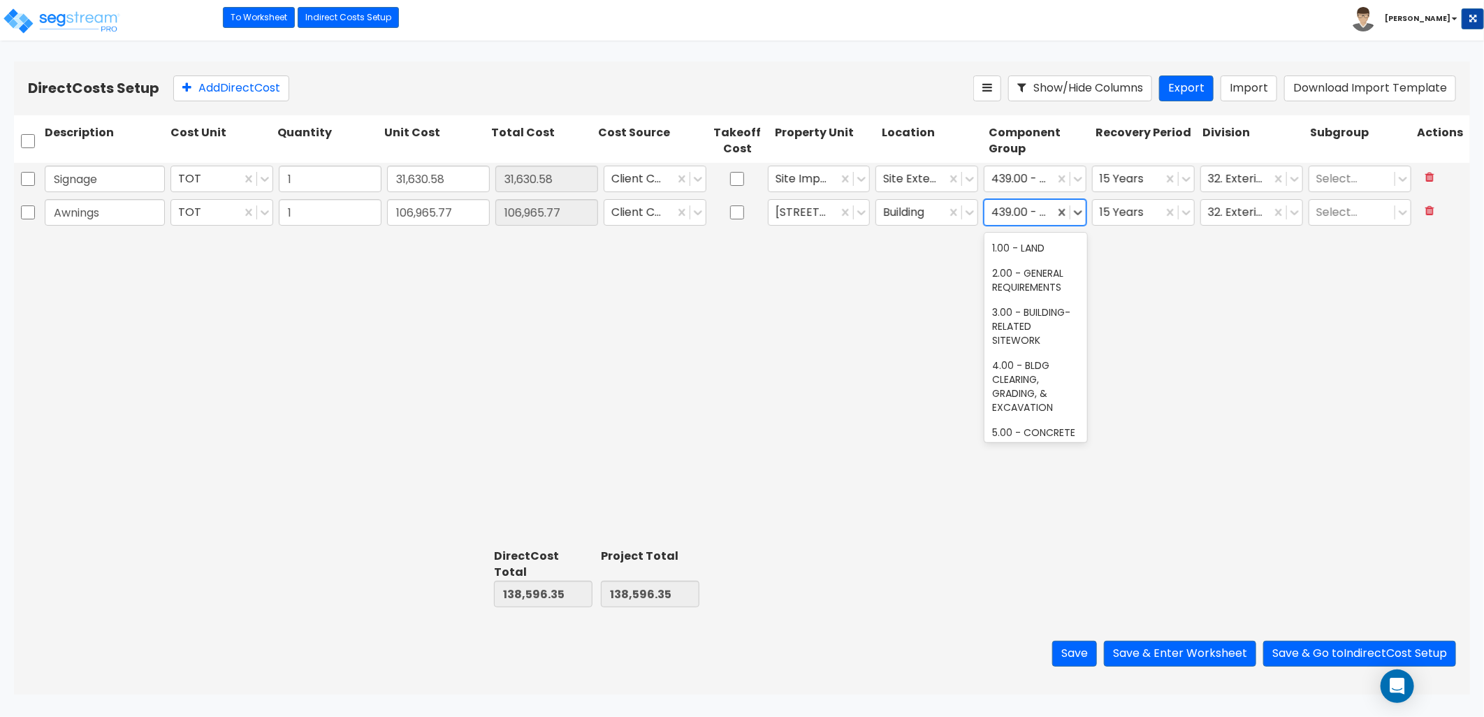
click at [1029, 219] on div at bounding box center [1020, 212] width 56 height 19
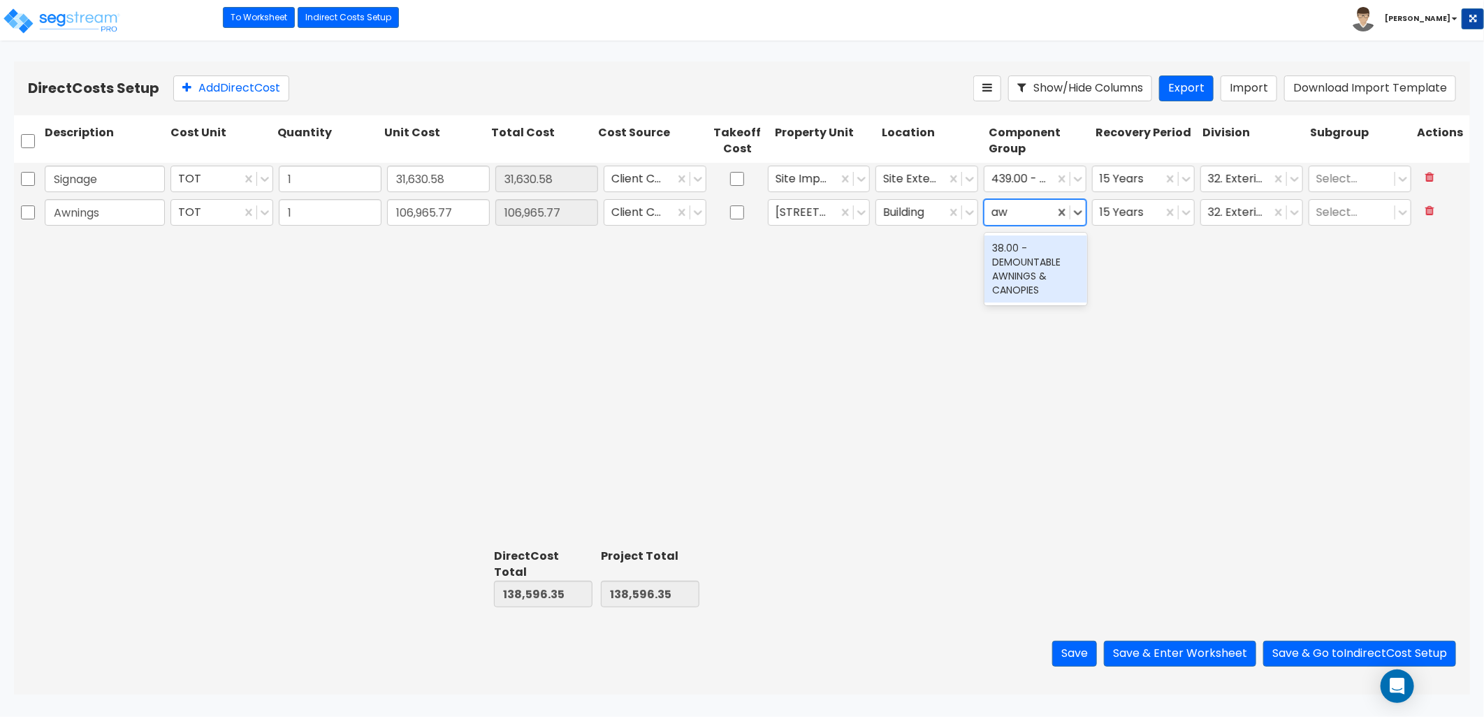
scroll to position [0, 0]
type input "a"
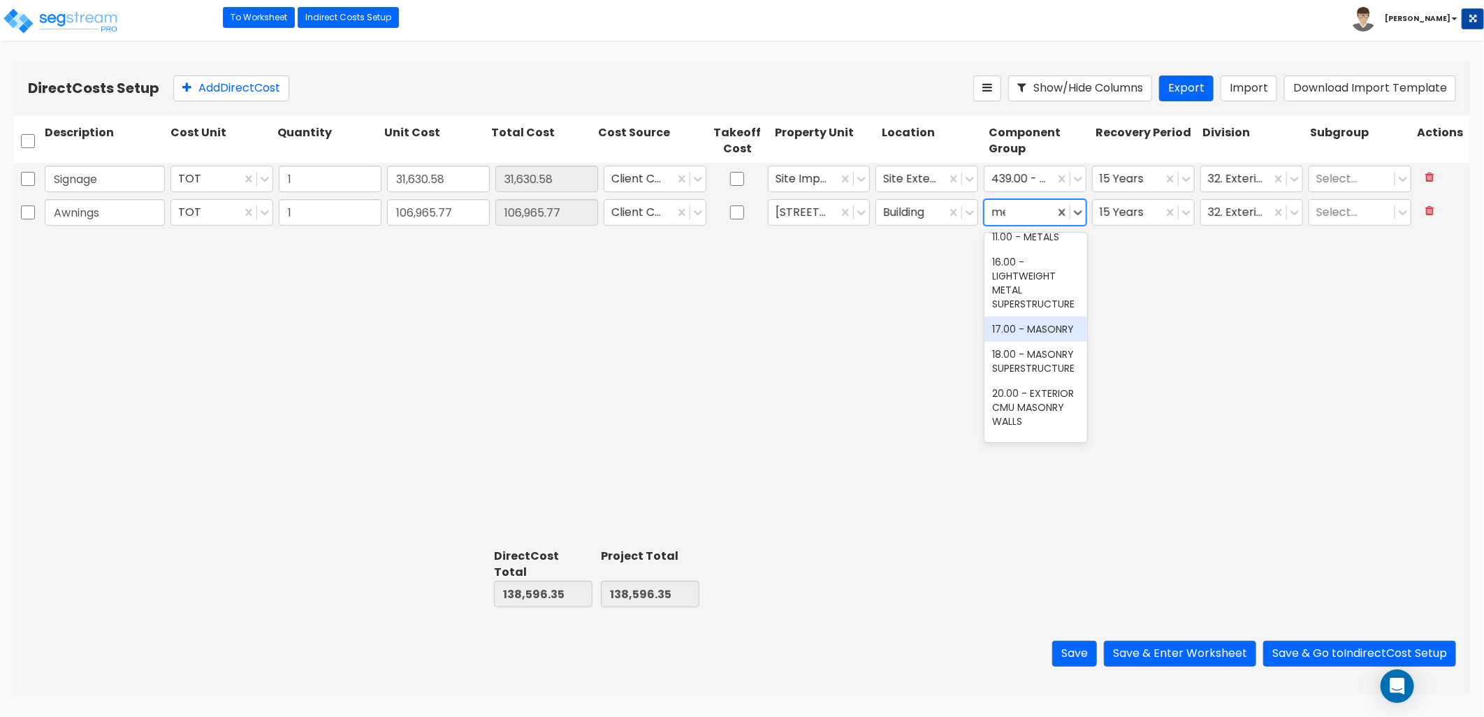
type input "met"
click at [1022, 241] on div "11.00 - METALS" at bounding box center [1036, 247] width 103 height 25
click at [1140, 215] on div at bounding box center [1128, 212] width 56 height 19
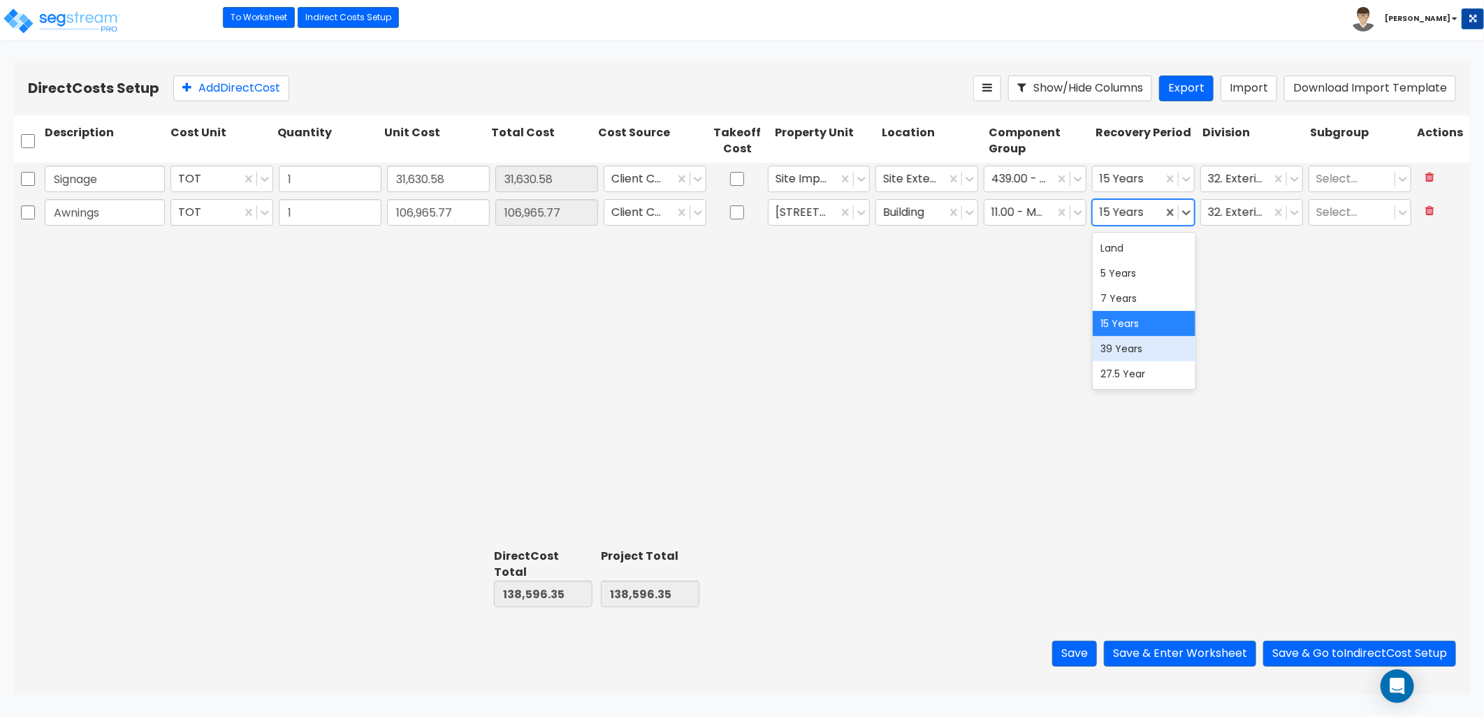
click at [1136, 344] on div "39 Years" at bounding box center [1144, 348] width 103 height 25
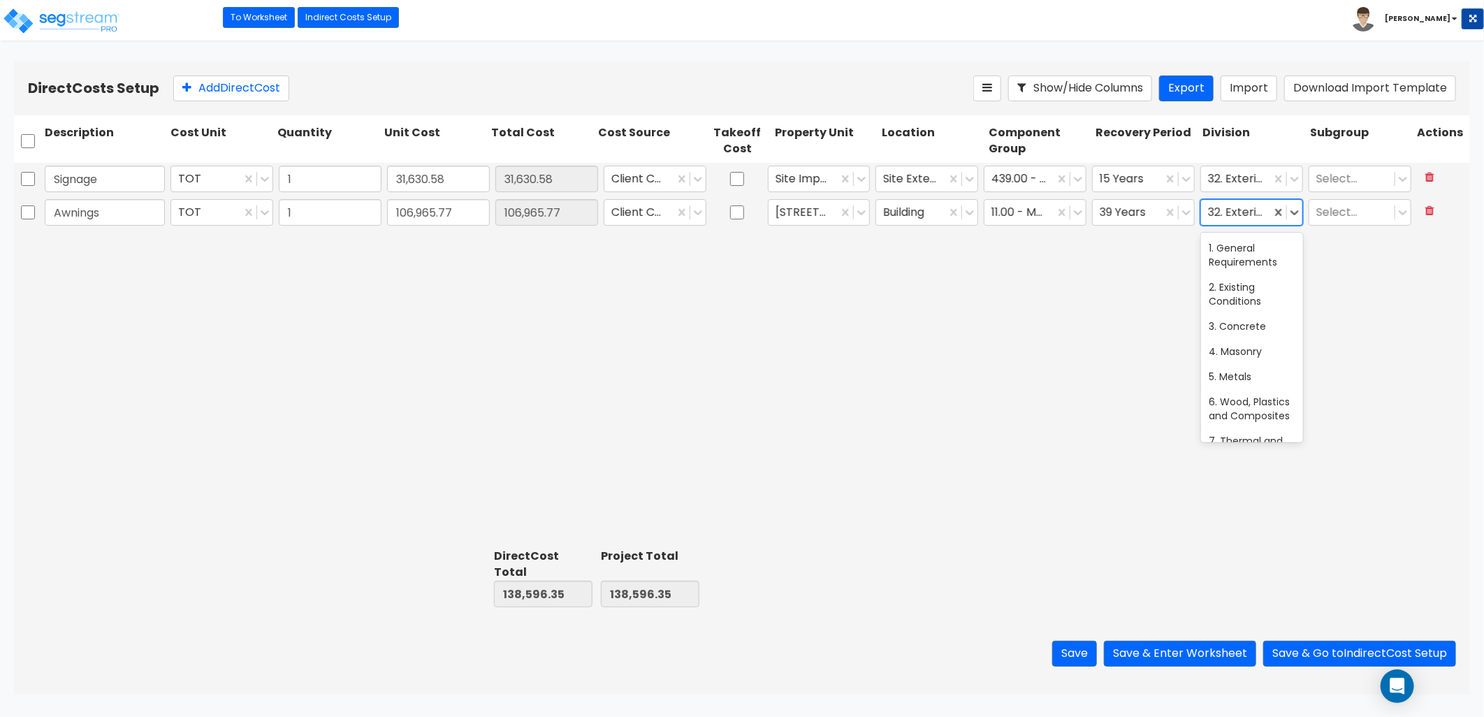
click at [1241, 219] on div at bounding box center [1236, 212] width 56 height 19
type input "a"
click at [1244, 373] on div "5. Metals" at bounding box center [1252, 376] width 103 height 25
click at [1058, 653] on button "Save" at bounding box center [1074, 654] width 45 height 26
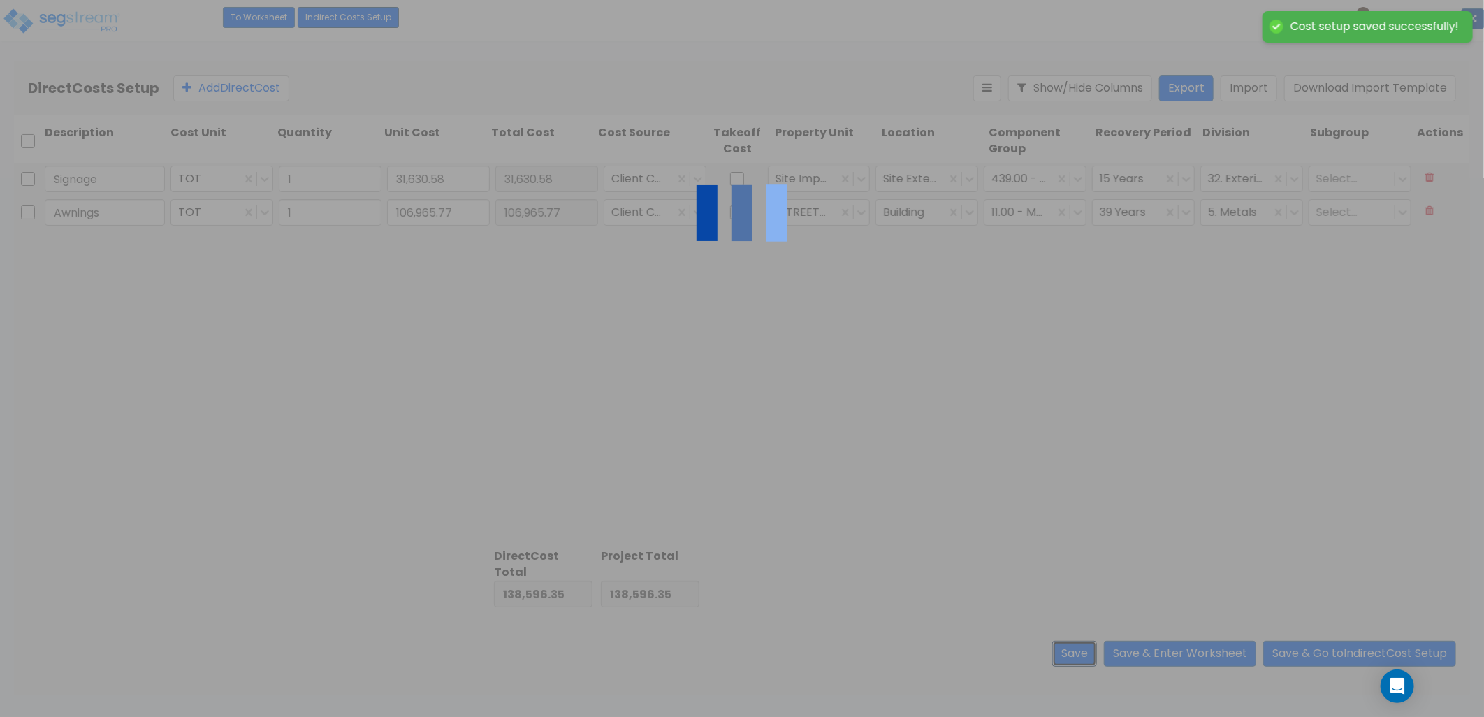
type input "1.00"
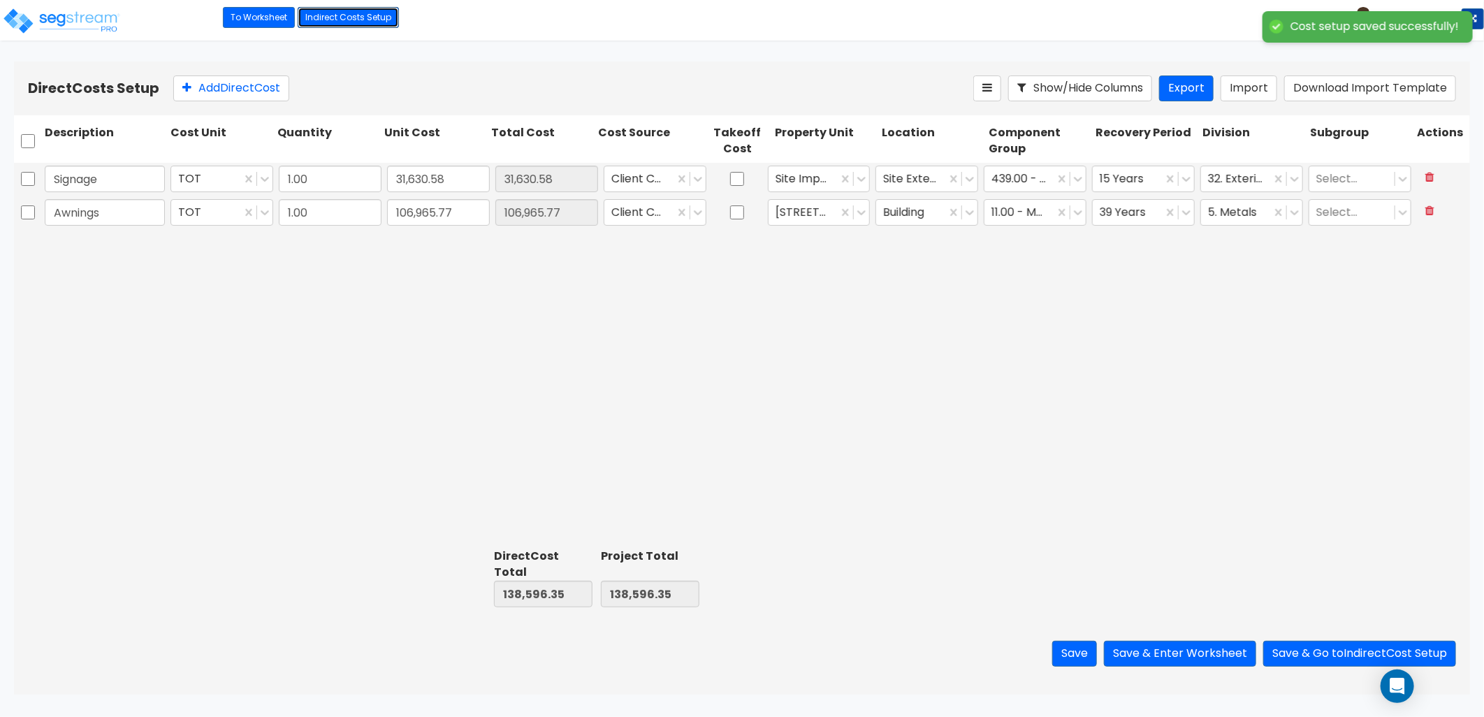
click at [347, 19] on link "Indirect Costs Setup" at bounding box center [348, 17] width 101 height 21
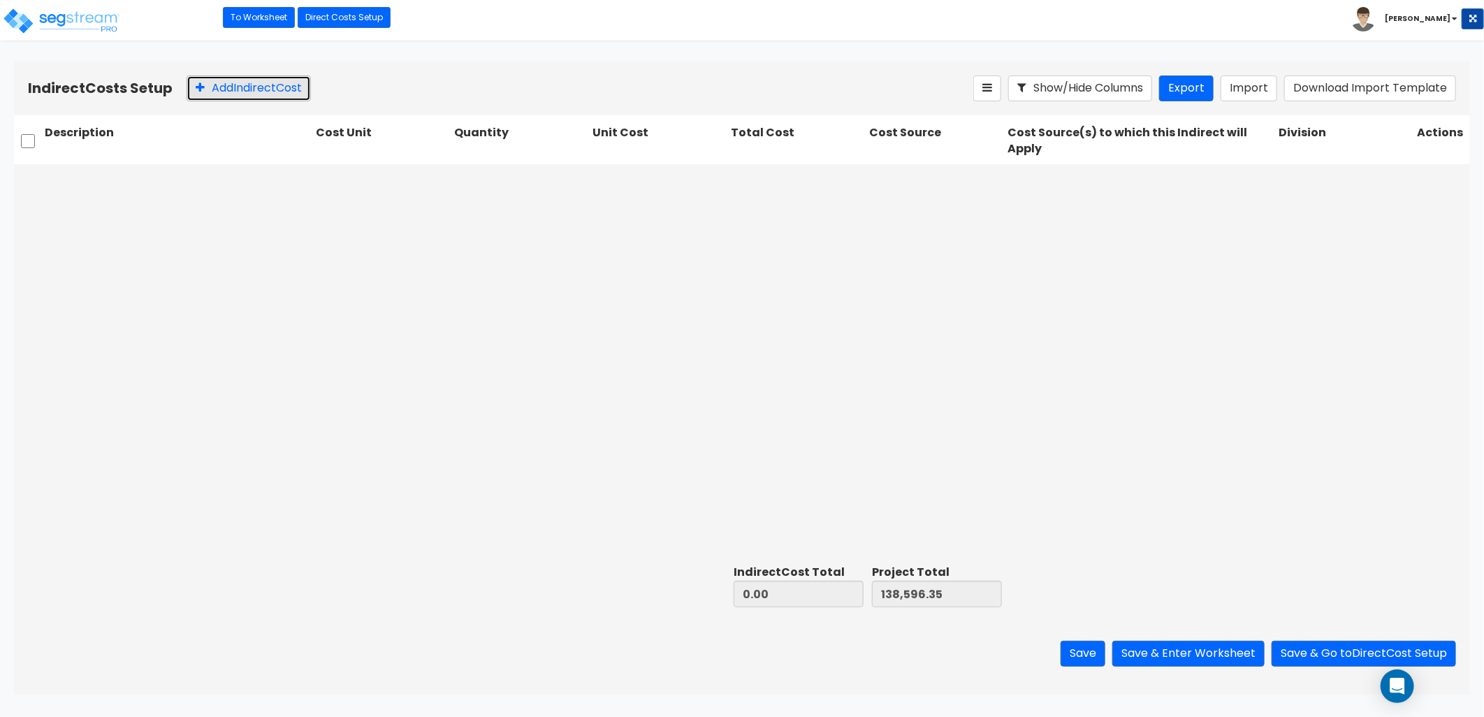
click at [249, 80] on button "Add Indirect Cost" at bounding box center [249, 88] width 124 height 26
type input "Electric Utility"
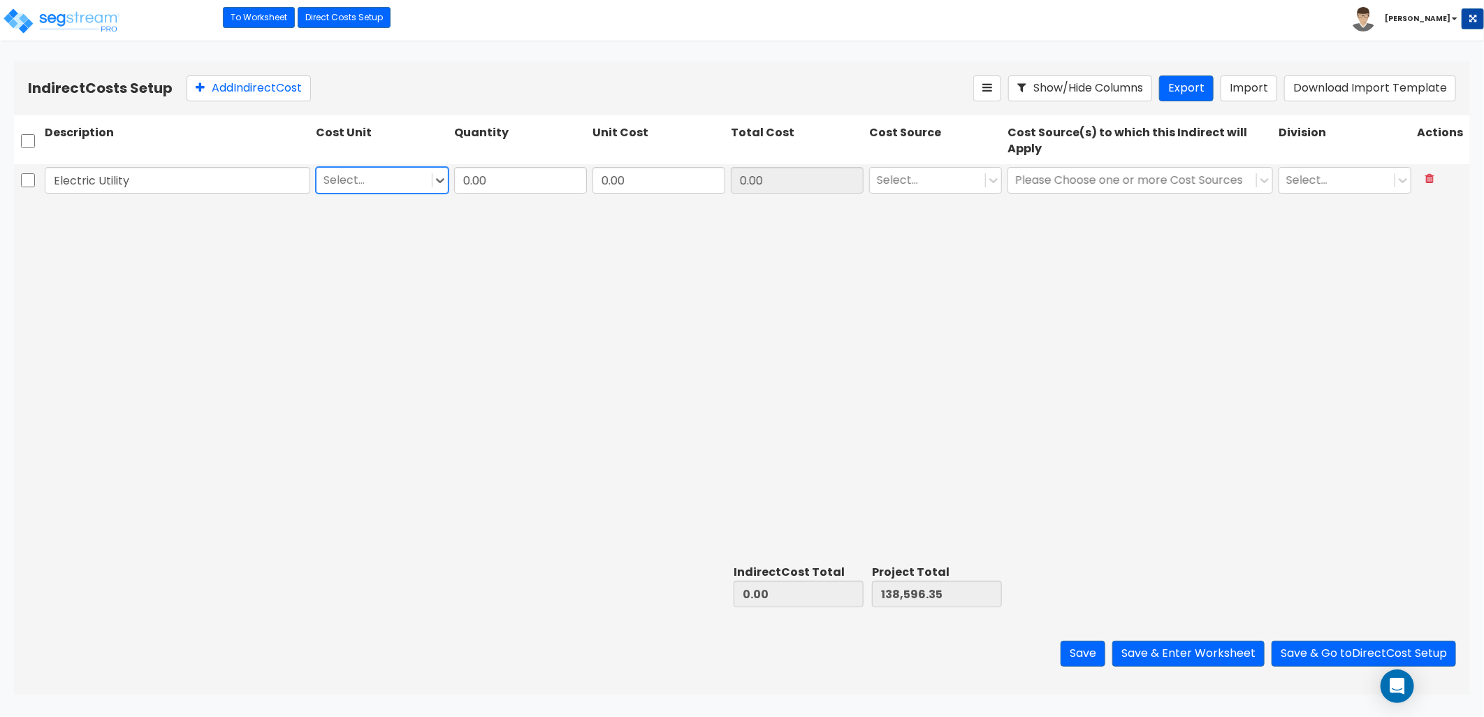
click at [342, 177] on div at bounding box center [374, 180] width 101 height 19
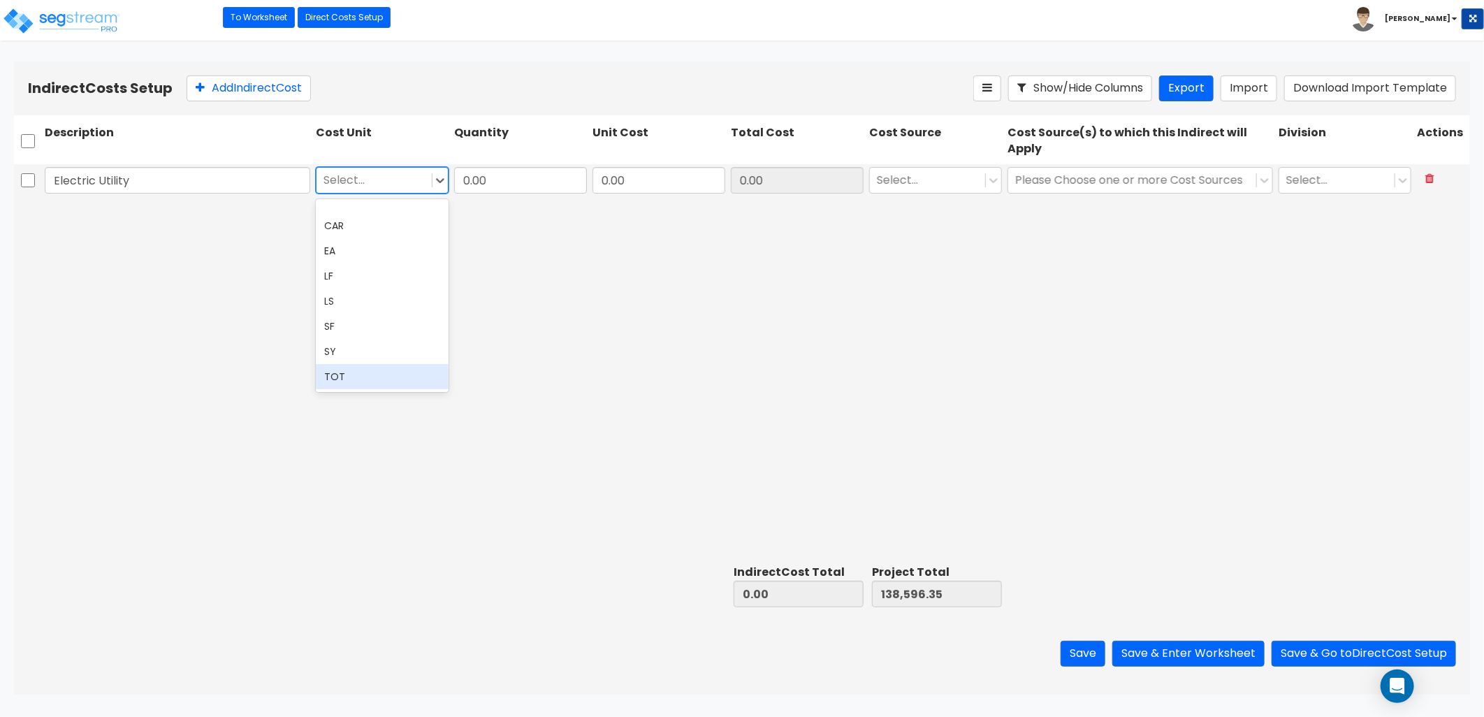
click at [371, 385] on div "TOT" at bounding box center [382, 376] width 133 height 25
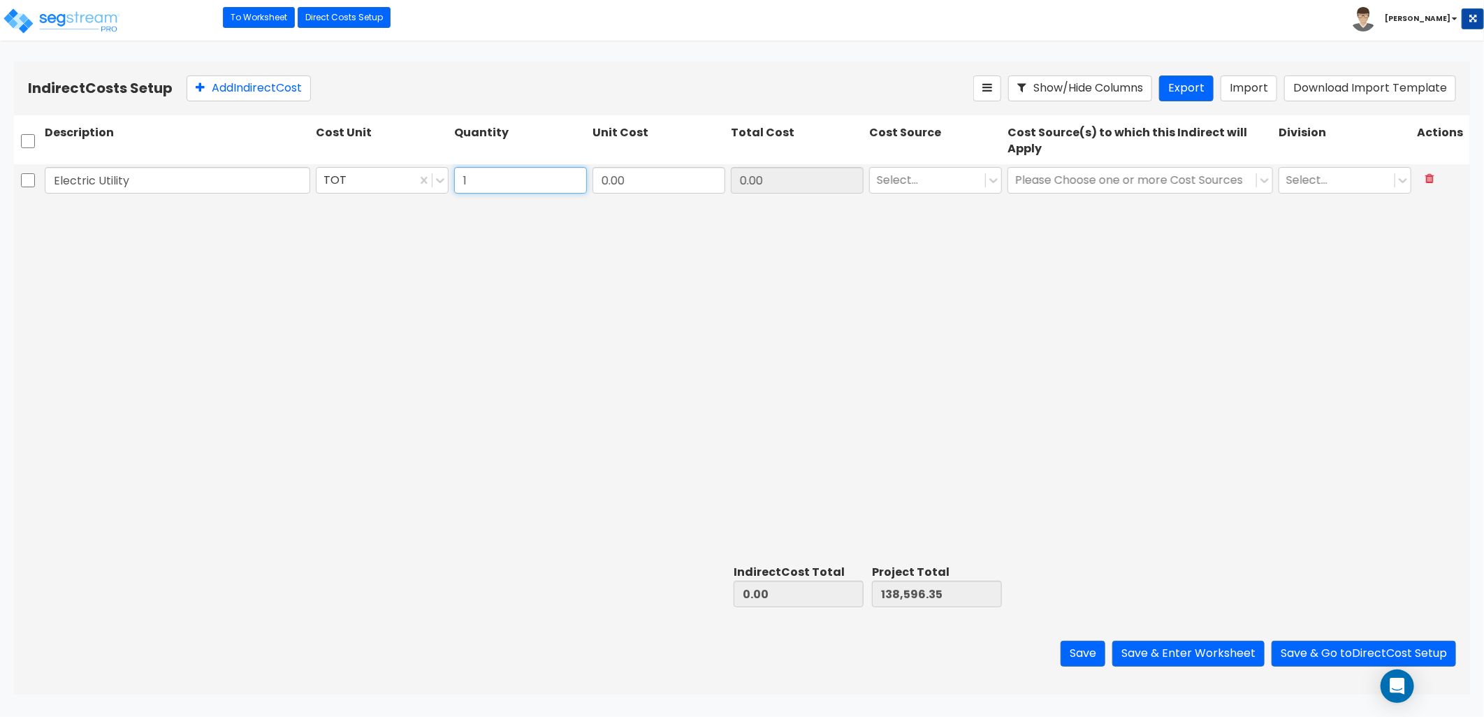
type input "1"
type input "185.73"
click at [934, 186] on div at bounding box center [927, 180] width 101 height 19
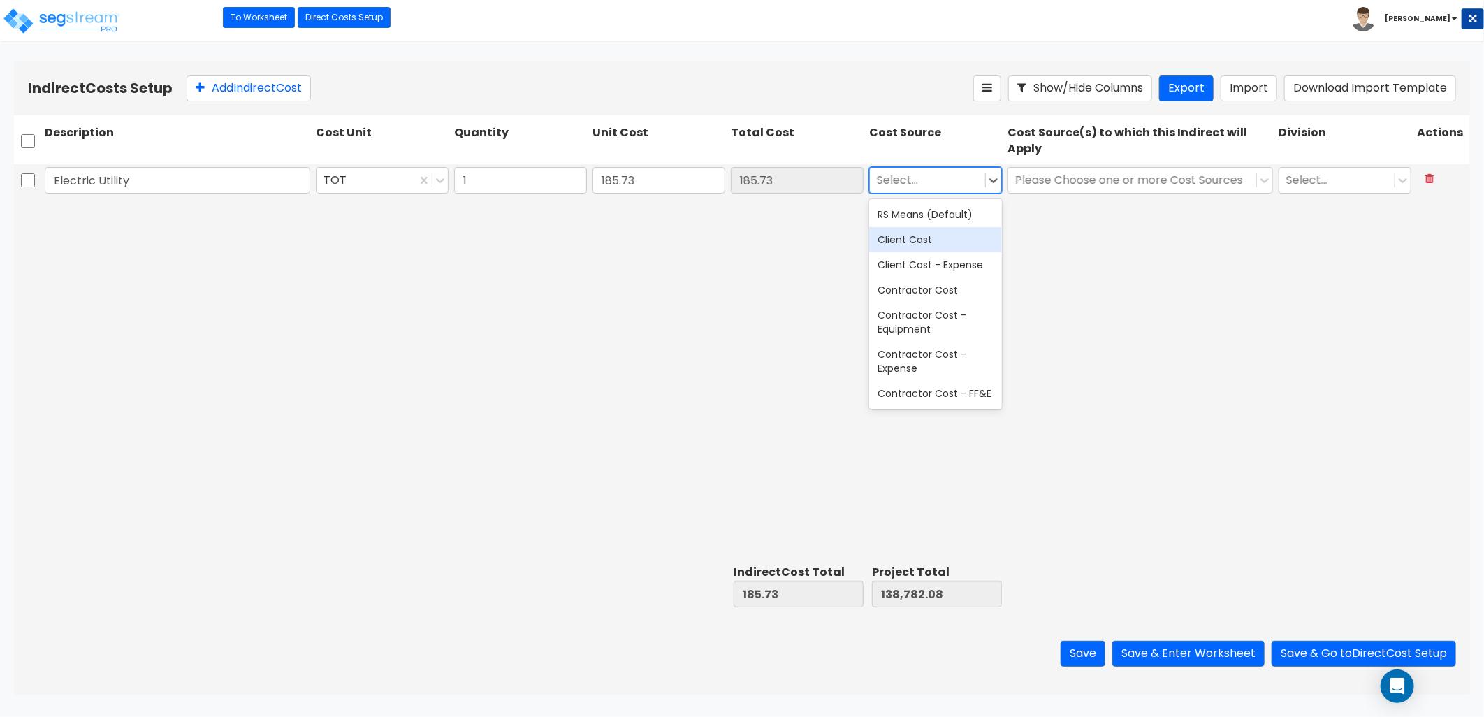
click at [926, 236] on div "Client Cost" at bounding box center [935, 239] width 133 height 25
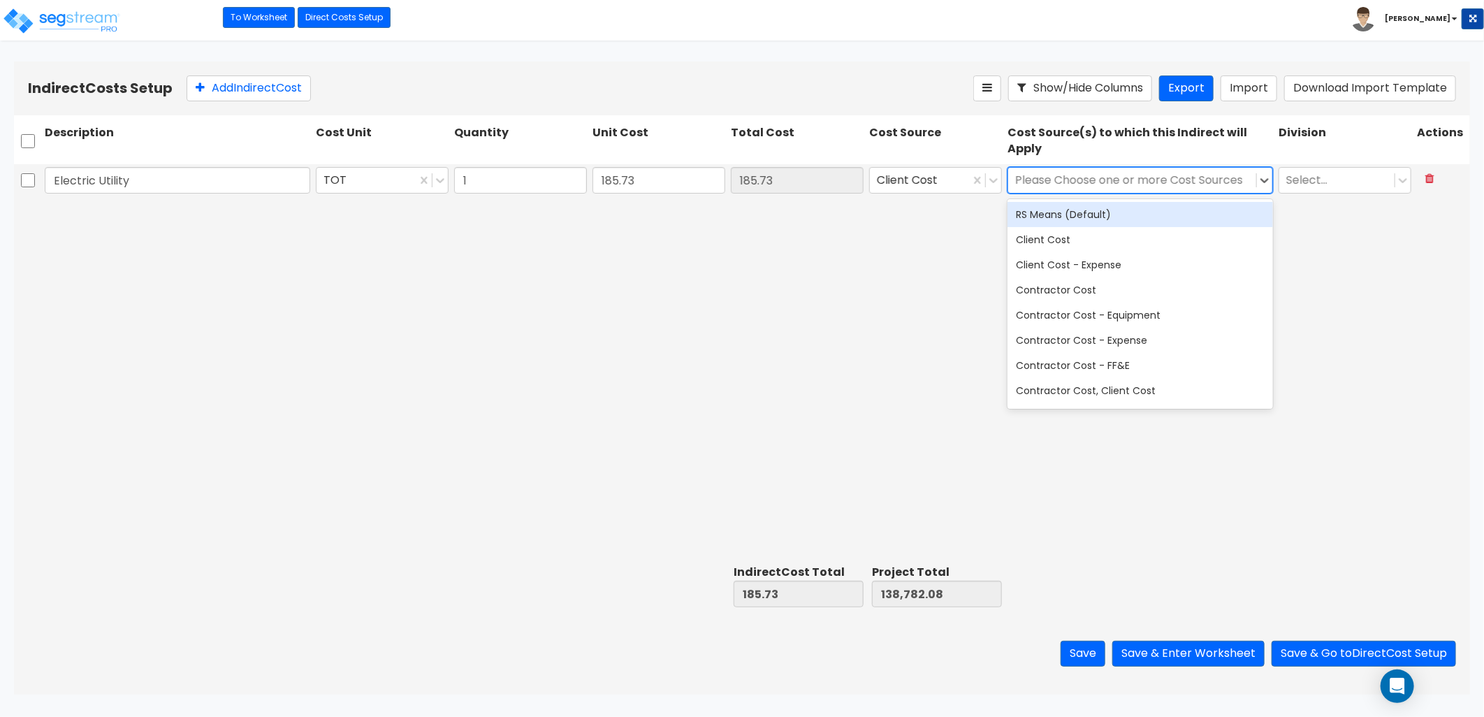
click at [1075, 185] on div at bounding box center [1132, 180] width 234 height 19
click at [1066, 240] on div "Client Cost" at bounding box center [1141, 239] width 266 height 25
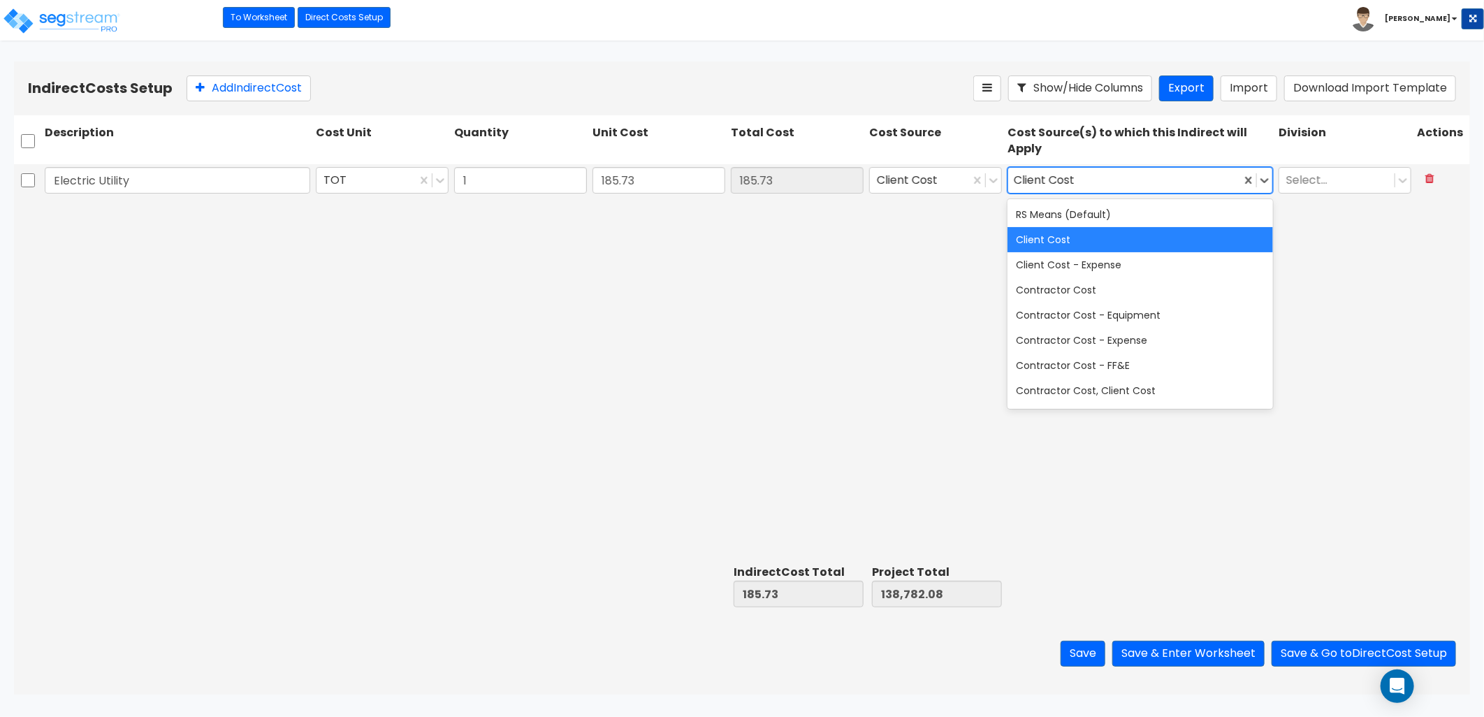
click at [1037, 243] on div "Client Cost" at bounding box center [1141, 239] width 266 height 25
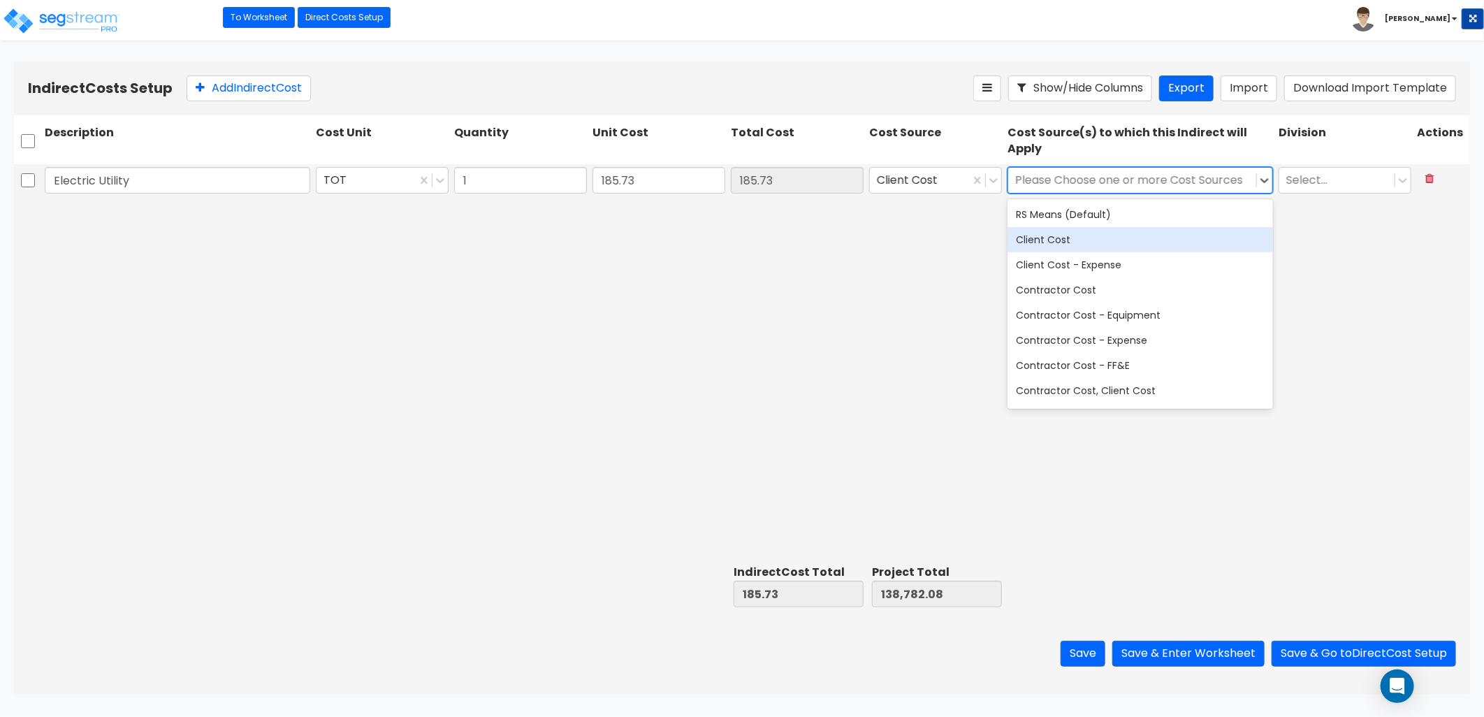
click at [1059, 247] on div "Client Cost" at bounding box center [1141, 239] width 266 height 25
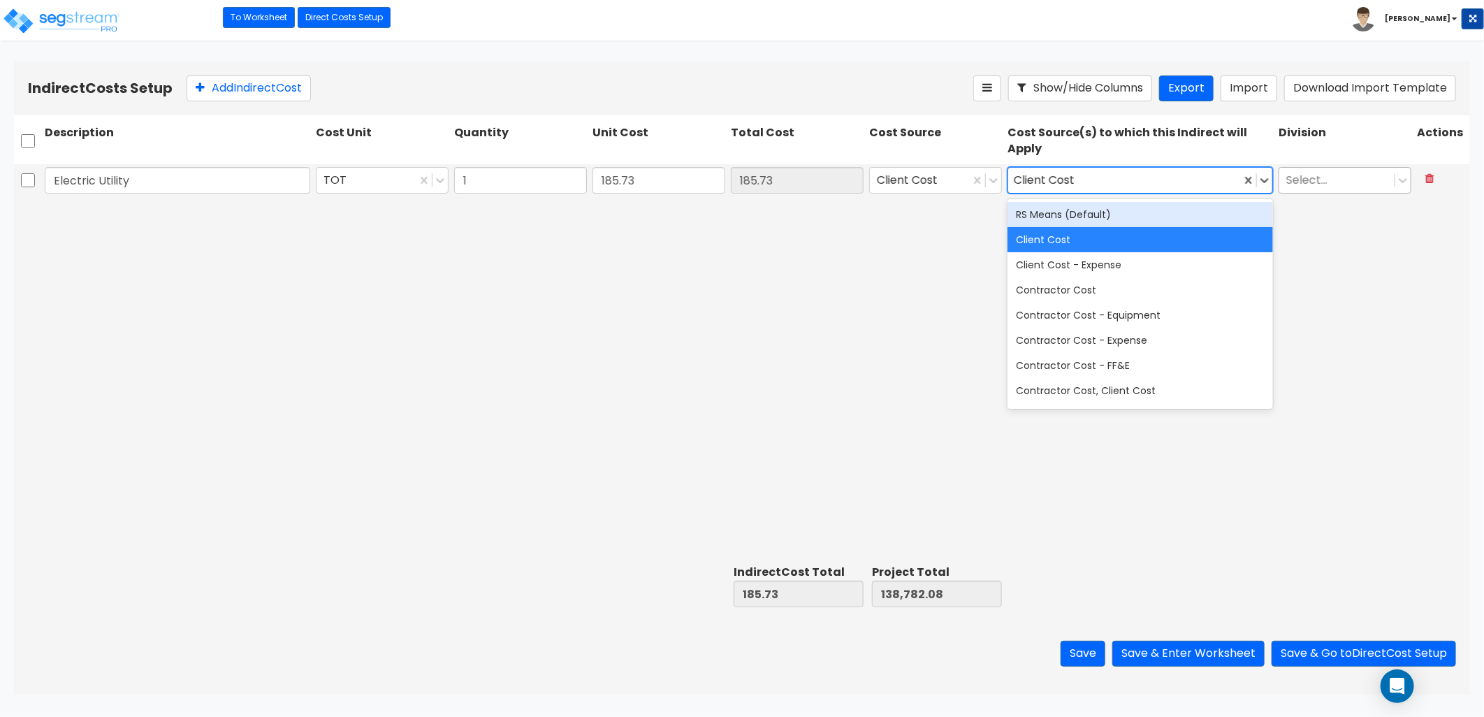
click at [1323, 182] on div at bounding box center [1336, 180] width 101 height 19
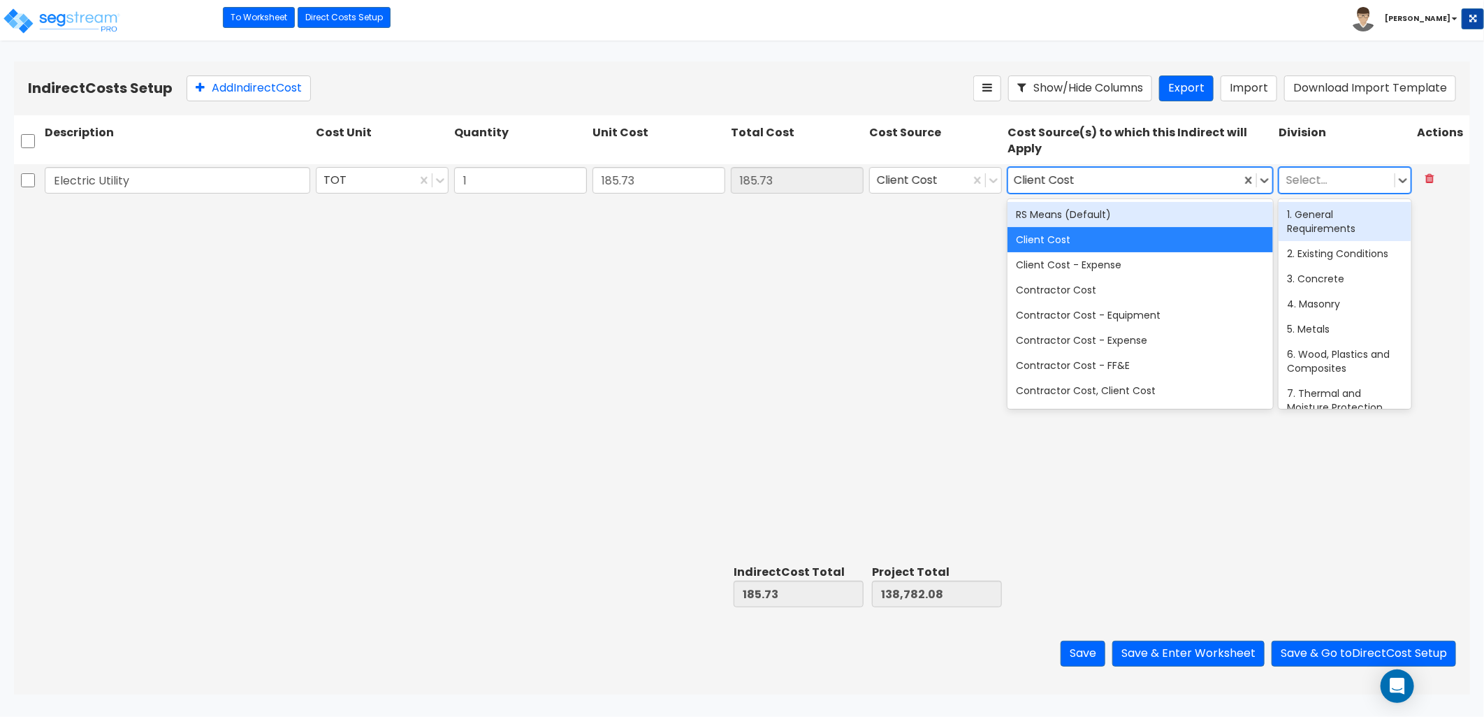
click at [1335, 222] on div "1. General Requirements" at bounding box center [1345, 221] width 133 height 39
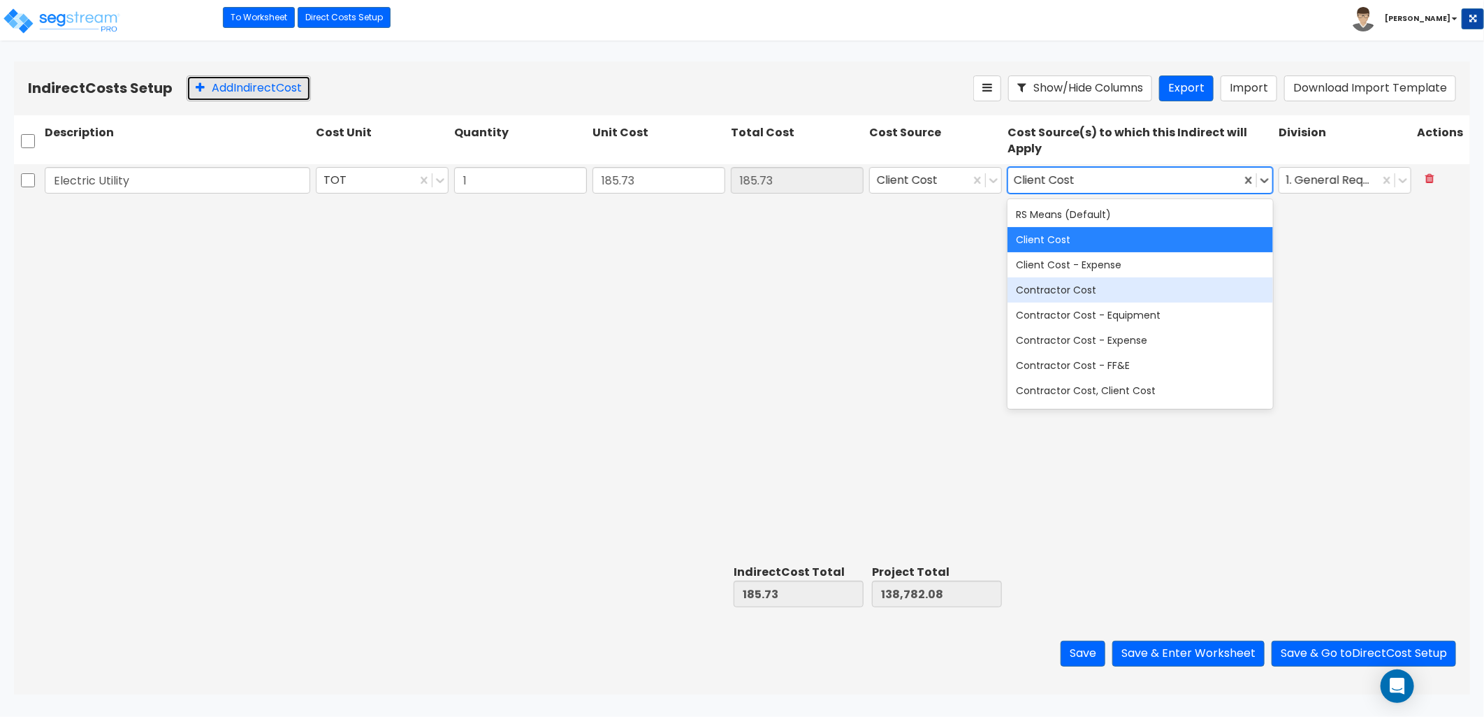
click at [254, 94] on button "Add Indirect Cost" at bounding box center [249, 88] width 124 height 26
type input "Architect/Engineering"
type input "37,726.06"
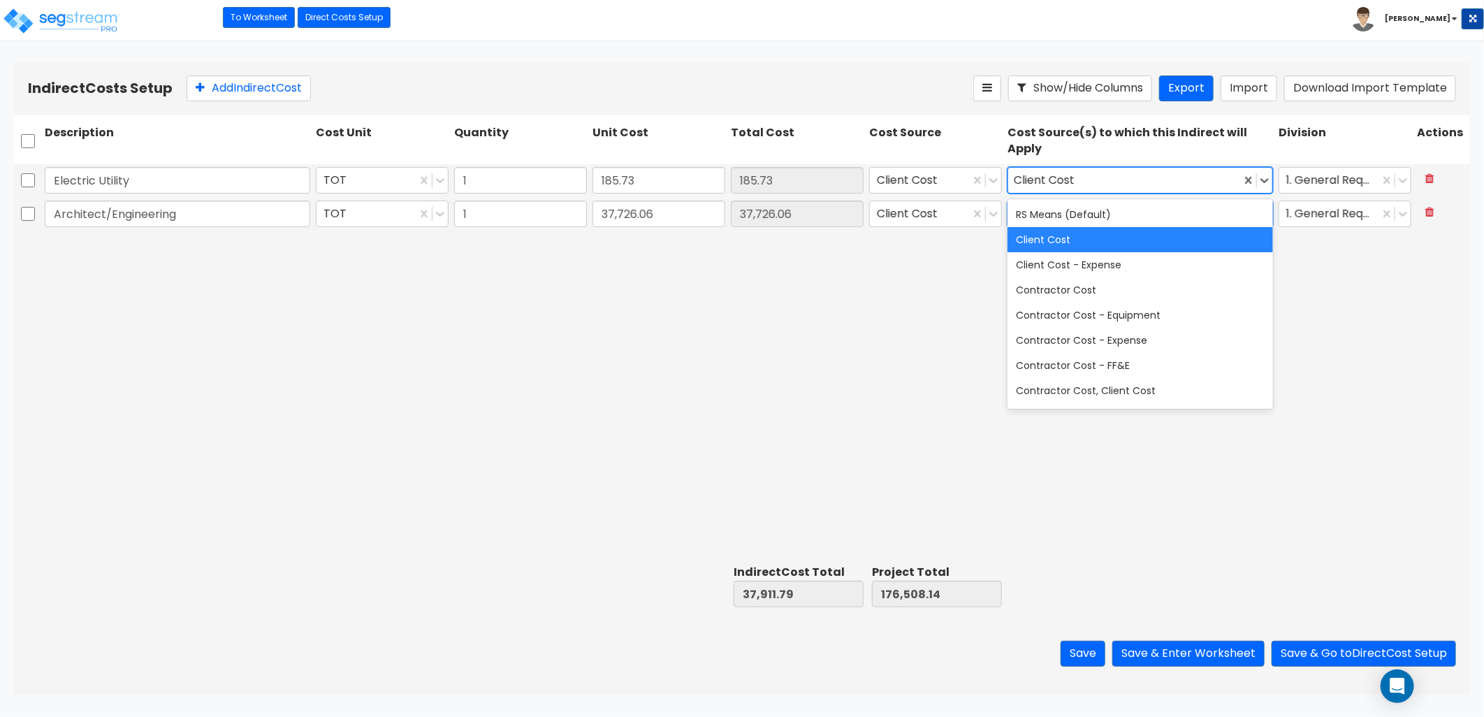
click at [1093, 239] on div "Client Cost" at bounding box center [1141, 239] width 266 height 25
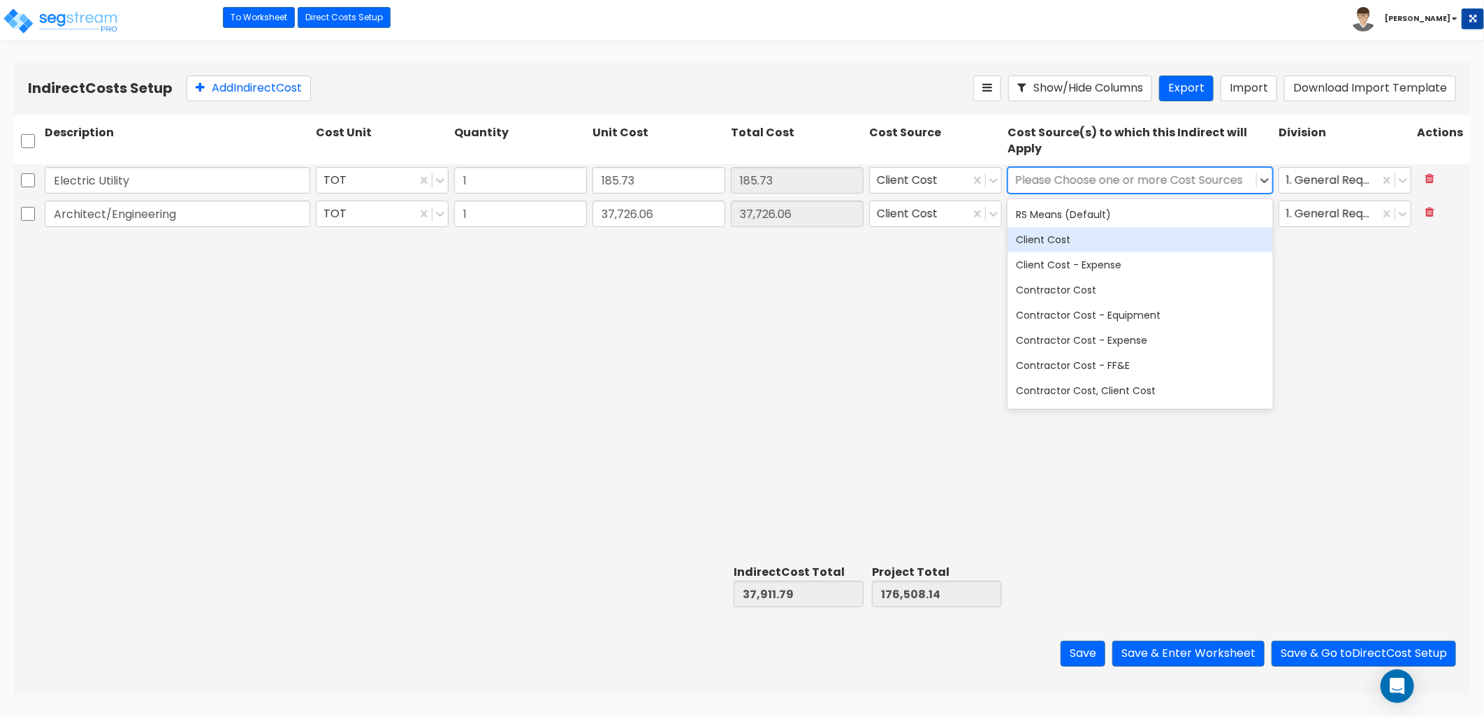
click at [1122, 238] on div "Client Cost" at bounding box center [1141, 239] width 266 height 25
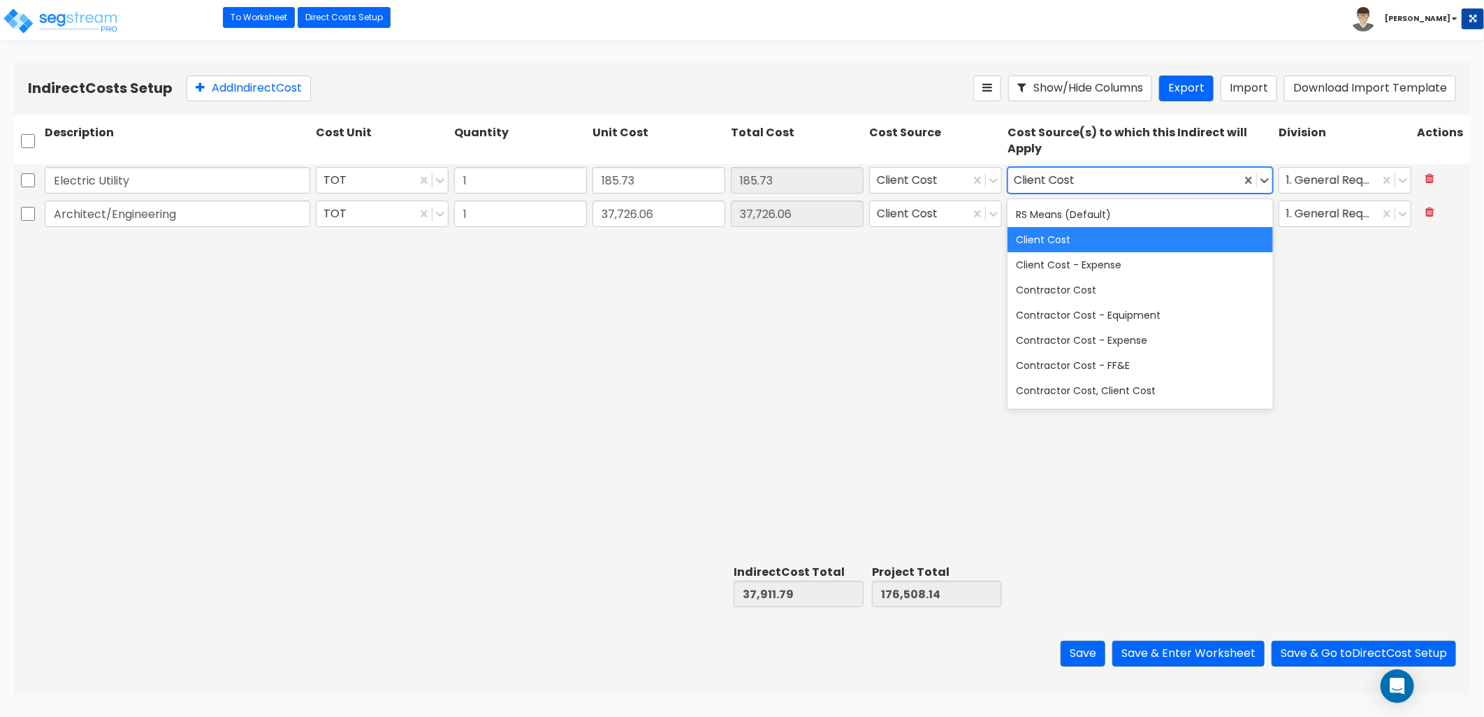
click at [926, 273] on div "Electric Utility TOT 1 185.73 185.73 Client Cost option Client Cost, selected. …" at bounding box center [742, 361] width 1456 height 395
click at [1089, 651] on button "Save" at bounding box center [1083, 654] width 45 height 26
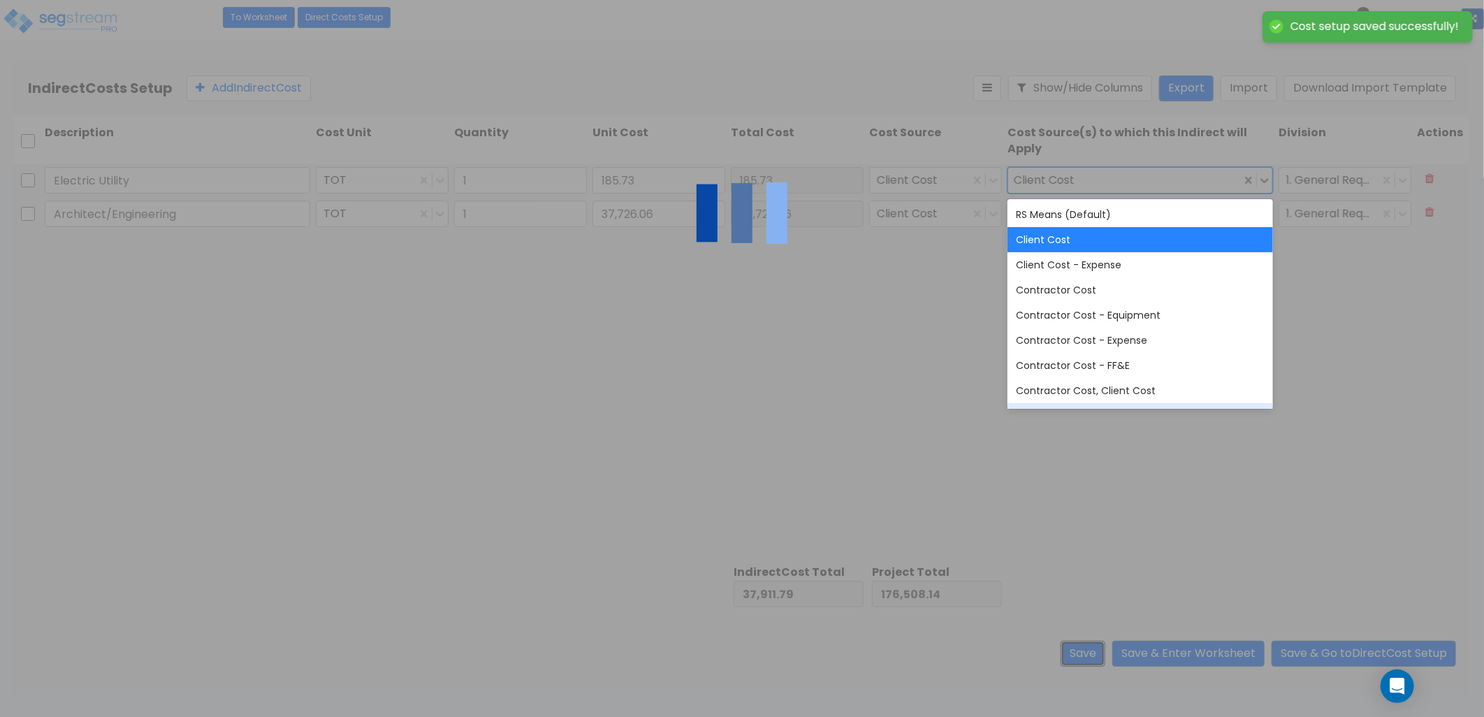
type input "1.00"
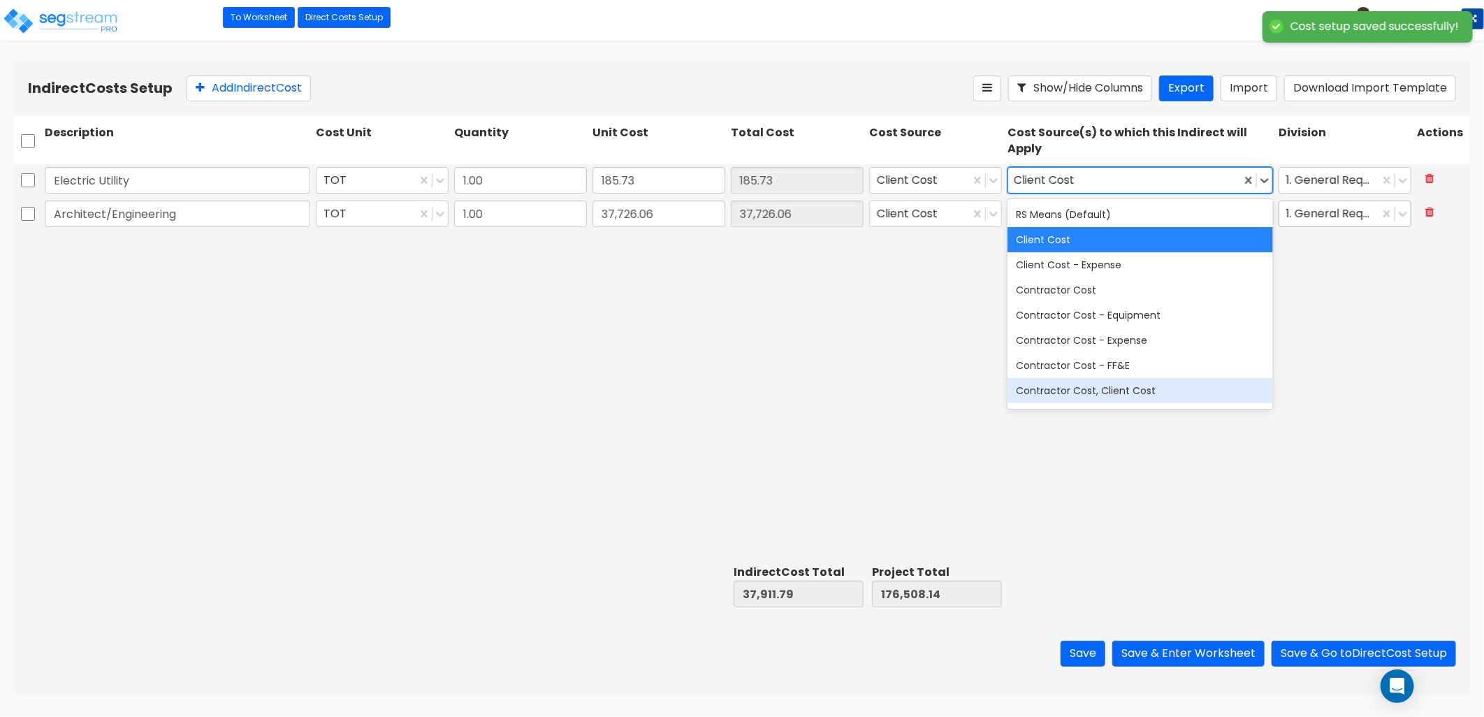
click at [1342, 220] on div at bounding box center [1329, 214] width 86 height 19
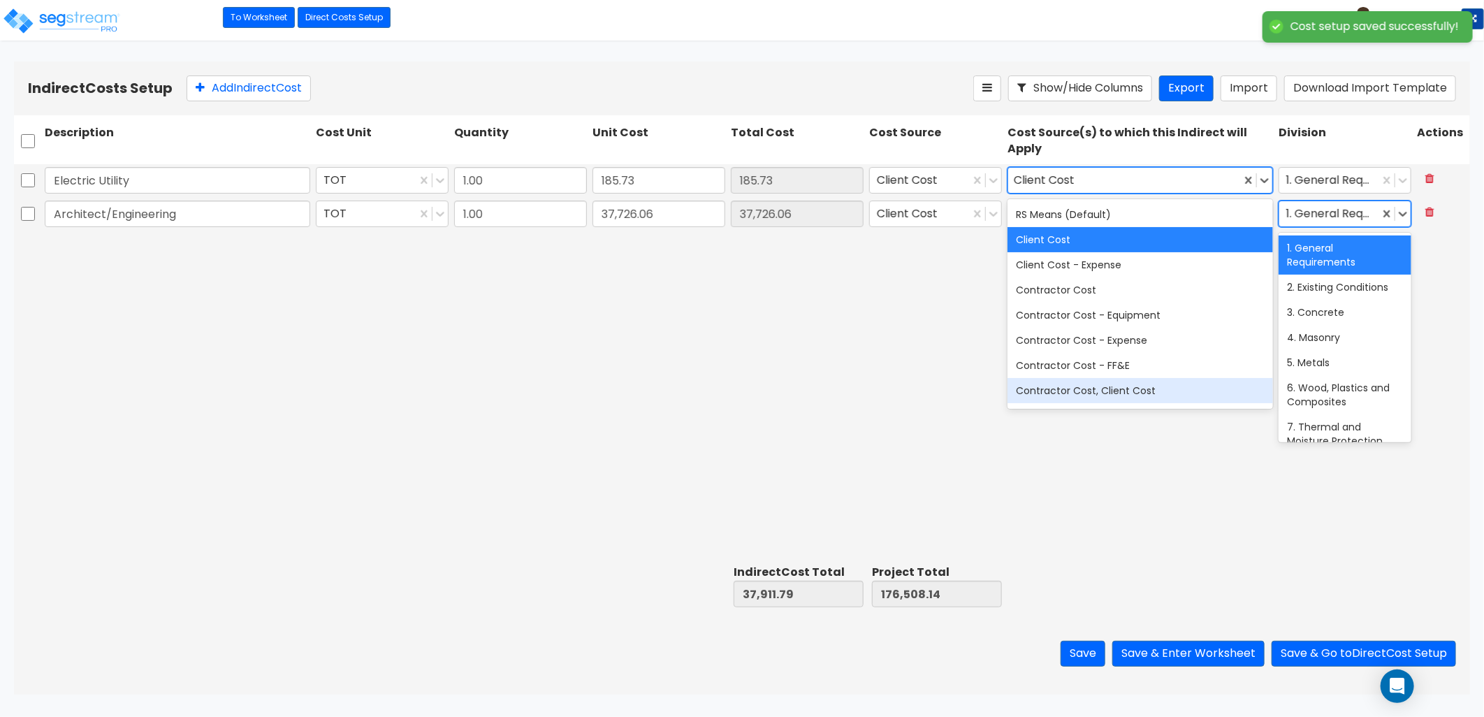
click at [1325, 248] on div "1. General Requirements" at bounding box center [1345, 254] width 133 height 39
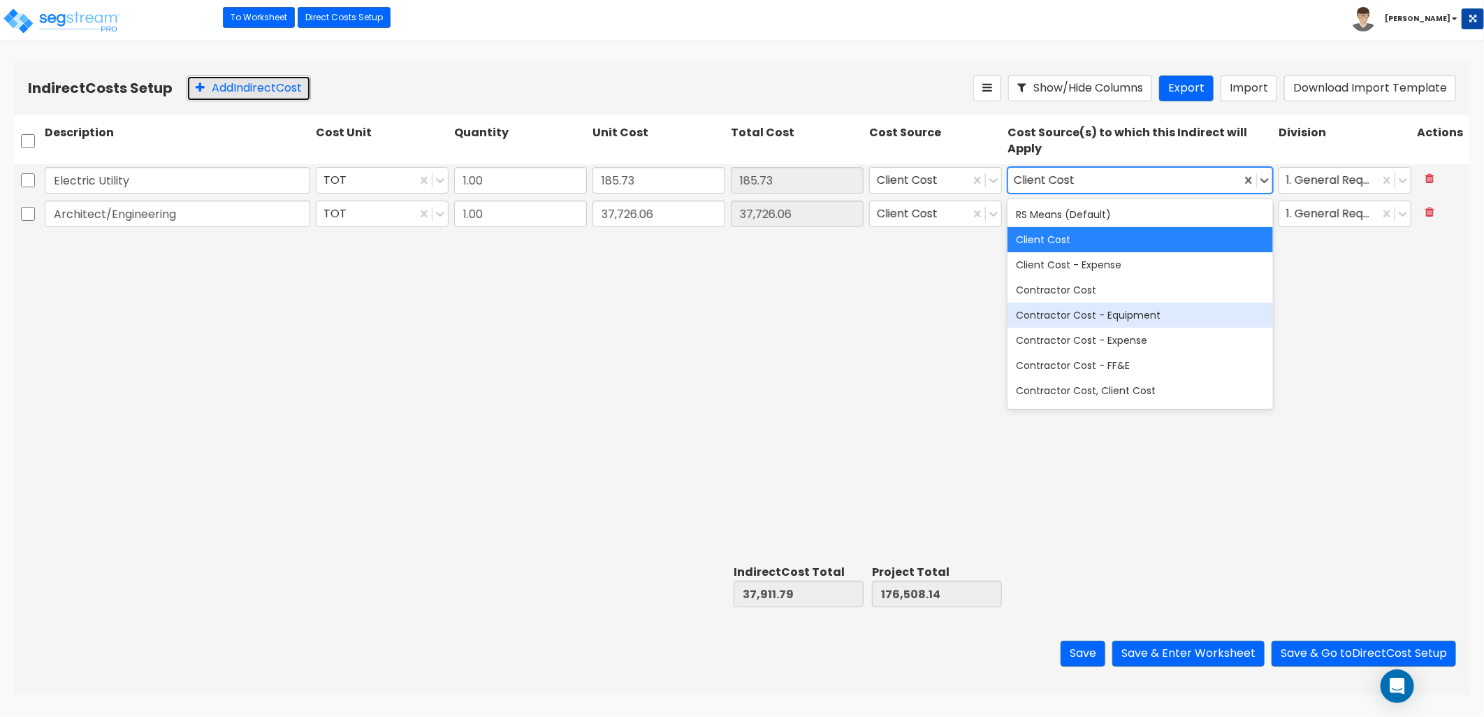
click at [219, 98] on button "Add Indirect Cost" at bounding box center [249, 88] width 124 height 26
type input "Building Permit"
type input "317.92"
click at [257, 101] on button "Add Indirect Cost" at bounding box center [249, 88] width 124 height 26
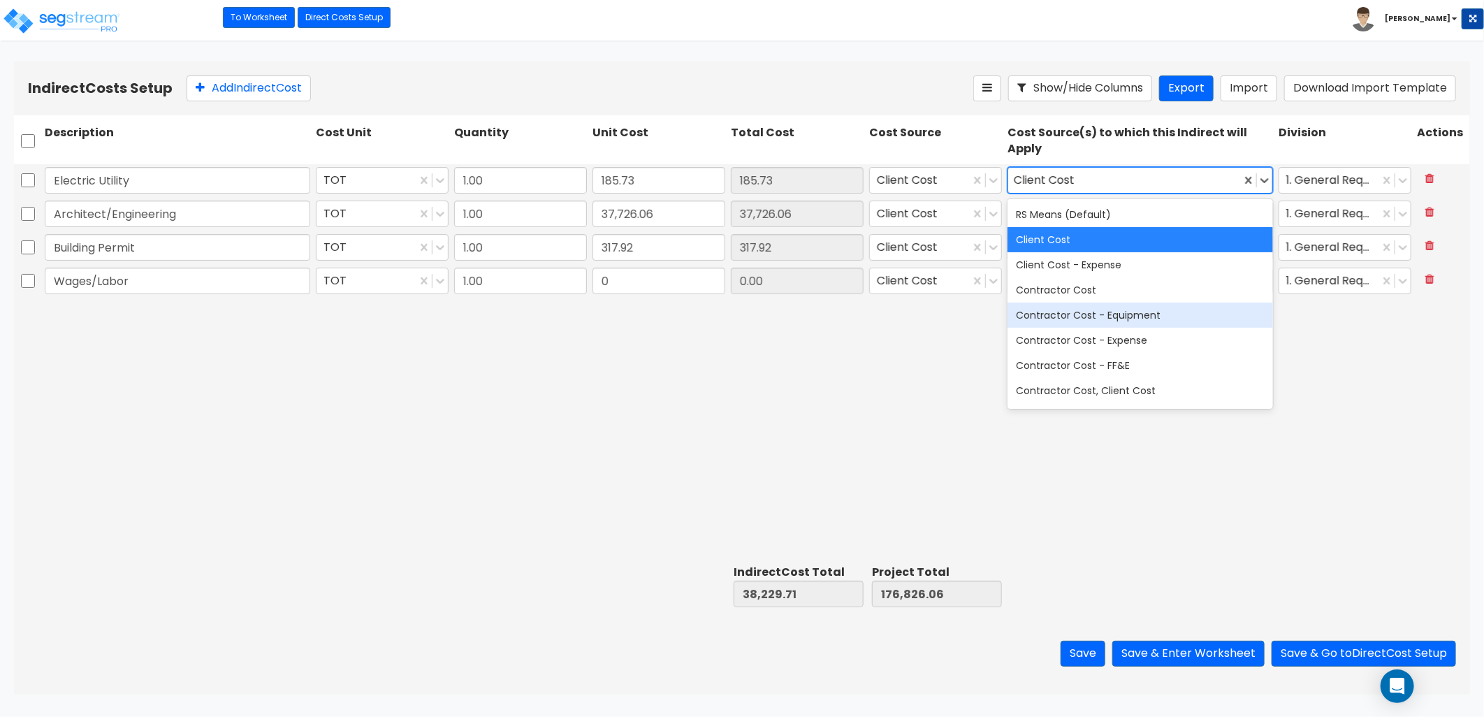
type input "Wages/Labor"
type input "5,151.57"
click at [247, 93] on button "Add Indirect Cost" at bounding box center [249, 88] width 124 height 26
type input "Waste Removal"
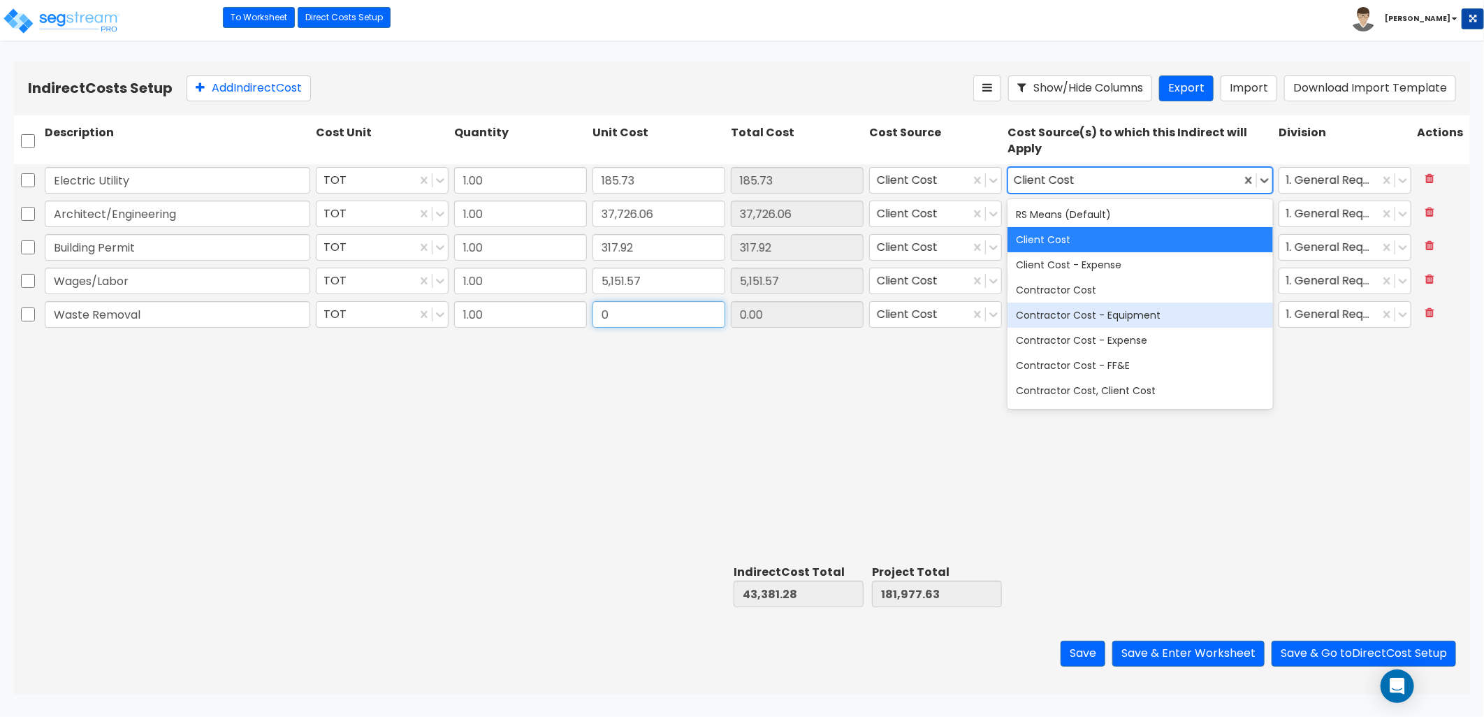
click at [616, 325] on input "0" at bounding box center [659, 314] width 133 height 27
type input "550"
type input "550.00"
click at [1074, 653] on button "Save" at bounding box center [1083, 654] width 45 height 26
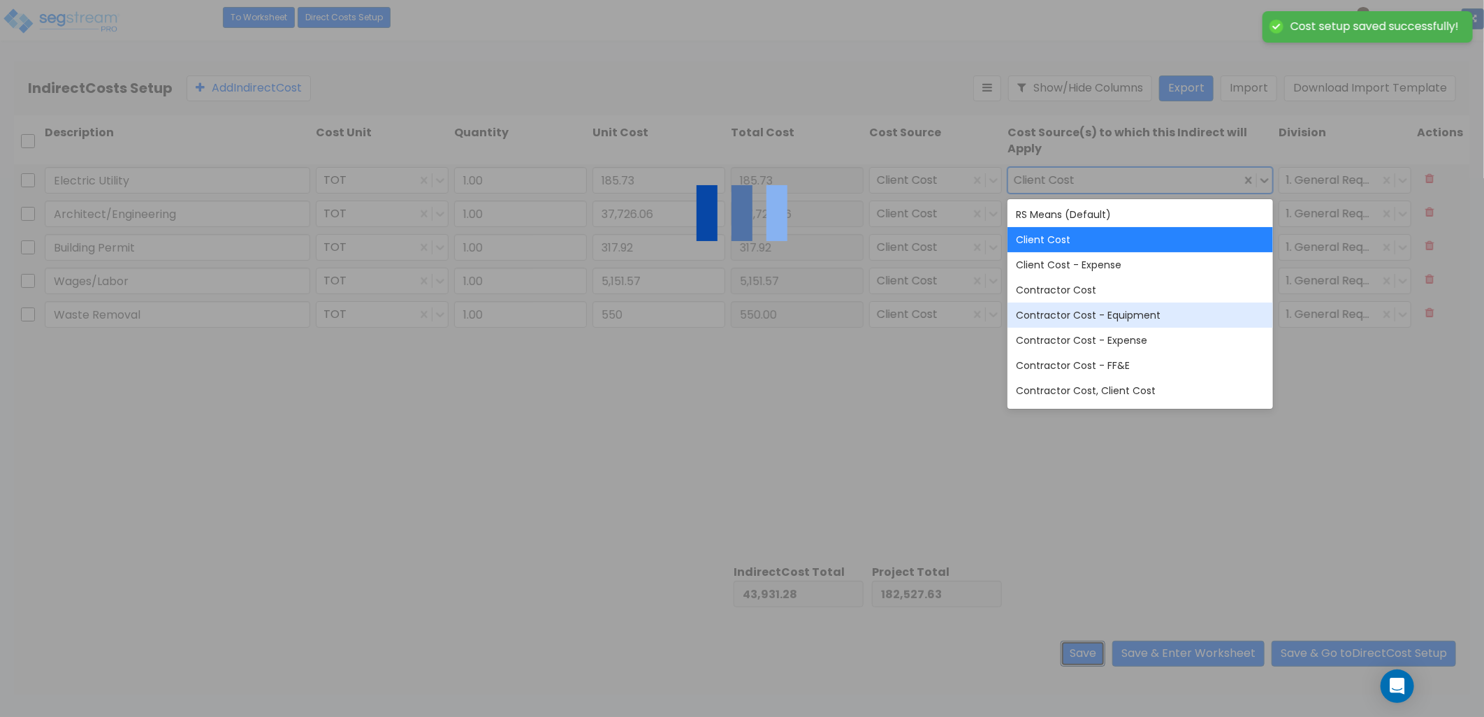
type input "550.00"
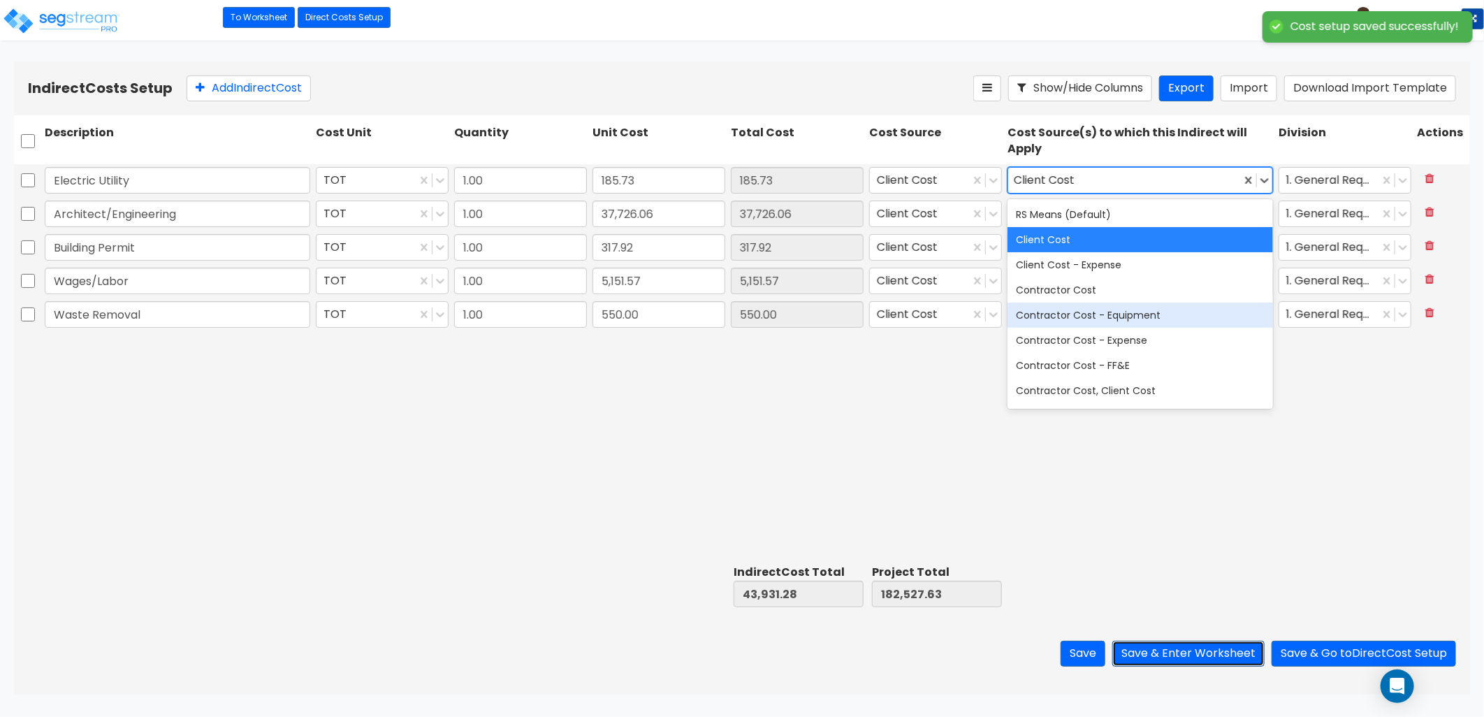
click at [1187, 655] on button "Save & Enter Worksheet" at bounding box center [1188, 654] width 152 height 26
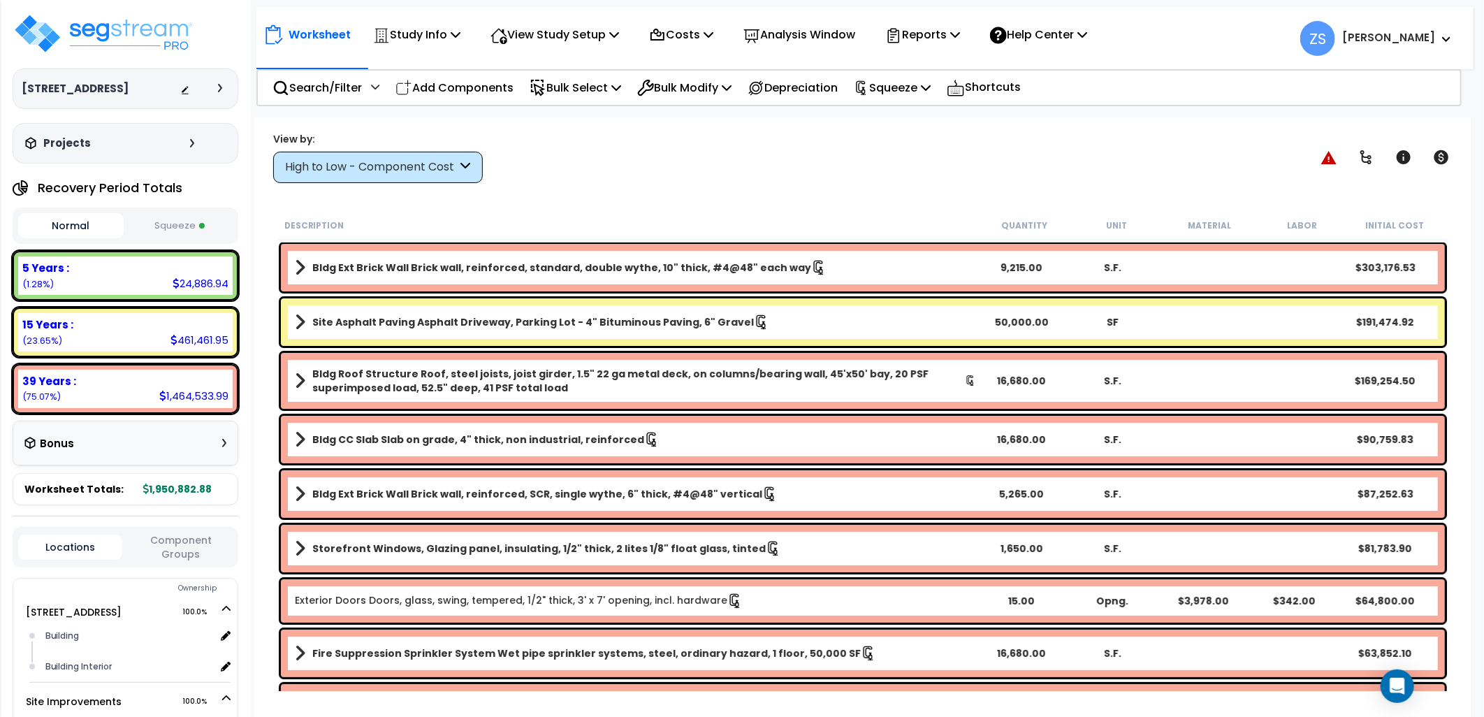
click at [183, 228] on button "Squeeze" at bounding box center [180, 226] width 106 height 24
click at [713, 41] on p "Costs" at bounding box center [681, 34] width 64 height 19
click at [707, 94] on link "Direct Costs" at bounding box center [711, 96] width 138 height 28
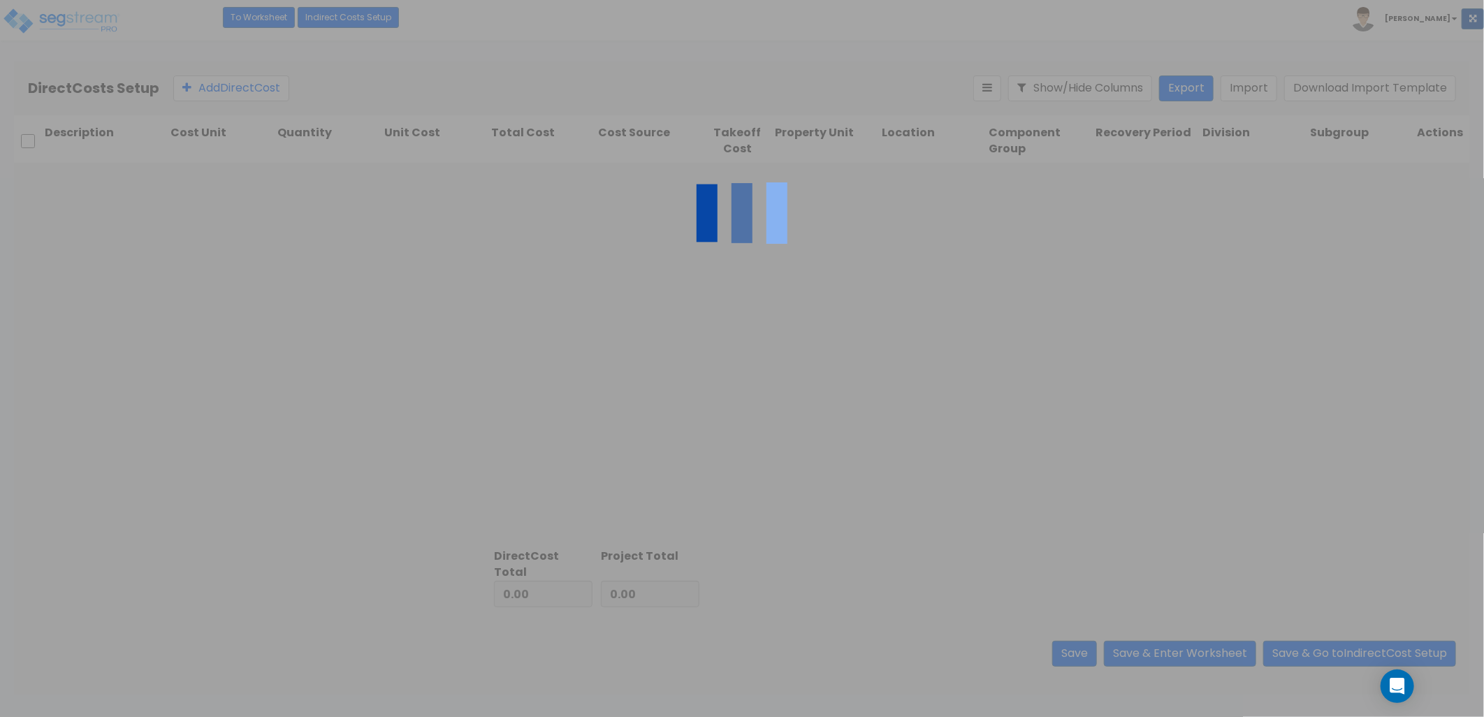
type input "43,931.28"
type input "138,596.35"
type input "182,527.63"
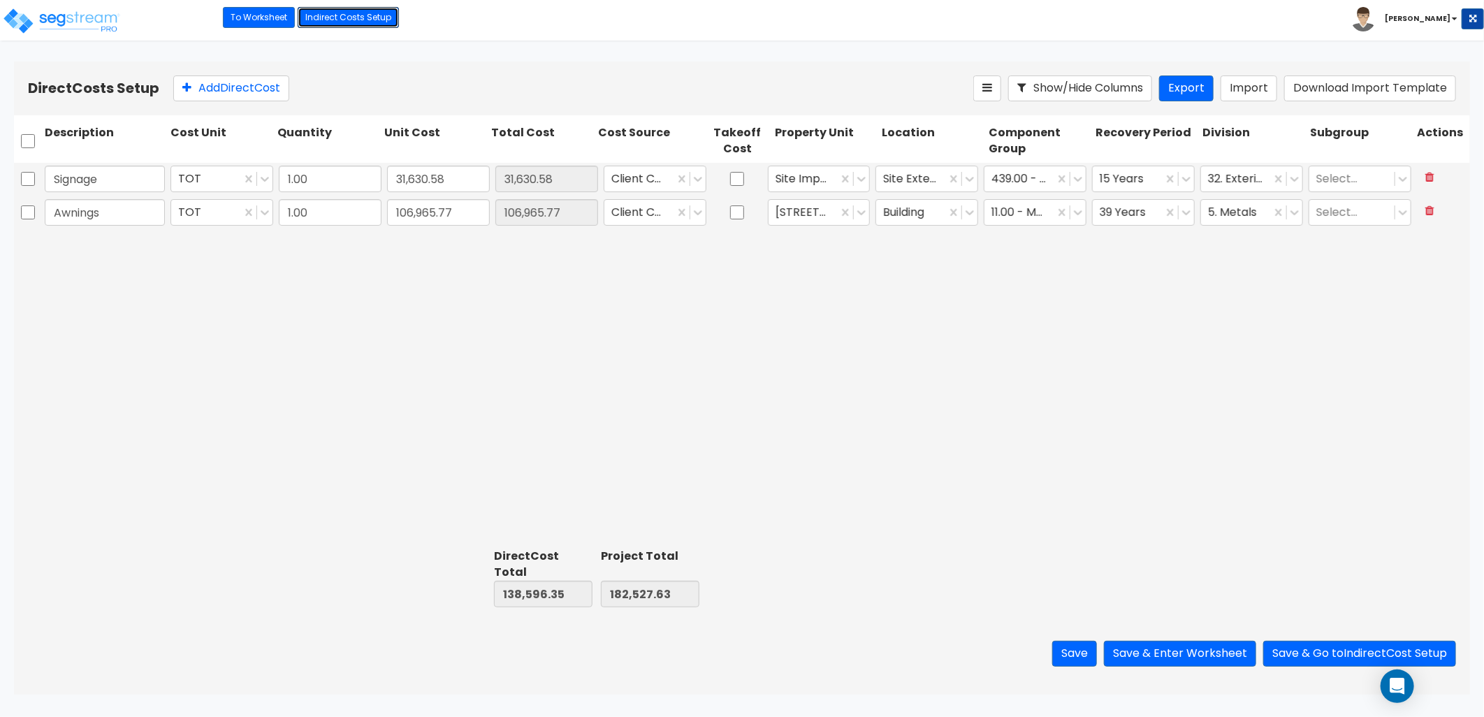
drag, startPoint x: 319, startPoint y: 15, endPoint x: 347, endPoint y: 64, distance: 55.4
click at [319, 15] on link "Indirect Costs Setup" at bounding box center [348, 17] width 101 height 21
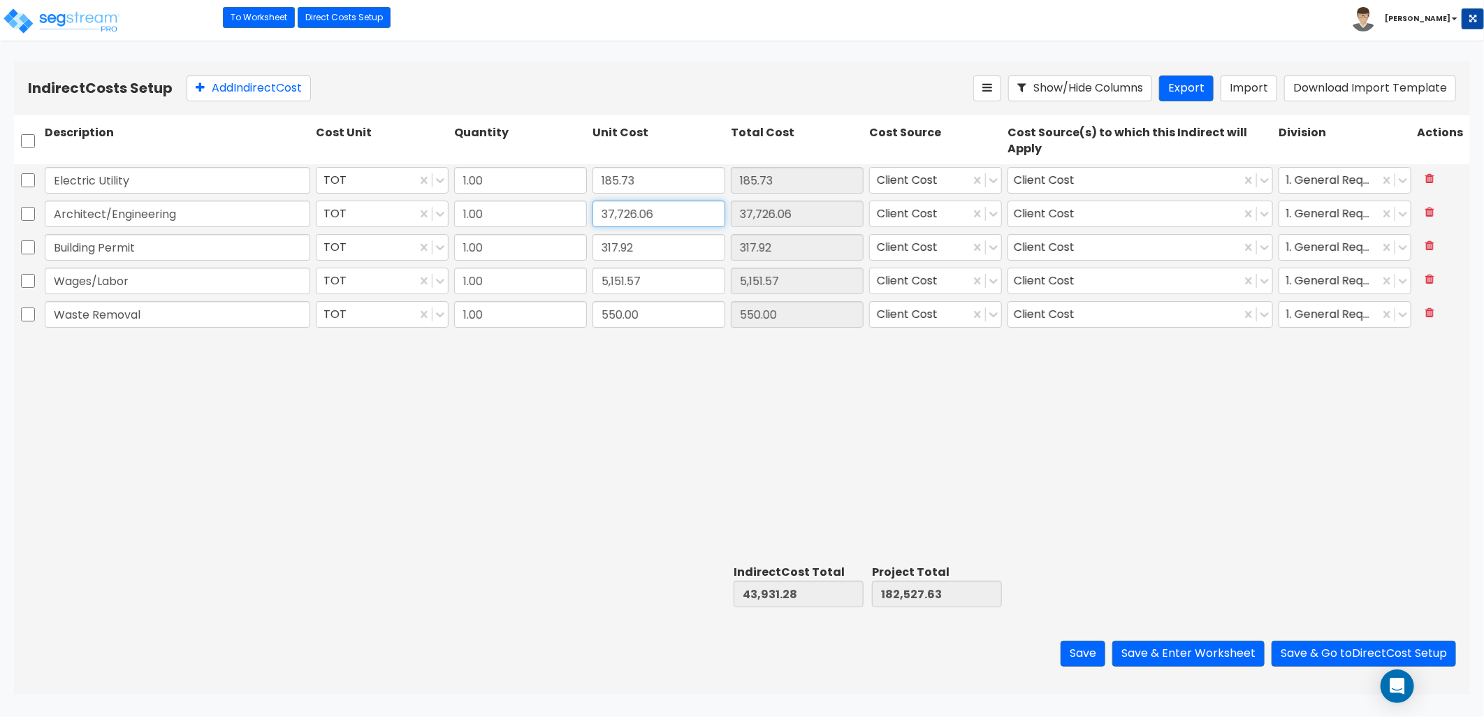
click at [644, 215] on input "37,726.06" at bounding box center [659, 214] width 133 height 27
click at [643, 213] on input "37,726.06" at bounding box center [659, 214] width 133 height 27
type input "37,726.46"
click at [1213, 658] on button "Save & Enter Worksheet" at bounding box center [1188, 654] width 152 height 26
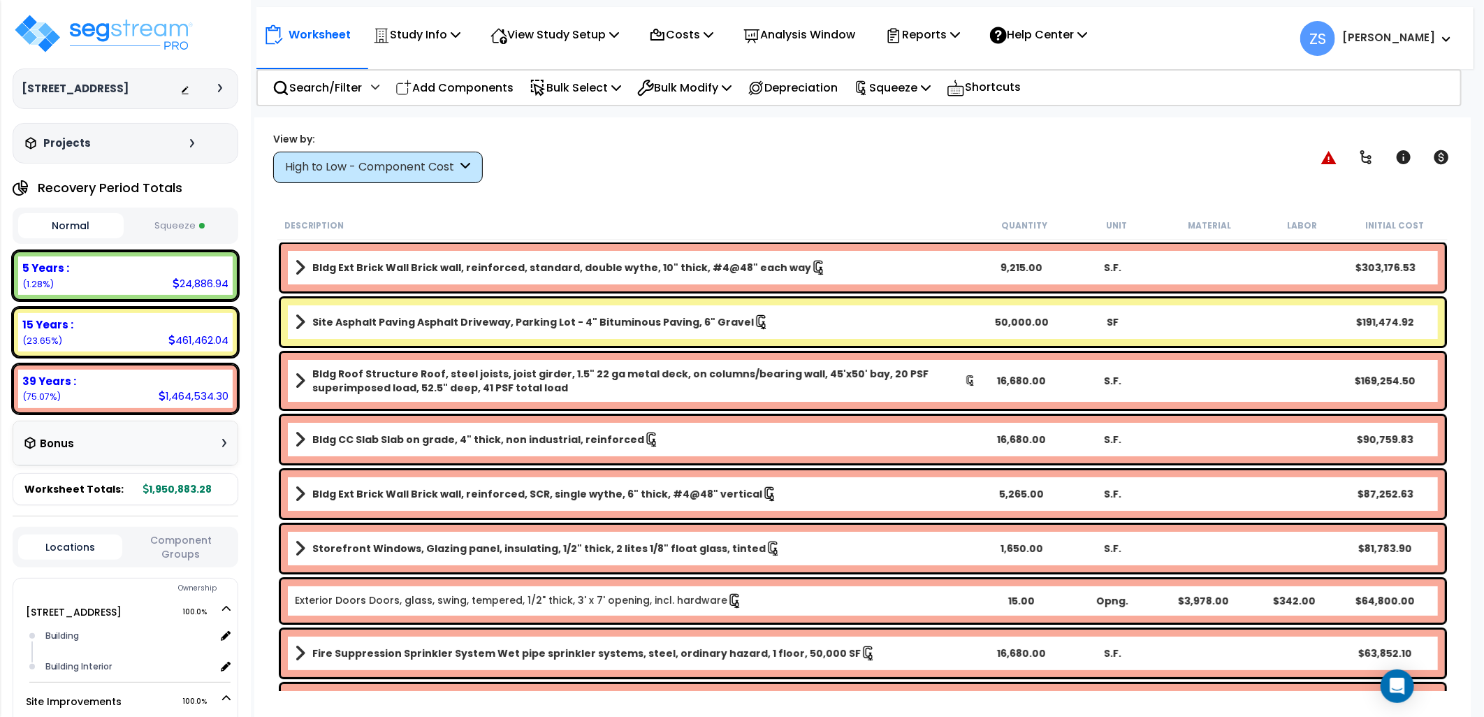
click at [170, 217] on button "Squeeze" at bounding box center [180, 226] width 106 height 24
click at [721, 36] on div "Costs Indirect Costs Direct Costs" at bounding box center [681, 34] width 80 height 33
click at [713, 34] on icon at bounding box center [709, 34] width 10 height 11
click at [690, 92] on link "Direct Costs" at bounding box center [711, 96] width 138 height 28
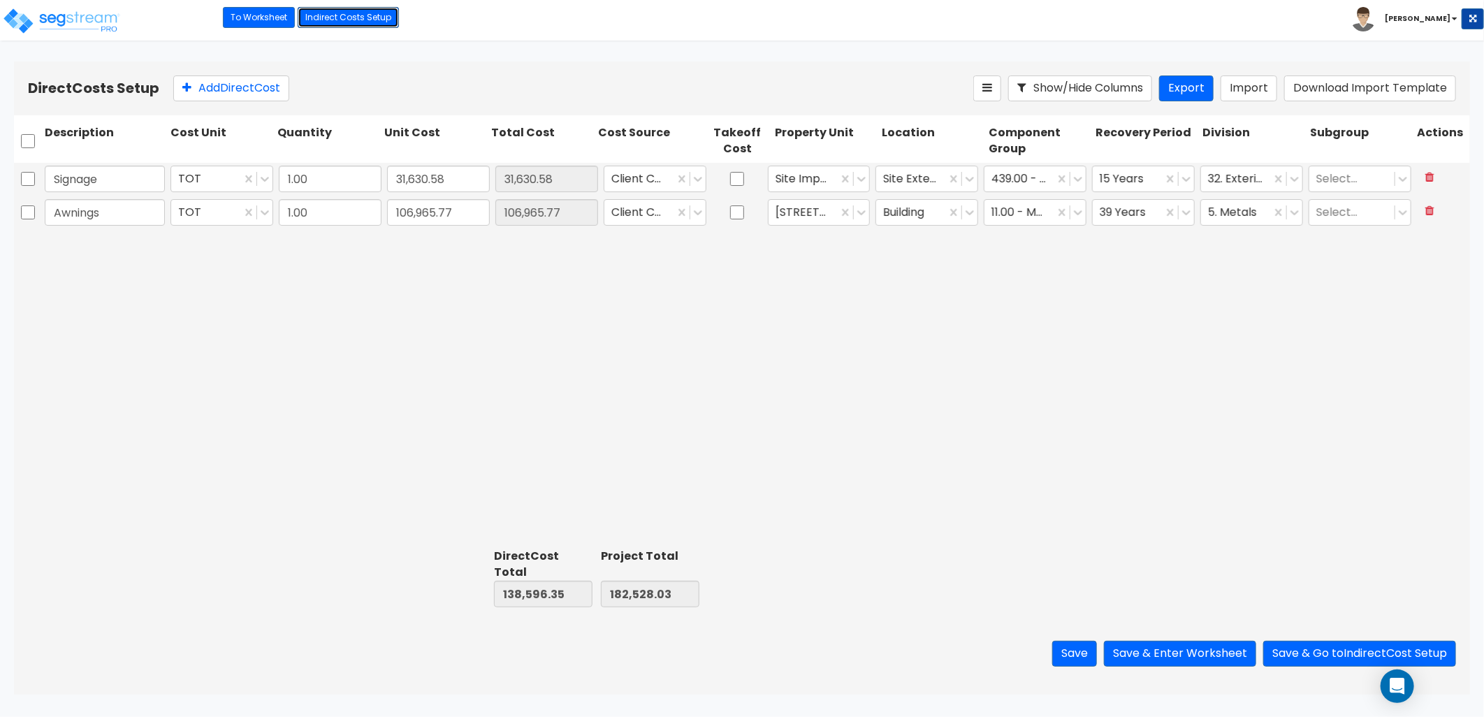
click at [342, 15] on link "Indirect Costs Setup" at bounding box center [348, 17] width 101 height 21
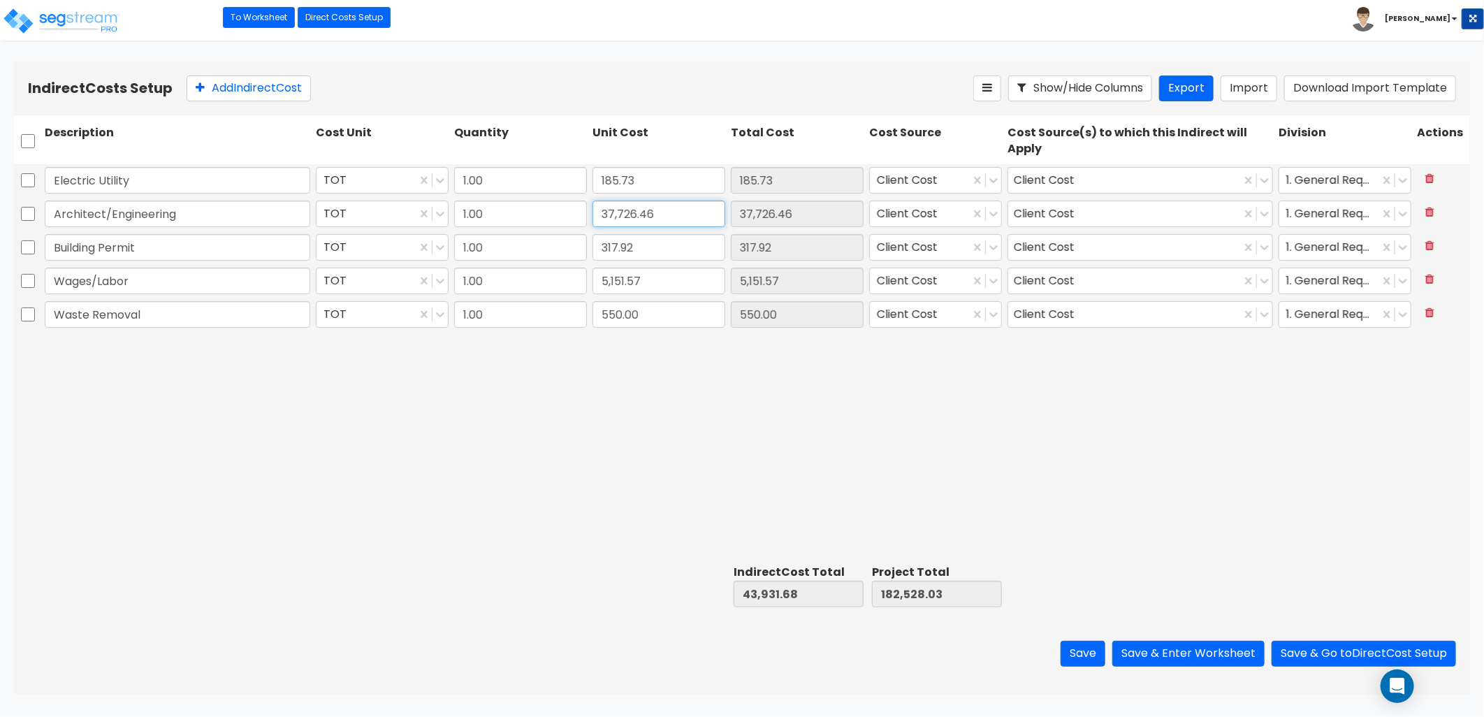
click at [644, 214] on input "37,726.46" at bounding box center [659, 214] width 133 height 27
click at [646, 212] on input "37,726.46" at bounding box center [659, 214] width 133 height 27
click at [636, 214] on input "37,726.06" at bounding box center [659, 214] width 133 height 27
type input "37,725.06"
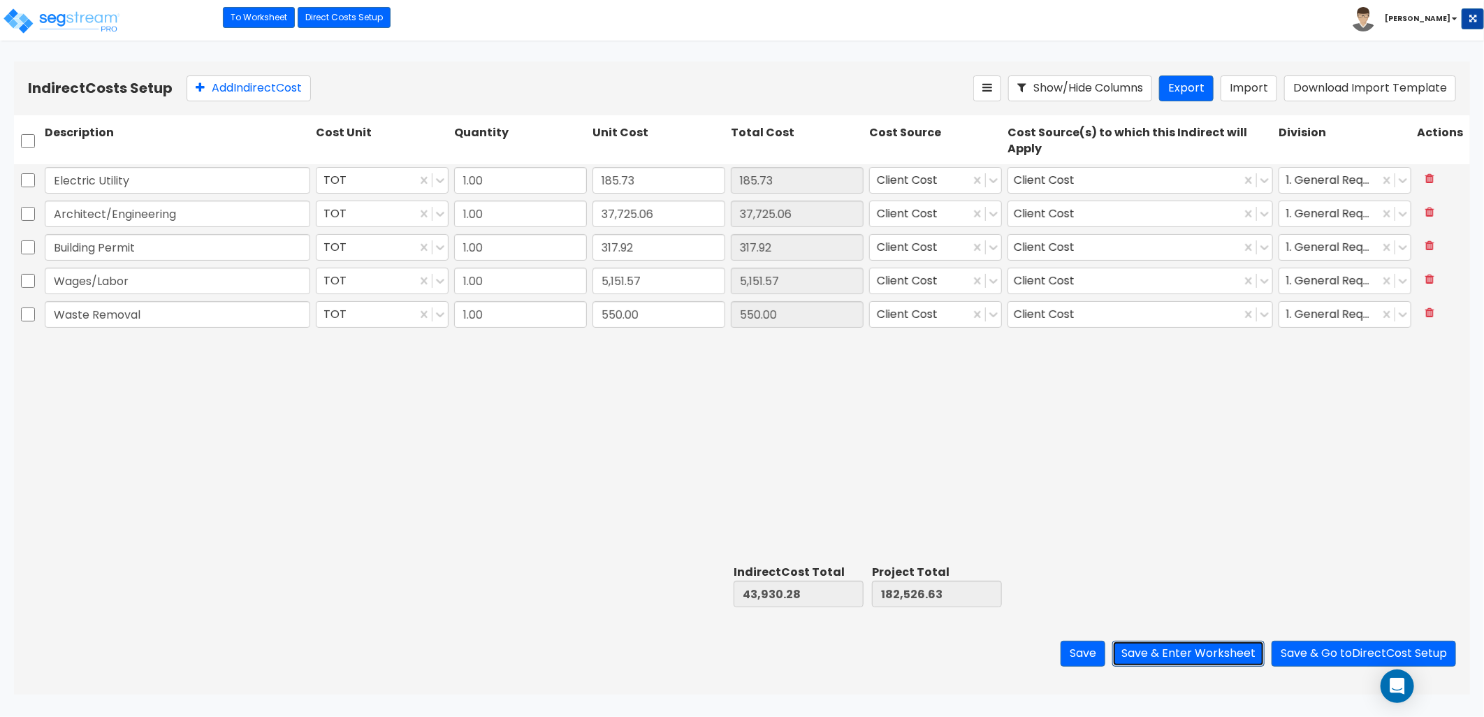
click at [1200, 655] on button "Save & Enter Worksheet" at bounding box center [1188, 654] width 152 height 26
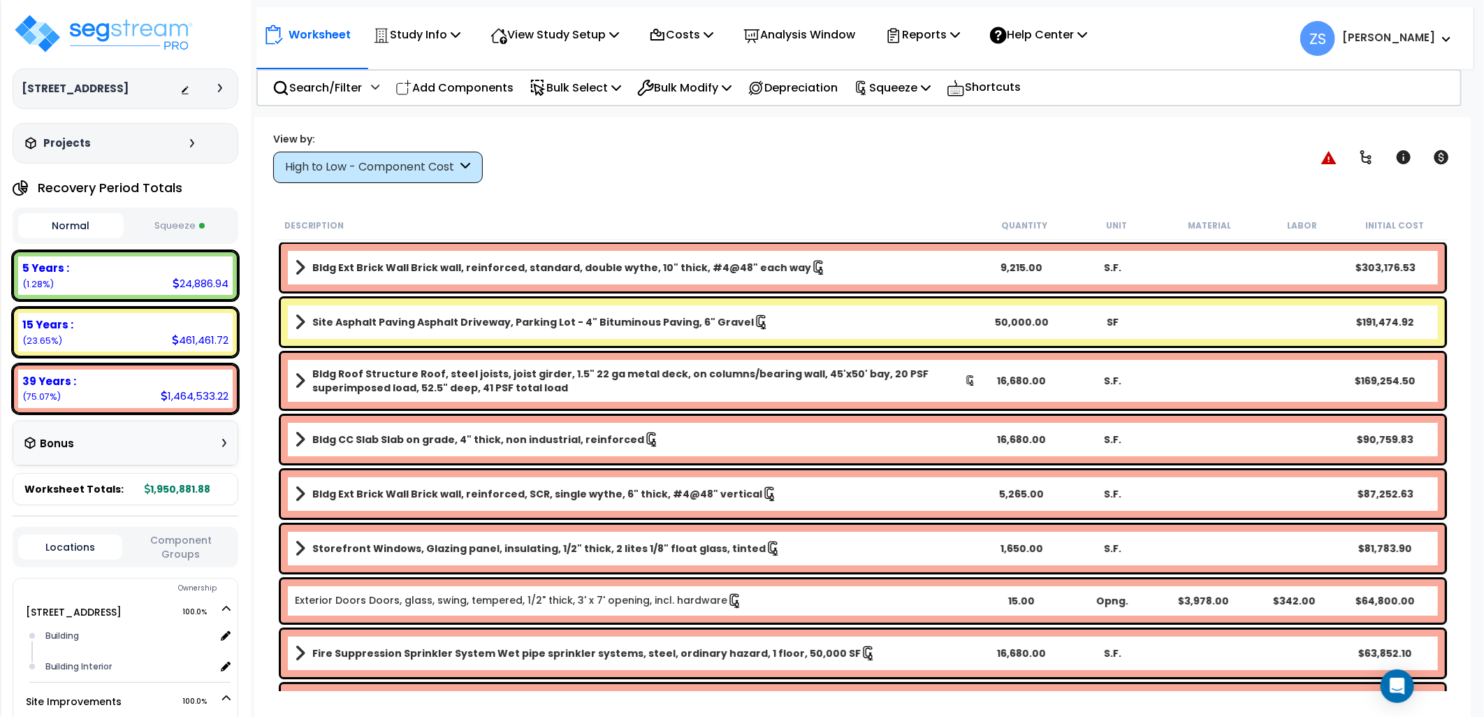
click at [176, 225] on button "Squeeze" at bounding box center [180, 226] width 106 height 24
click at [458, 29] on icon at bounding box center [456, 34] width 10 height 11
click at [709, 32] on p "Costs" at bounding box center [681, 34] width 64 height 19
click at [713, 60] on link "Indirect Costs" at bounding box center [711, 66] width 138 height 28
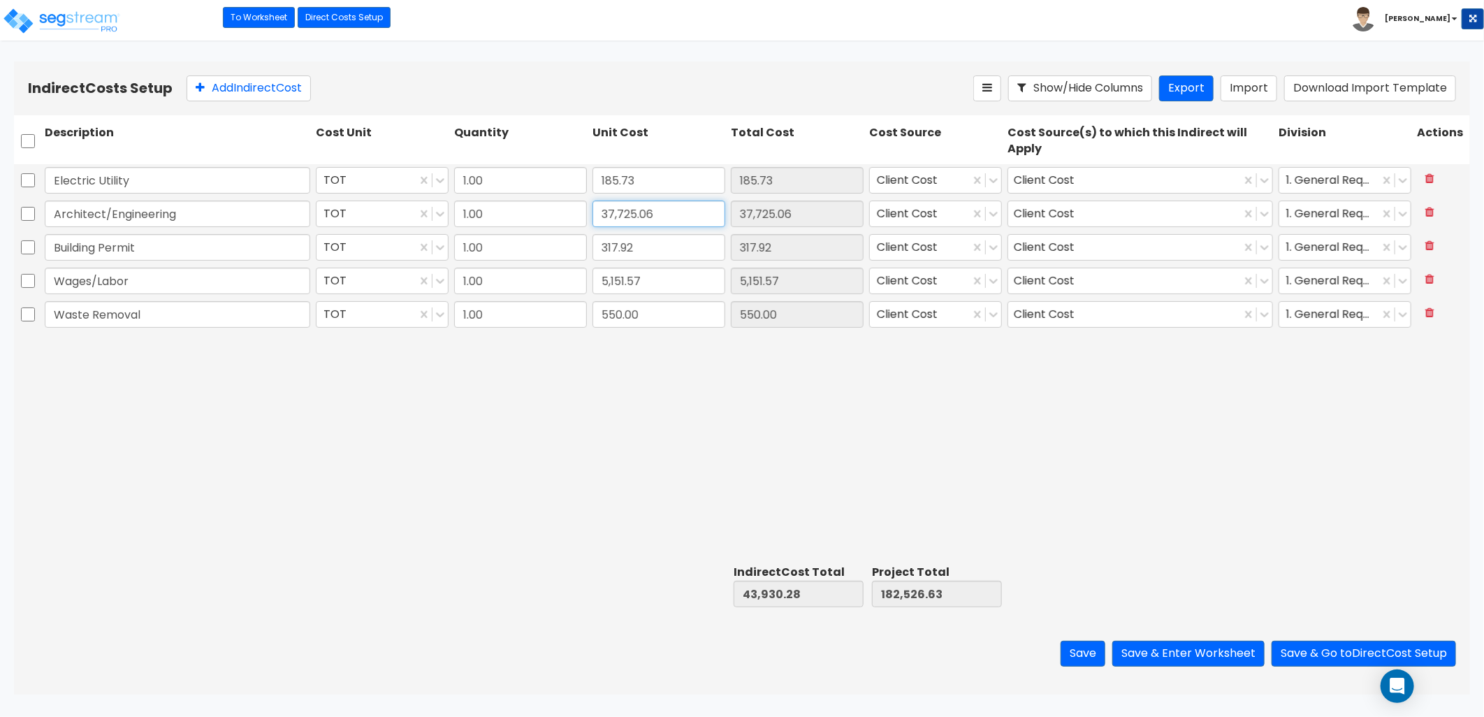
click at [647, 215] on input "37,725.06" at bounding box center [659, 214] width 133 height 27
click at [644, 213] on input "37,725.06" at bounding box center [659, 214] width 133 height 27
type input "37,725.46"
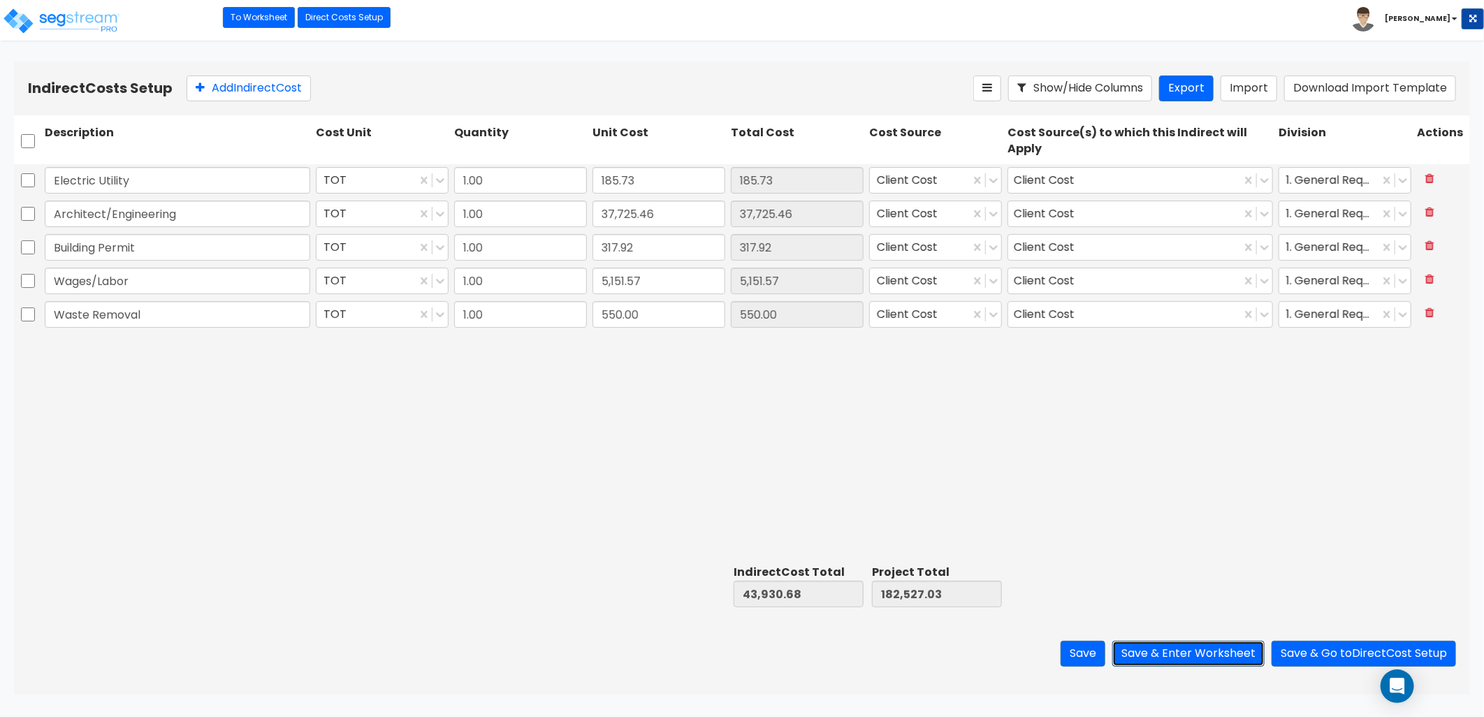
click at [1214, 646] on button "Save & Enter Worksheet" at bounding box center [1188, 654] width 152 height 26
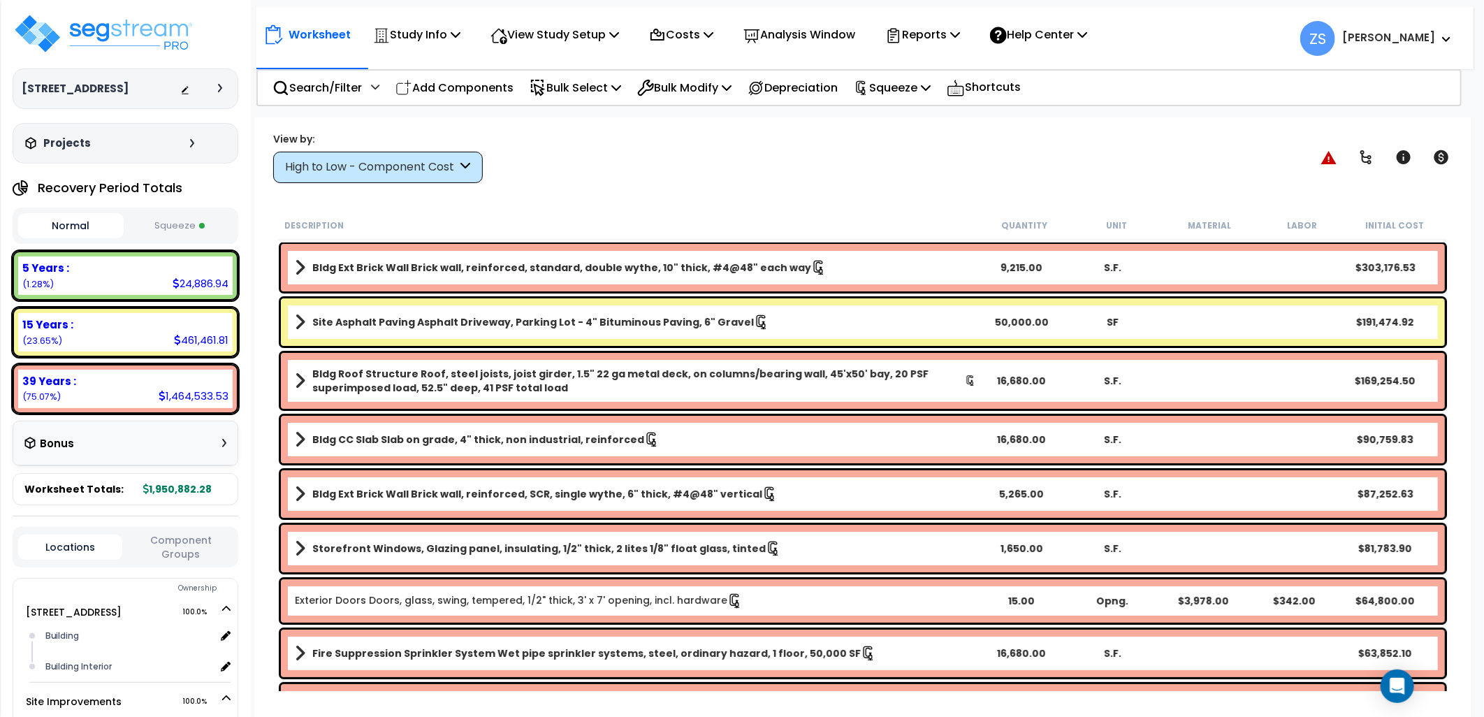
click at [185, 226] on button "Squeeze" at bounding box center [180, 226] width 106 height 24
click at [960, 36] on icon at bounding box center [955, 34] width 10 height 11
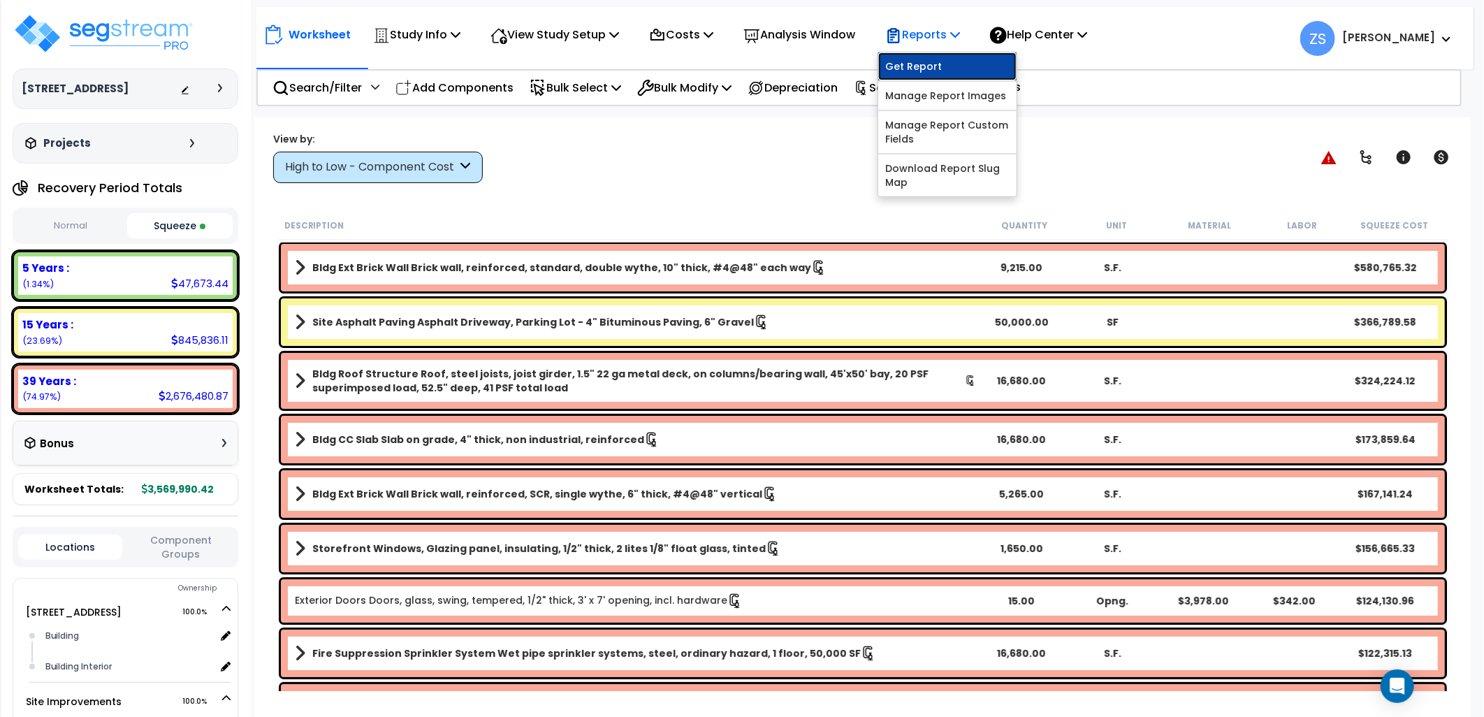
click at [945, 64] on link "Get Report" at bounding box center [947, 66] width 138 height 28
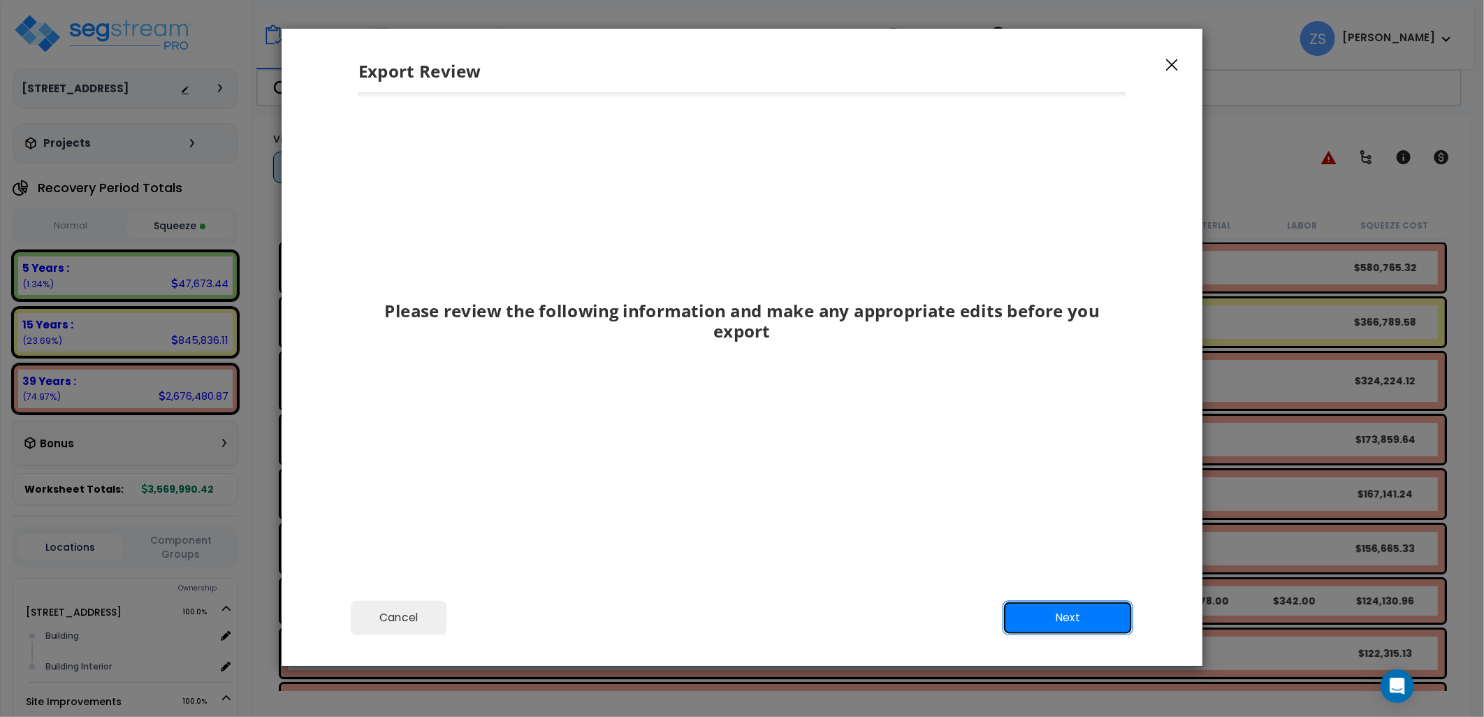
click at [1078, 620] on button "Next" at bounding box center [1068, 617] width 131 height 35
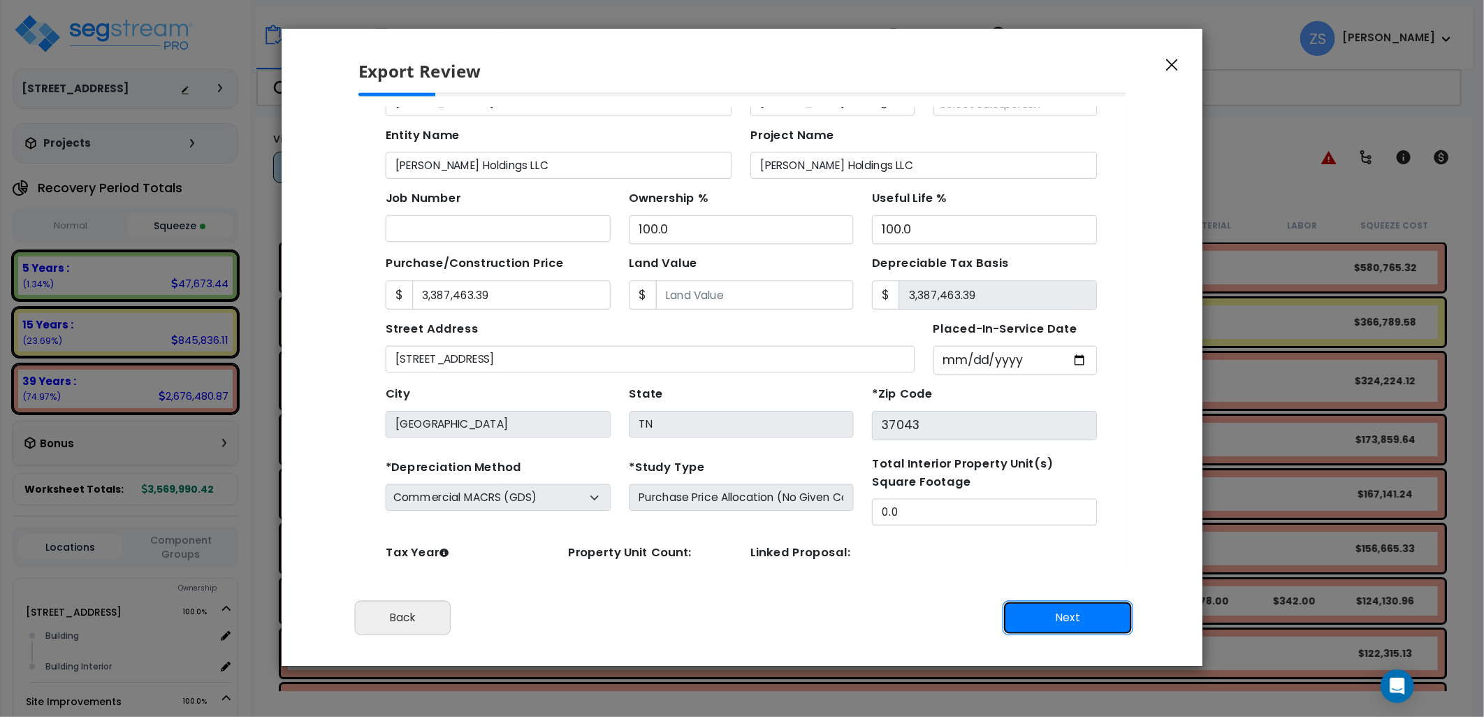
scroll to position [124, 0]
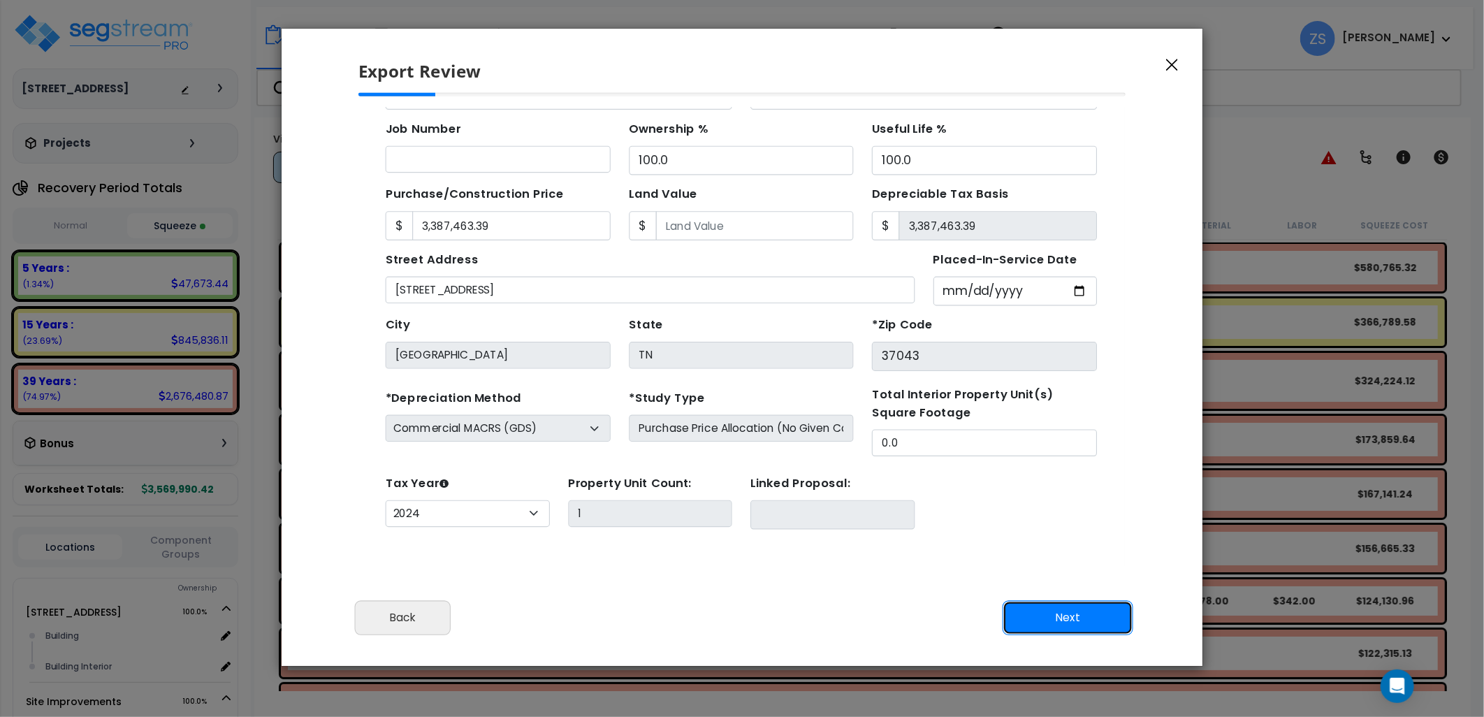
click at [1045, 611] on button "Next" at bounding box center [1068, 617] width 131 height 35
type input "3387463.39"
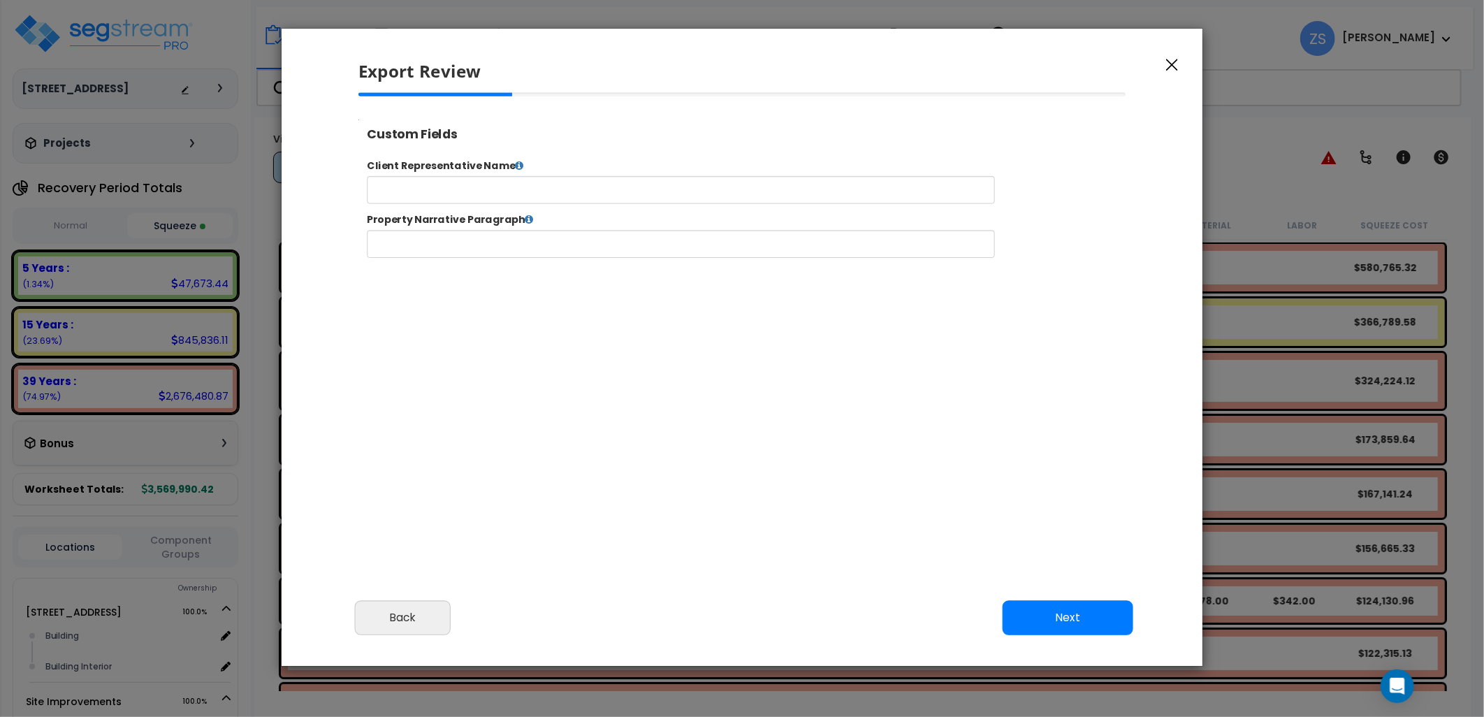
select select "2024"
click at [1048, 617] on button "Next" at bounding box center [1068, 617] width 131 height 35
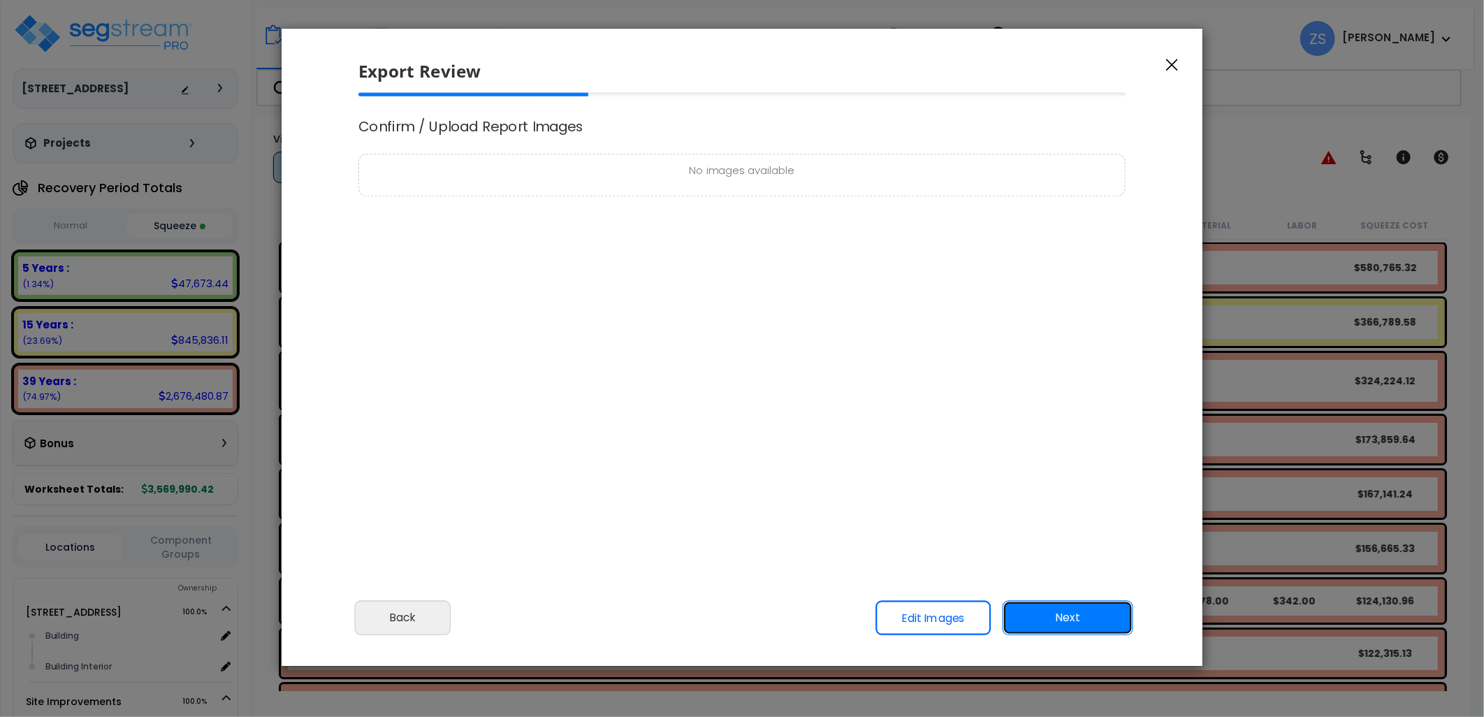
scroll to position [0, 0]
click at [1086, 602] on button "Next" at bounding box center [1068, 617] width 131 height 35
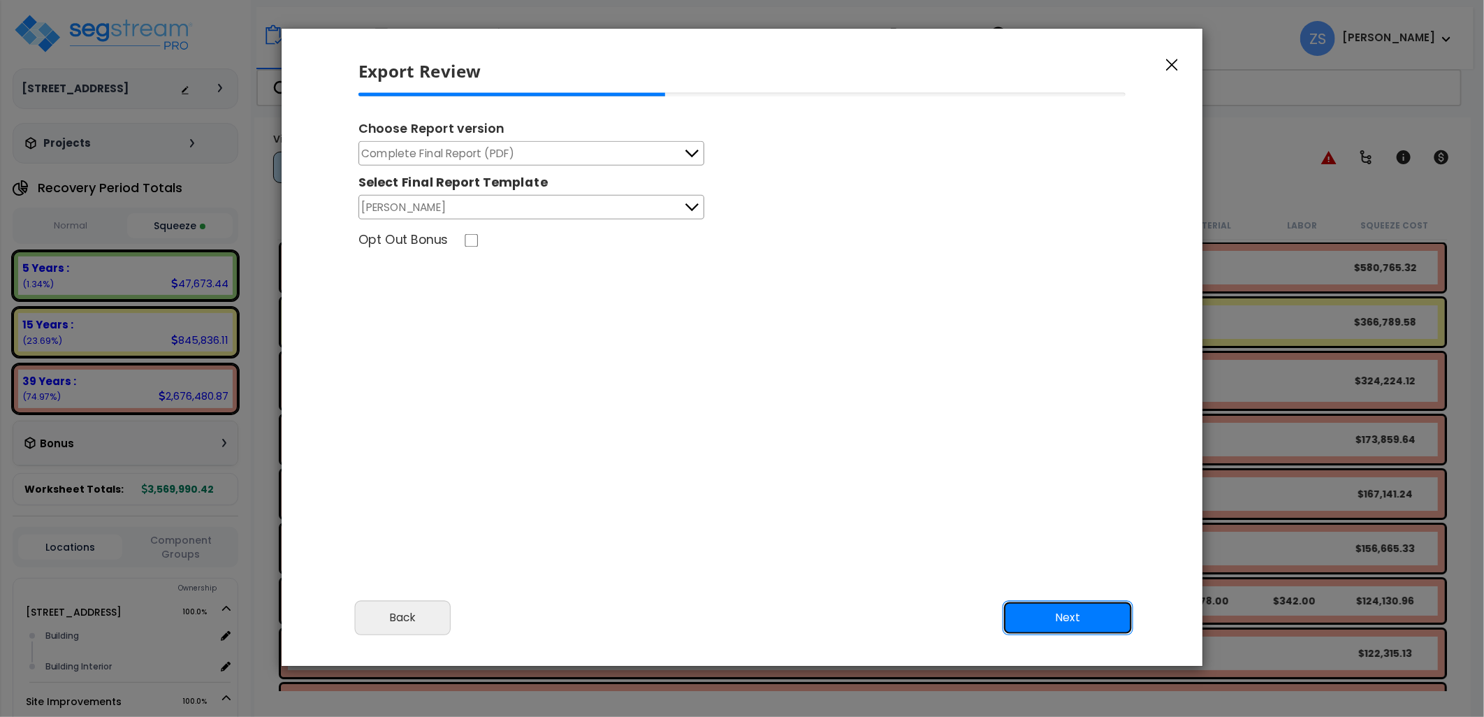
click at [1082, 619] on button "Next" at bounding box center [1068, 617] width 131 height 35
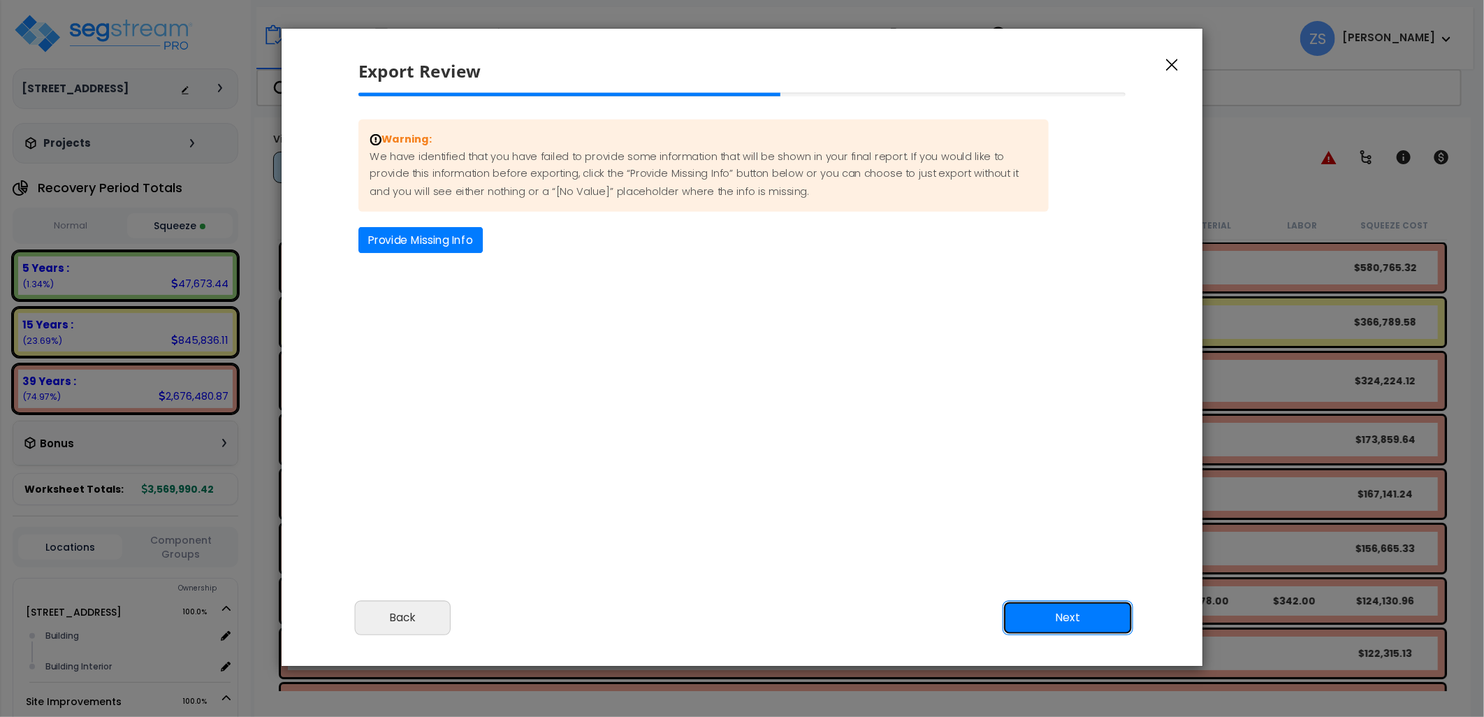
click at [1083, 610] on button "Next" at bounding box center [1068, 617] width 131 height 35
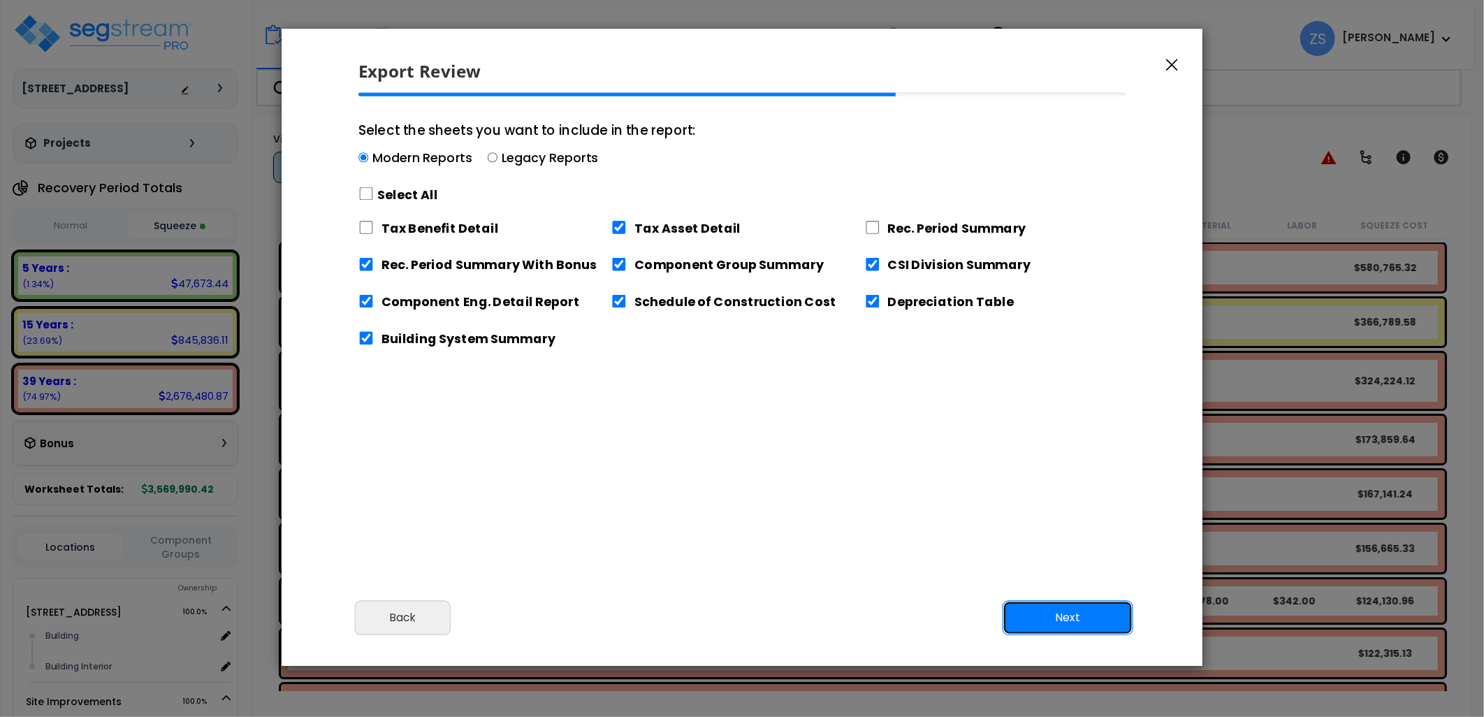
drag, startPoint x: 1078, startPoint y: 609, endPoint x: 1079, endPoint y: 600, distance: 9.2
click at [1078, 609] on button "Next" at bounding box center [1068, 617] width 131 height 35
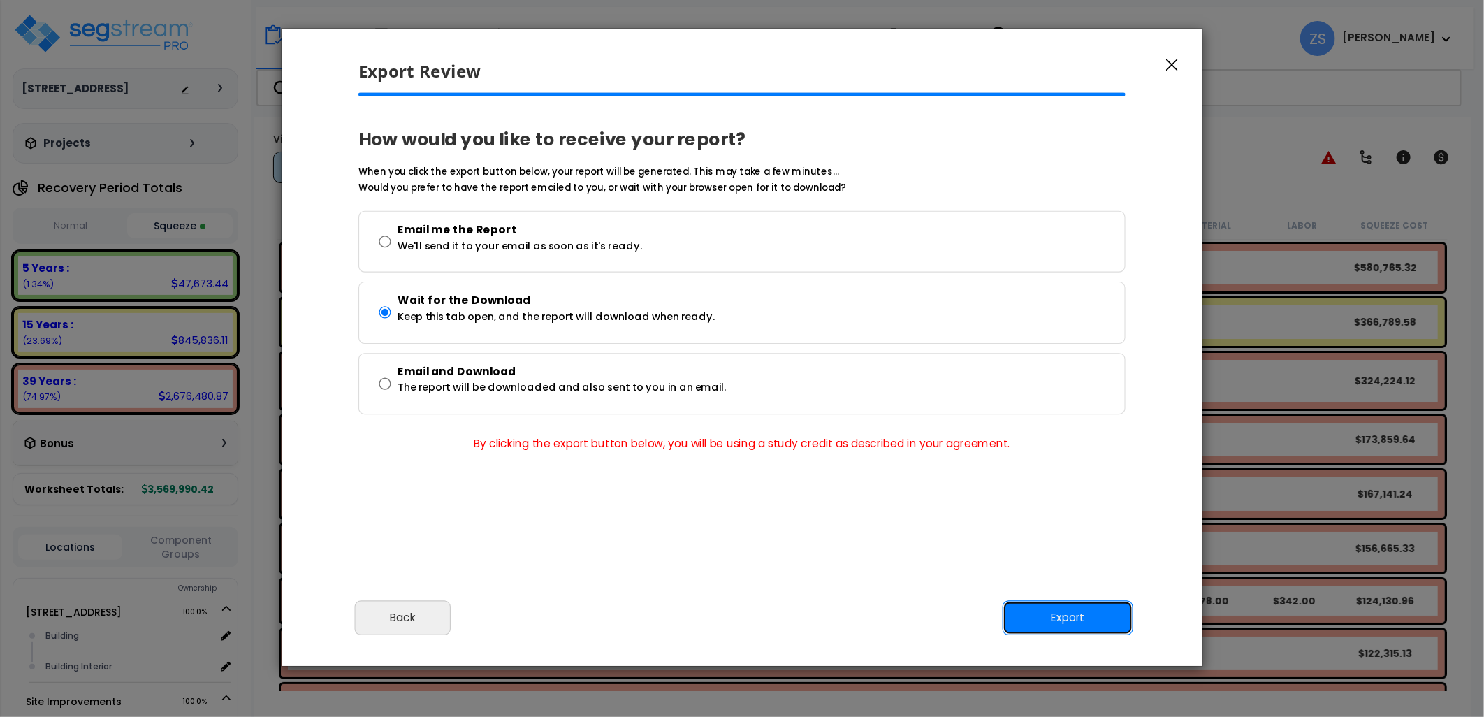
click at [1057, 611] on button "Export" at bounding box center [1068, 617] width 131 height 35
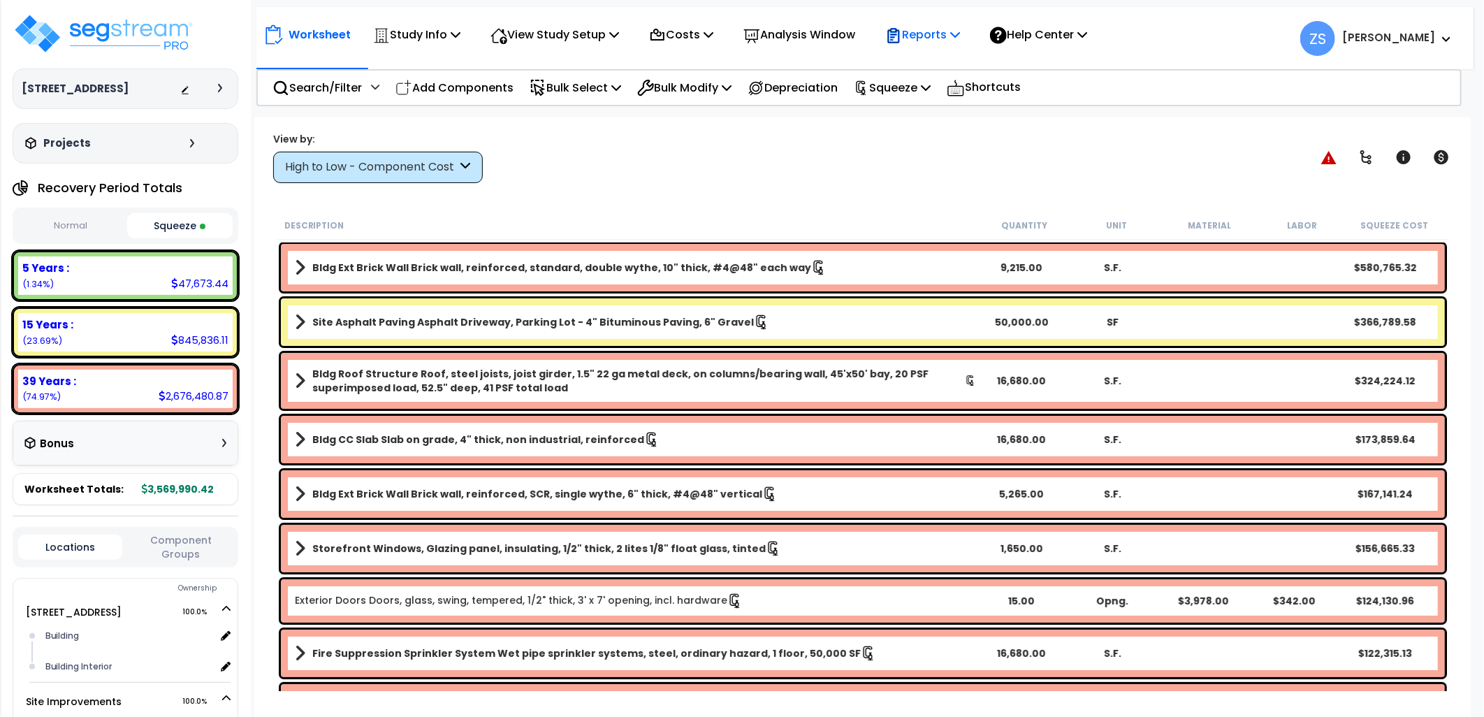
click at [960, 38] on icon at bounding box center [955, 34] width 10 height 11
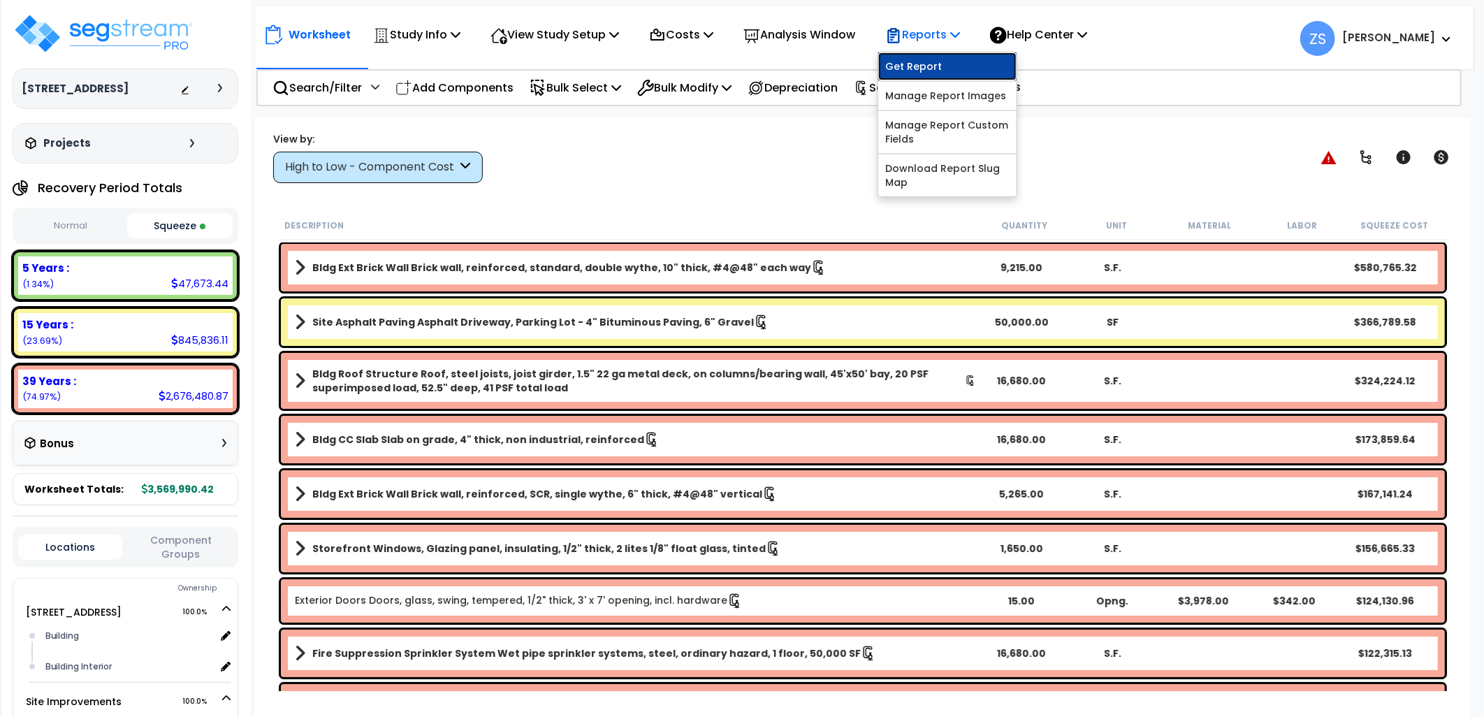
click at [944, 61] on link "Get Report" at bounding box center [947, 66] width 138 height 28
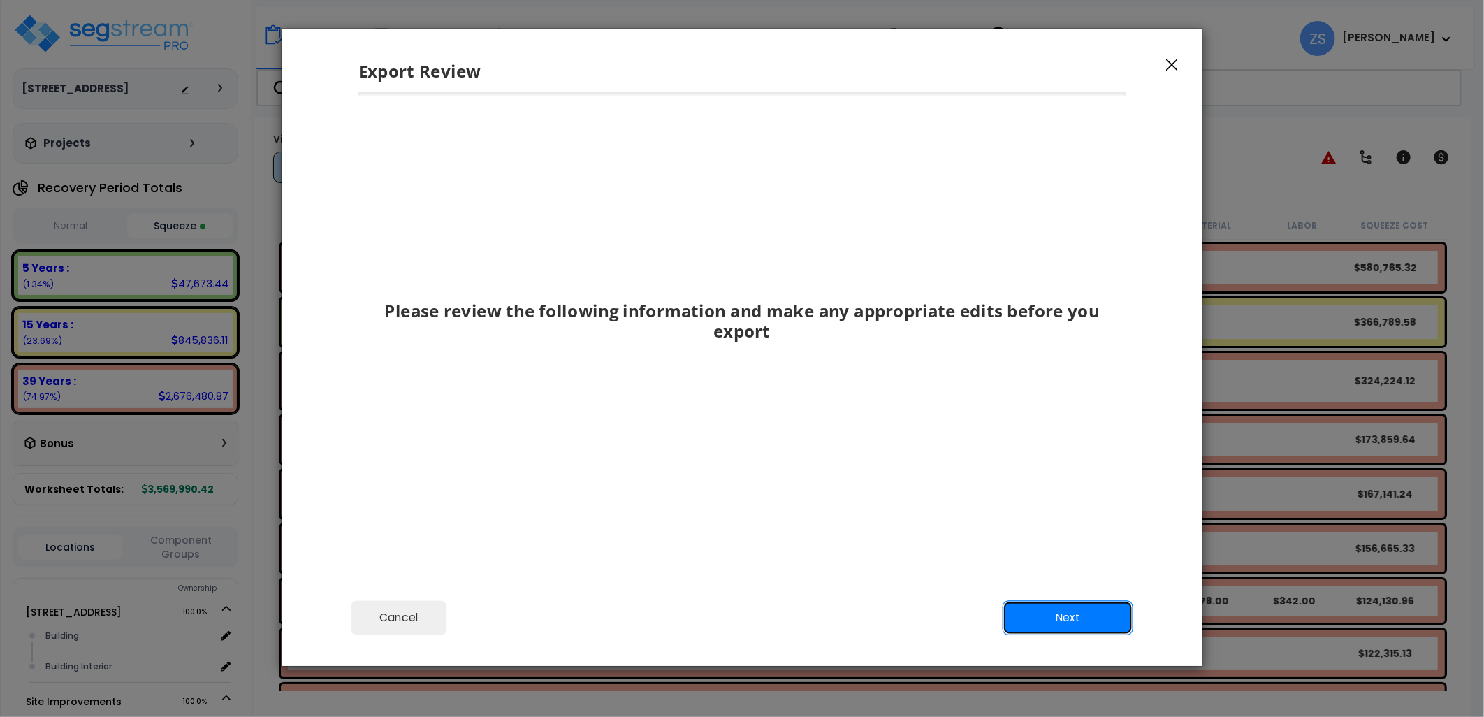
click at [1057, 620] on button "Next" at bounding box center [1068, 617] width 131 height 35
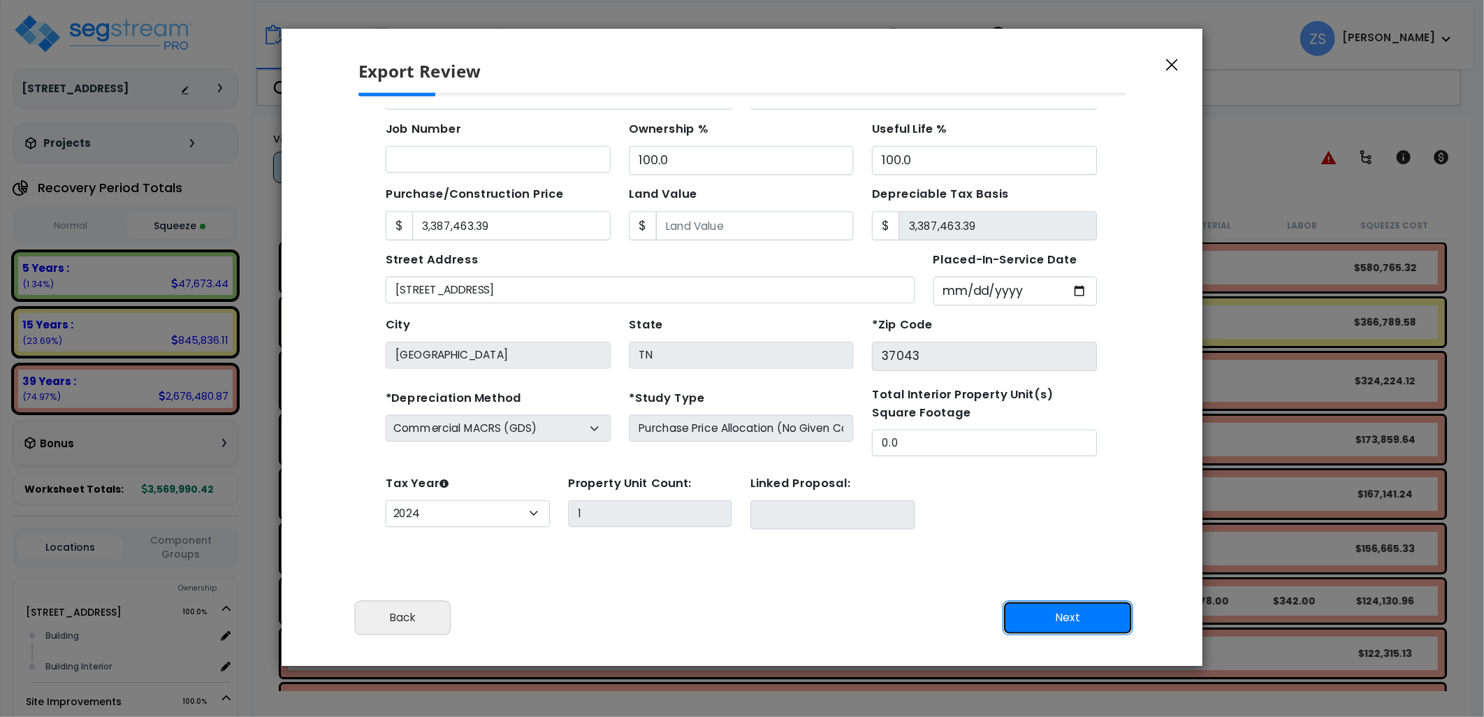
click at [1057, 620] on button "Next" at bounding box center [1068, 617] width 131 height 35
type input "3387463.39"
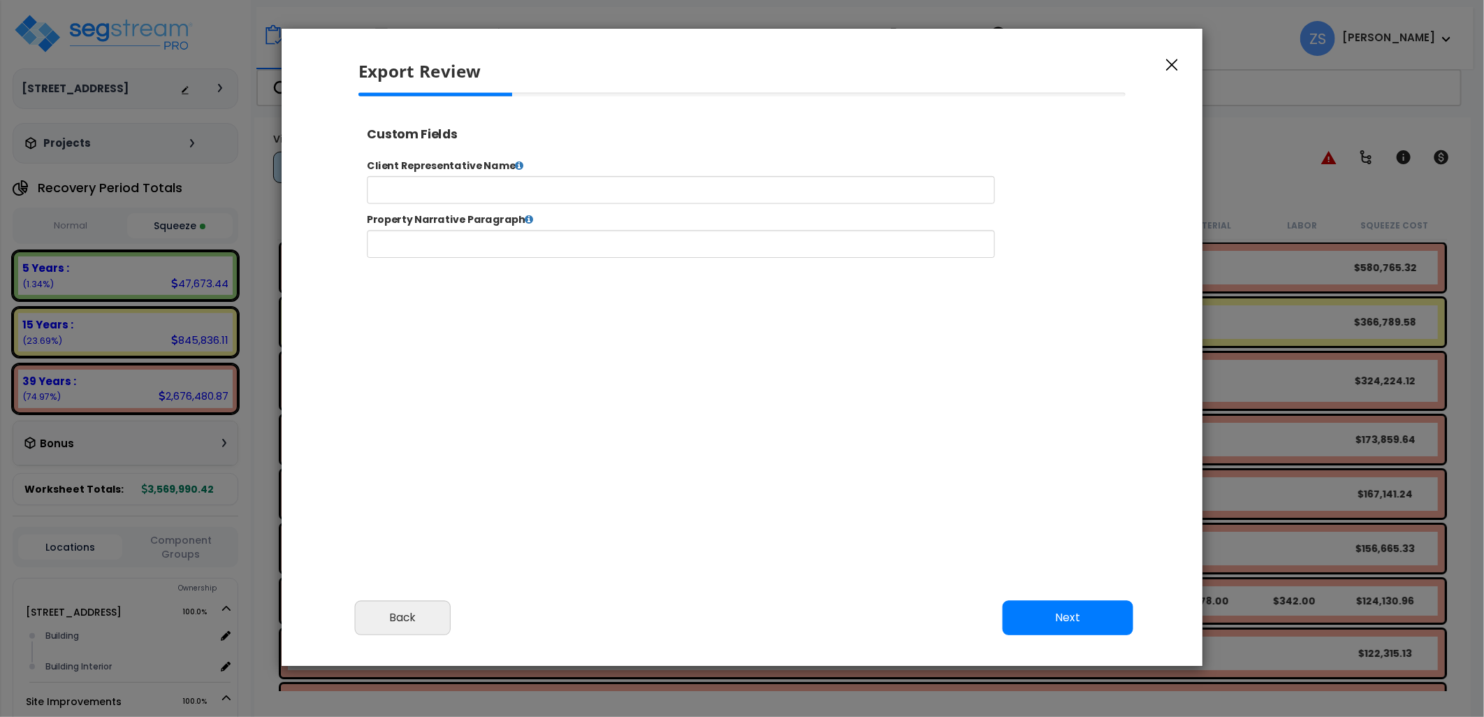
select select "2024"
click at [1057, 620] on button "Next" at bounding box center [1068, 617] width 131 height 35
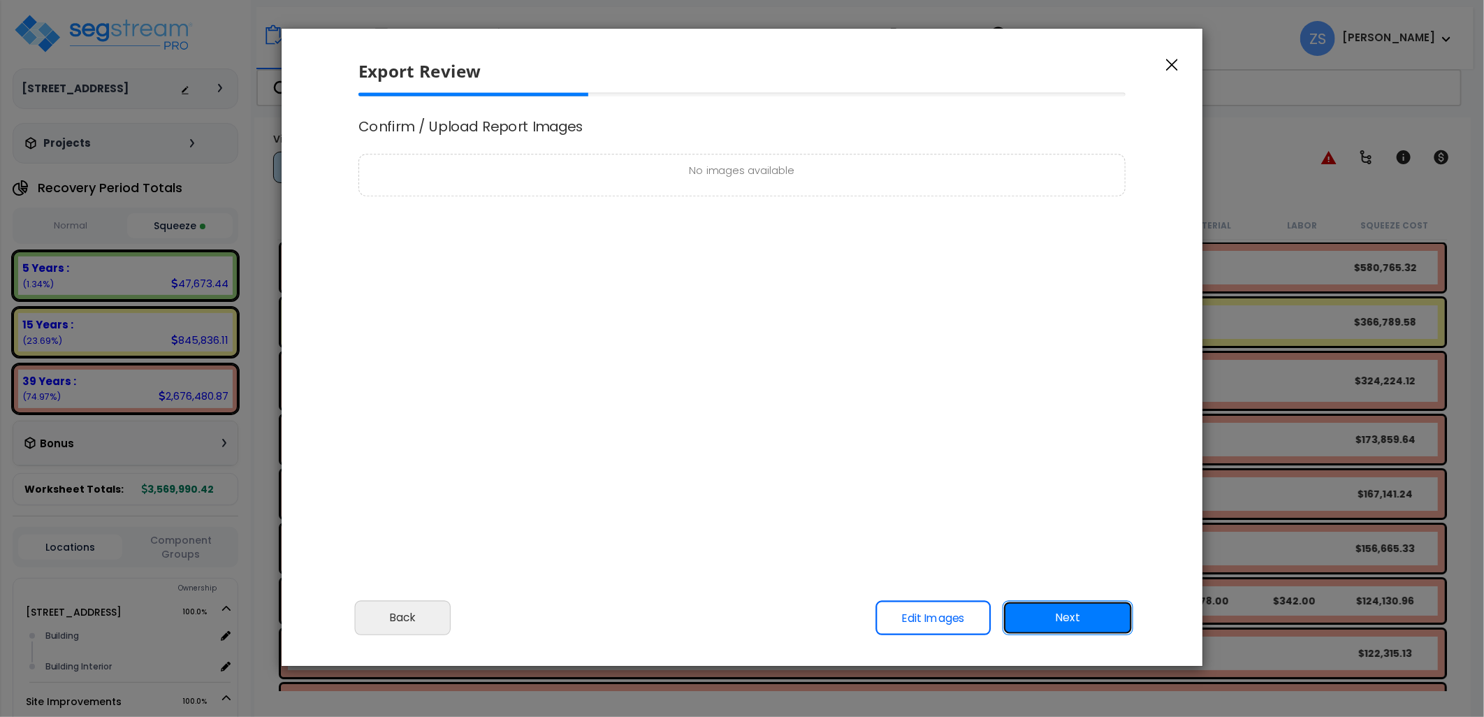
scroll to position [0, 0]
click at [1057, 620] on button "Next" at bounding box center [1068, 617] width 131 height 35
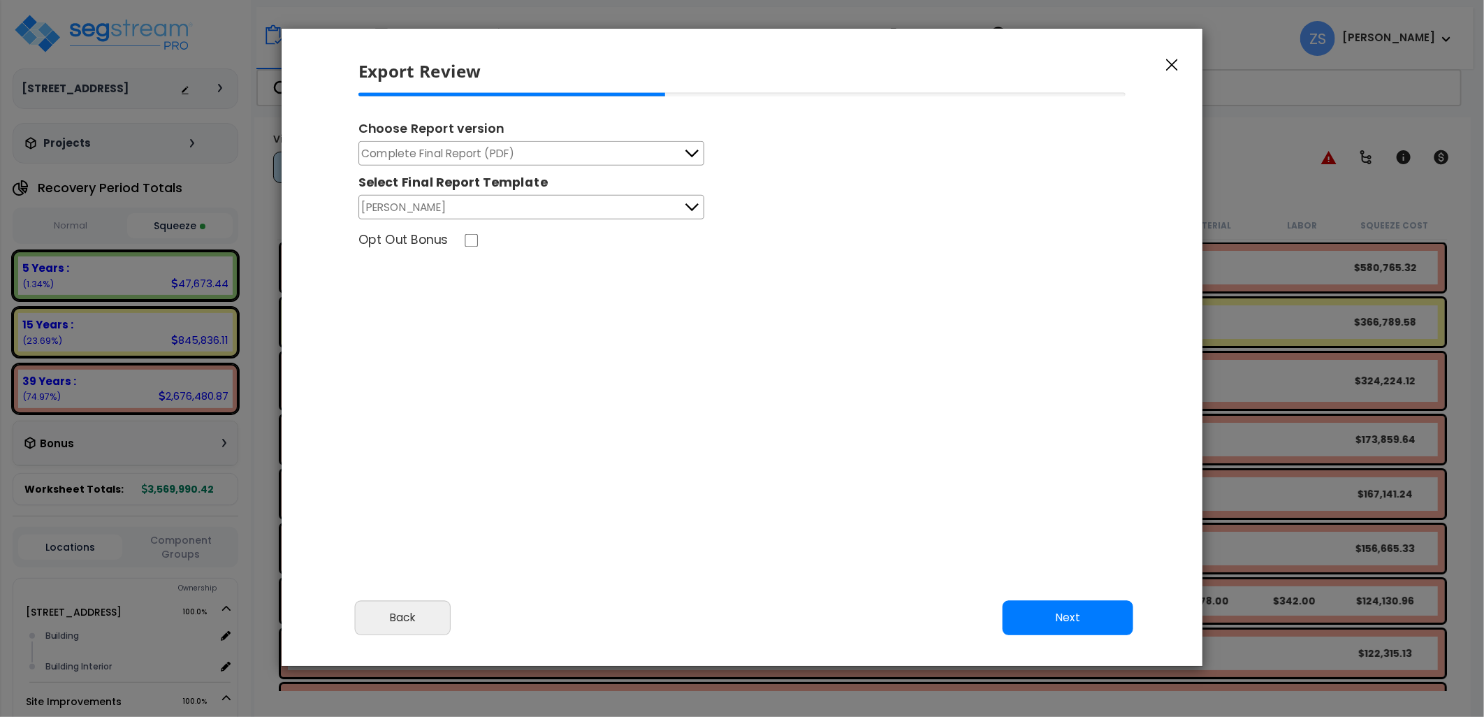
click at [449, 151] on span "Complete Final Report (PDF)" at bounding box center [438, 153] width 153 height 17
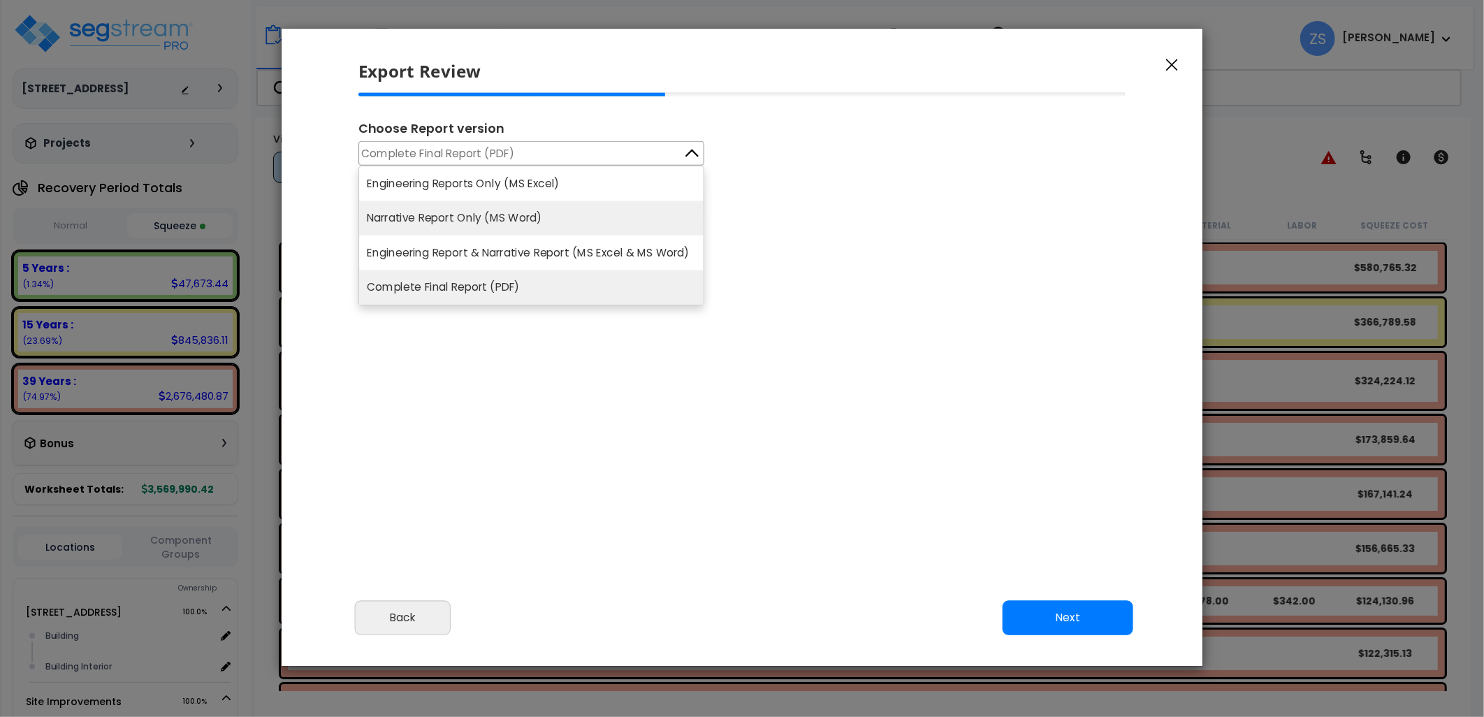
click at [453, 217] on li "Narrative Report Only (MS Word)" at bounding box center [531, 218] width 344 height 35
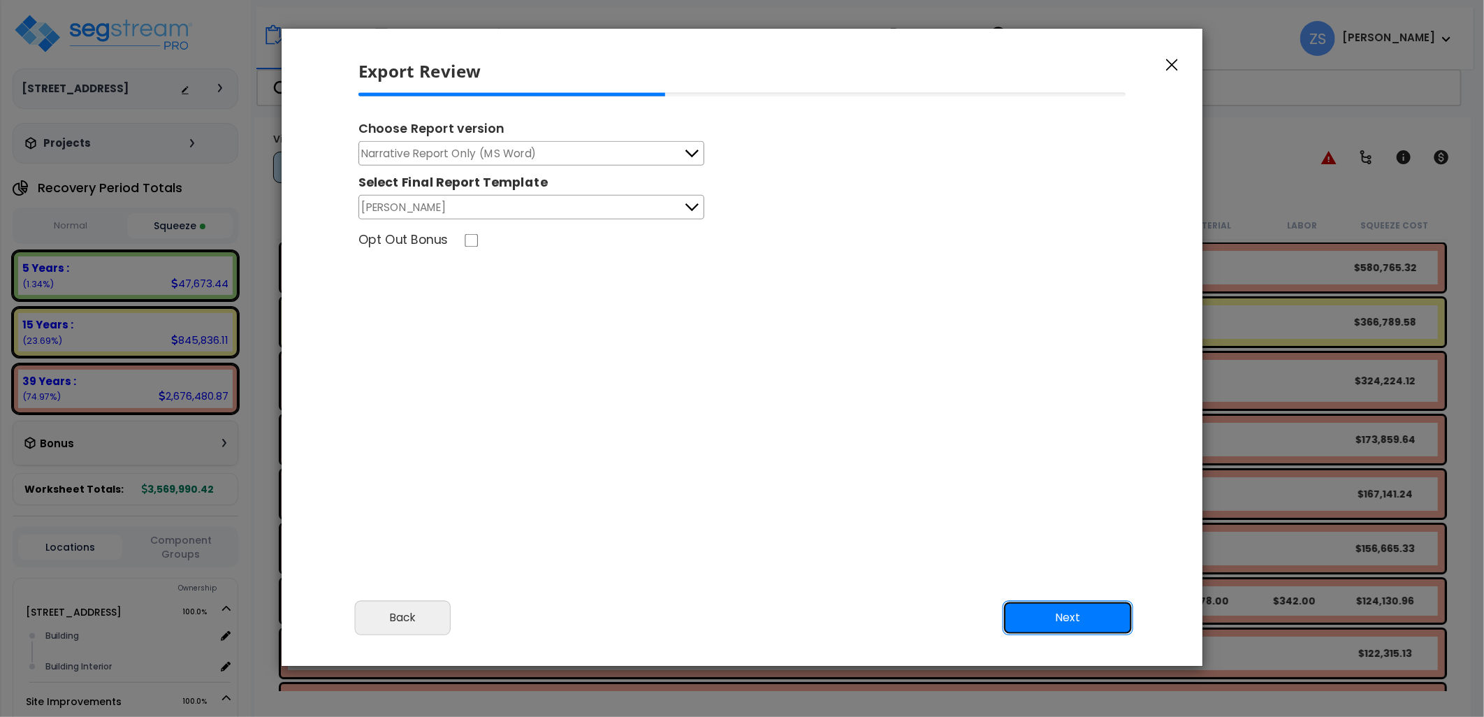
click at [1062, 616] on button "Next" at bounding box center [1068, 617] width 131 height 35
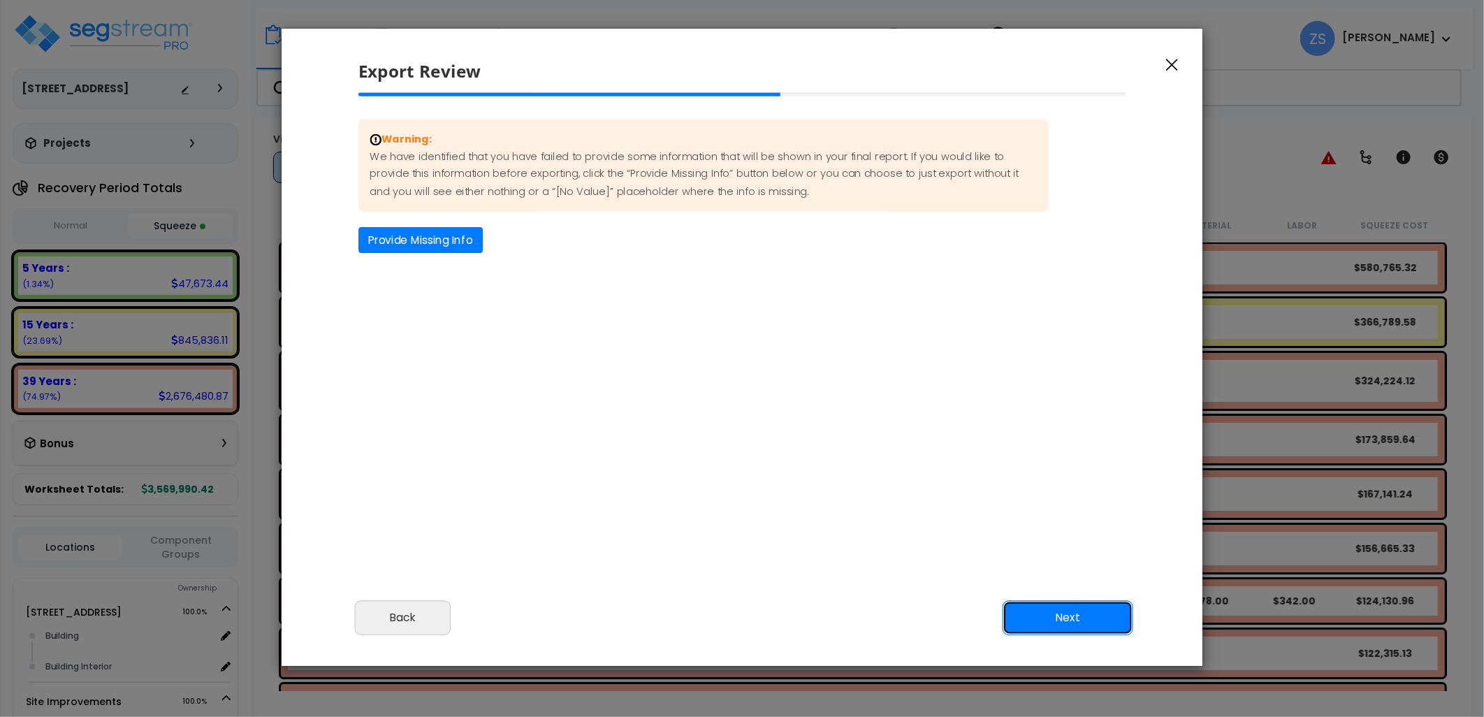
click at [1051, 613] on button "Next" at bounding box center [1068, 617] width 131 height 35
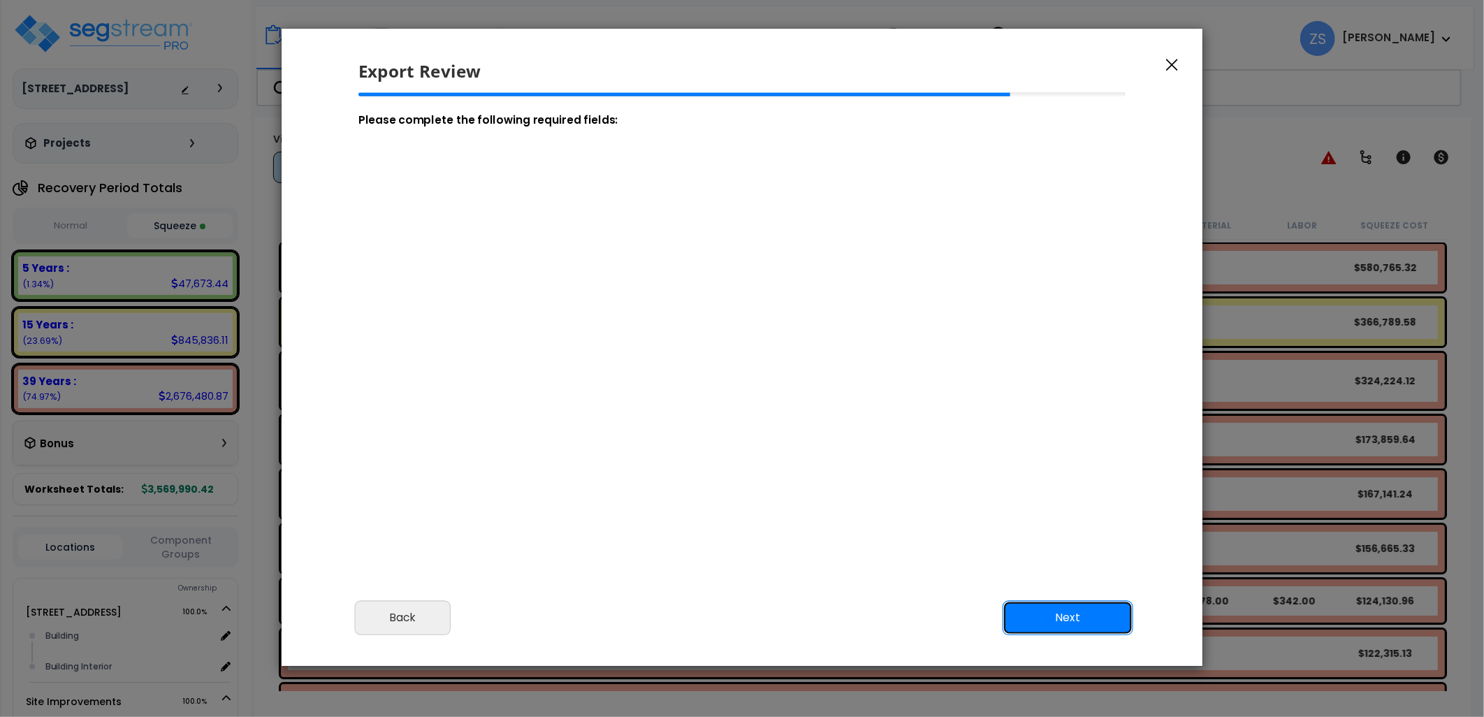
click at [1035, 620] on button "Next" at bounding box center [1068, 617] width 131 height 35
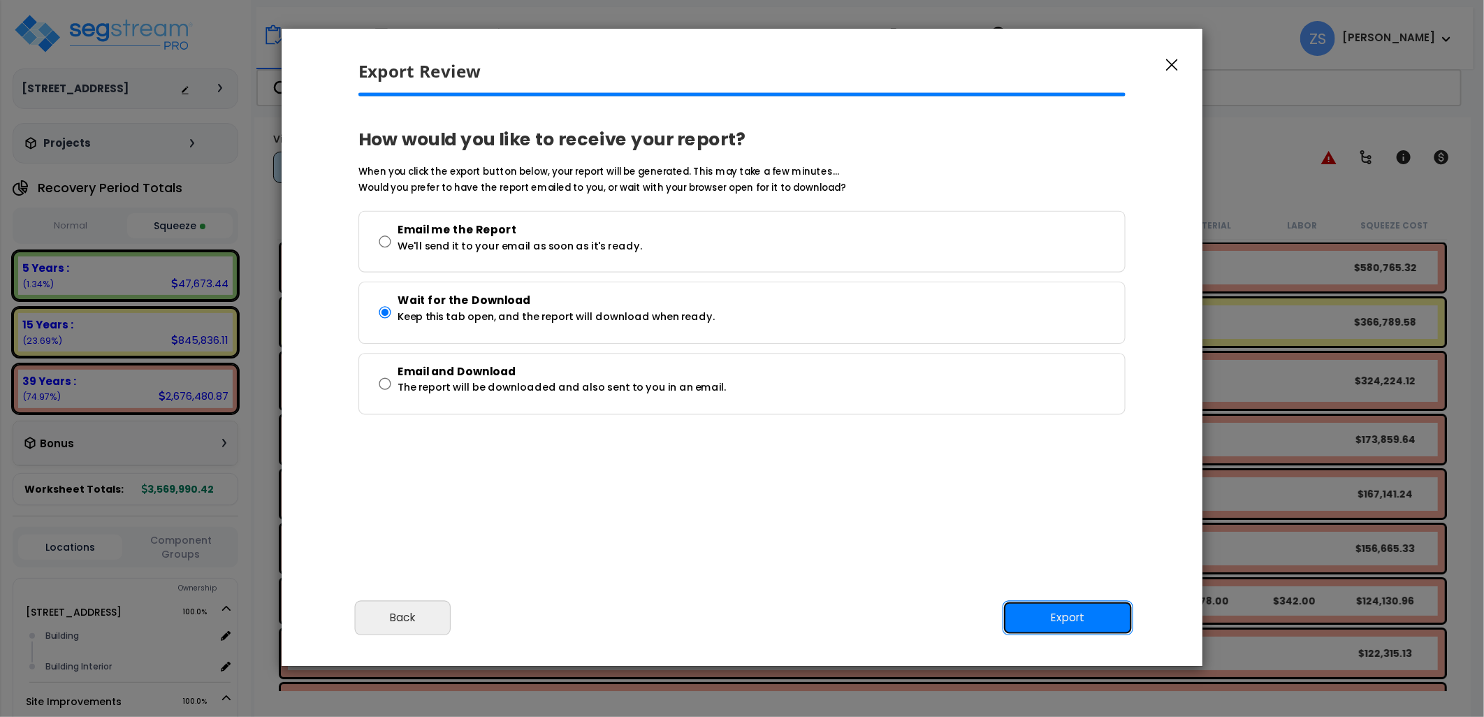
click at [1057, 612] on button "Export" at bounding box center [1068, 617] width 131 height 35
